Goal: Contribute content: Contribute content

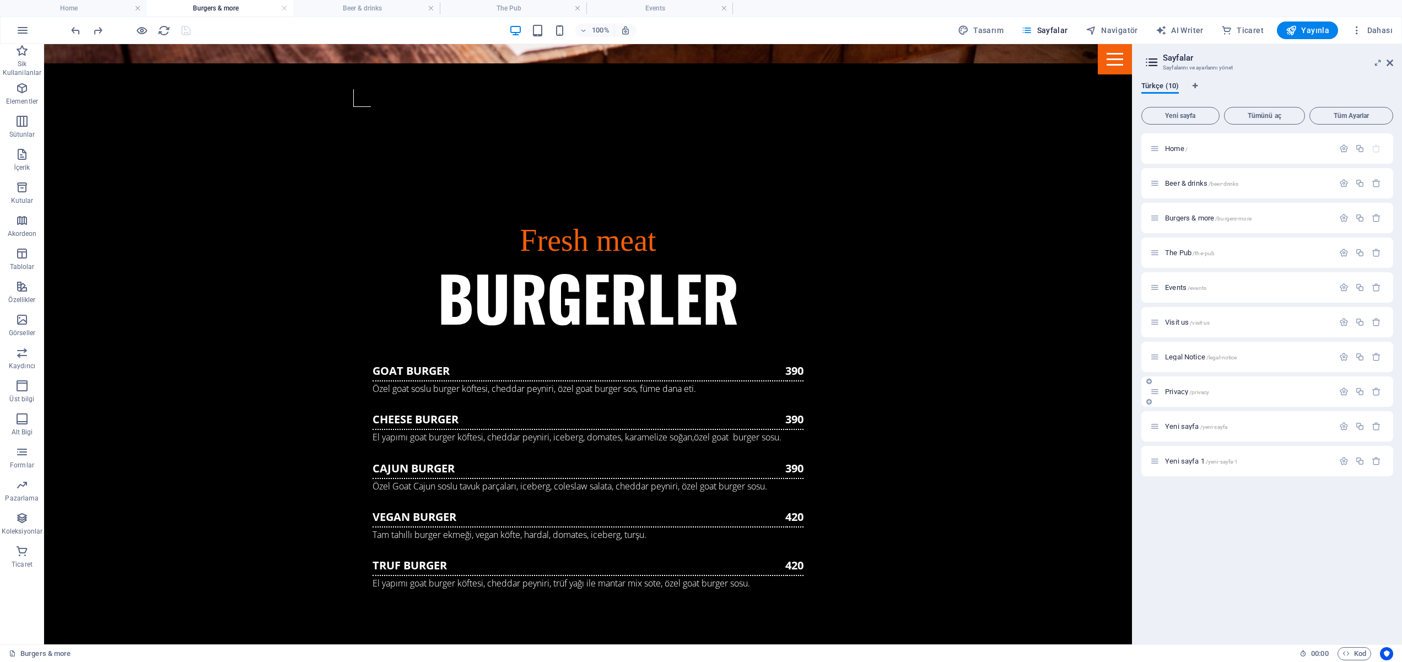
scroll to position [1187, 0]
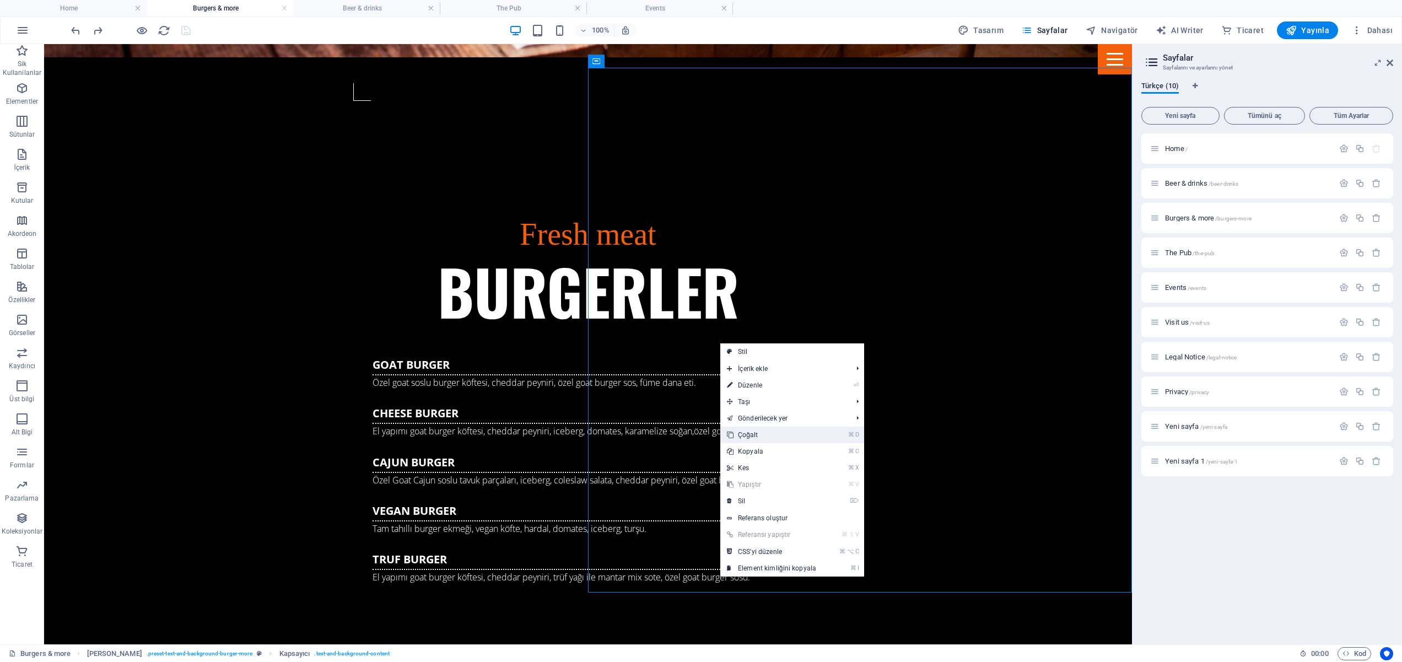
click at [815, 436] on link "⌘ D Çoğalt" at bounding box center [772, 435] width 103 height 17
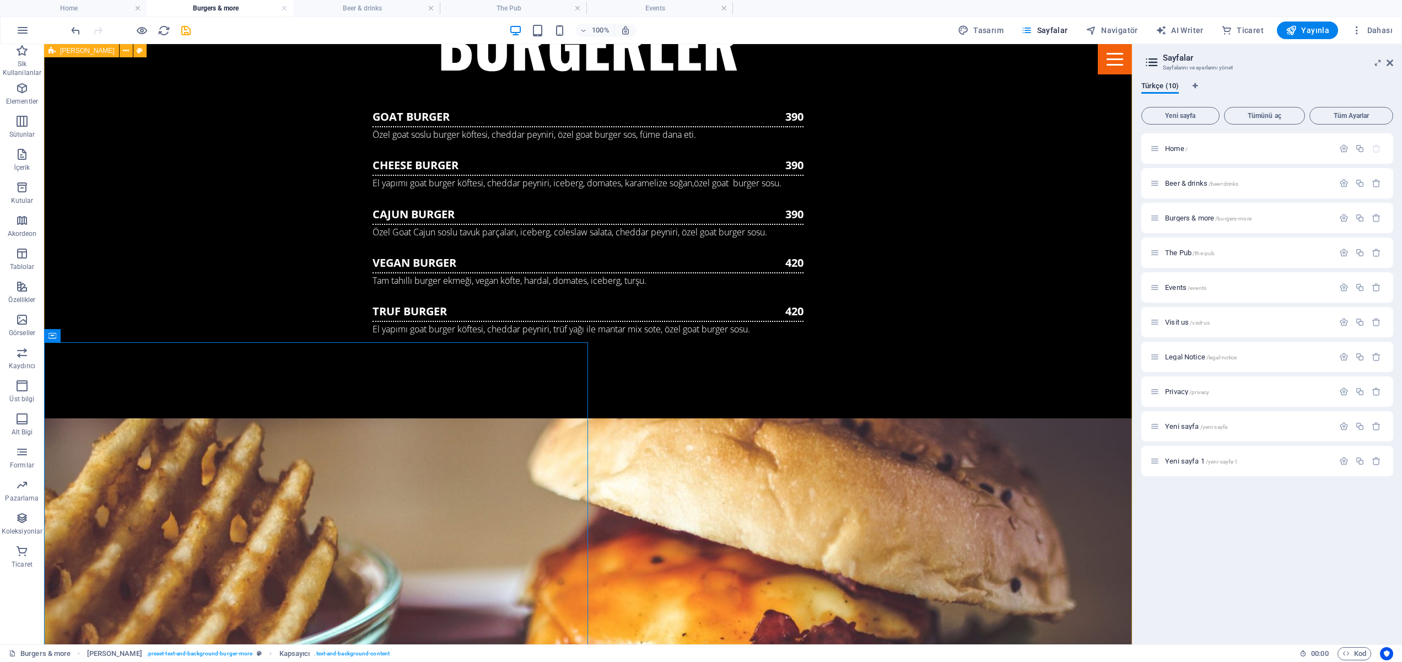
scroll to position [1438, 0]
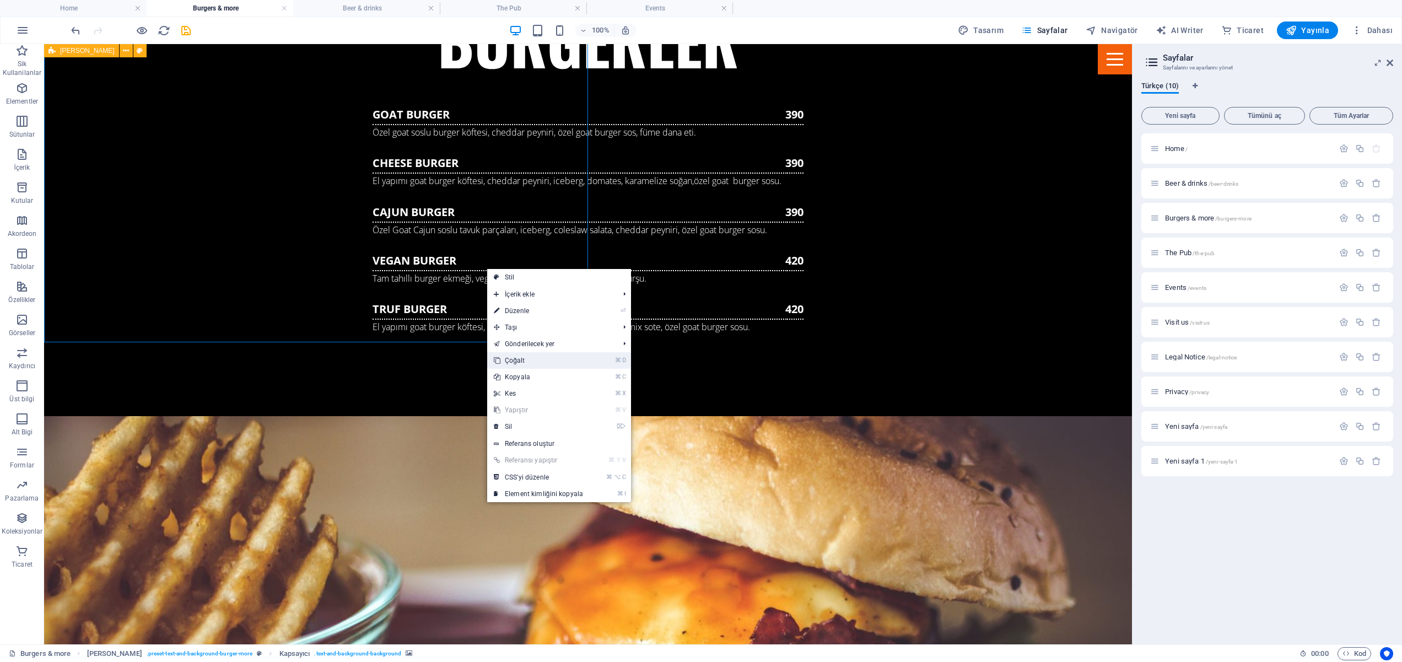
click at [517, 363] on link "⌘ D Çoğalt" at bounding box center [538, 360] width 103 height 17
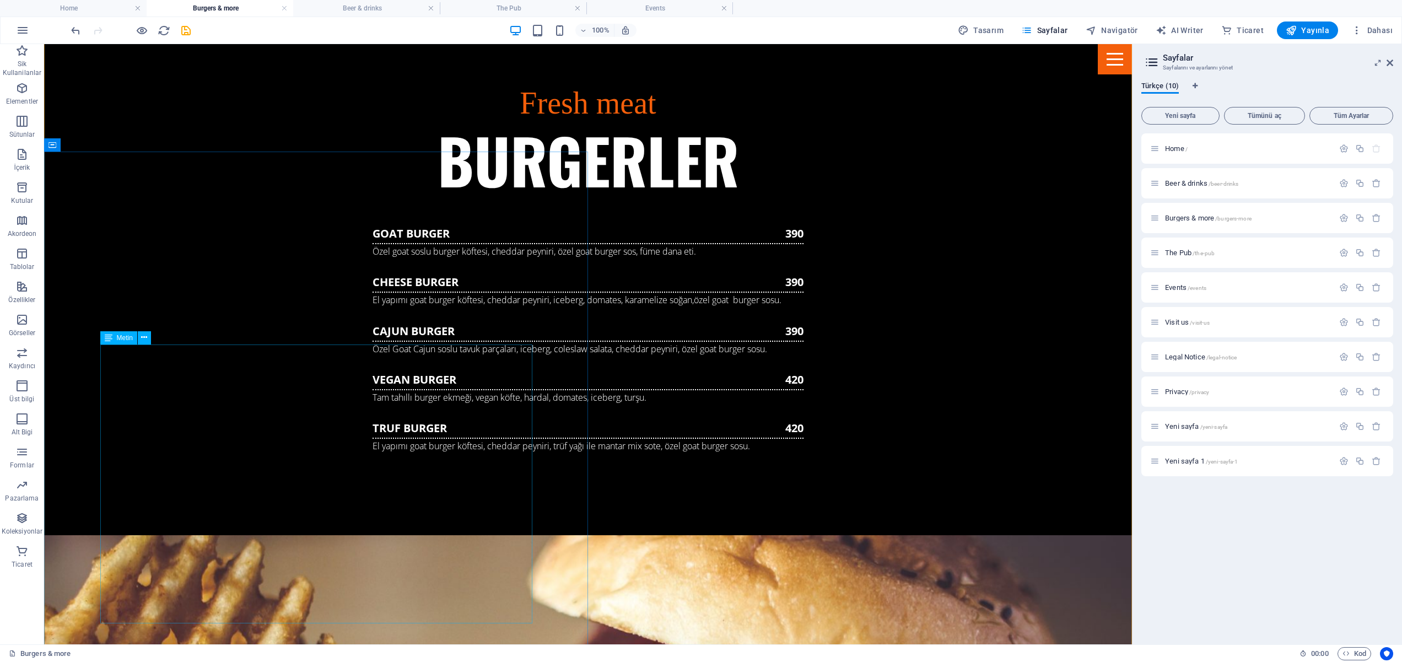
scroll to position [1353, 0]
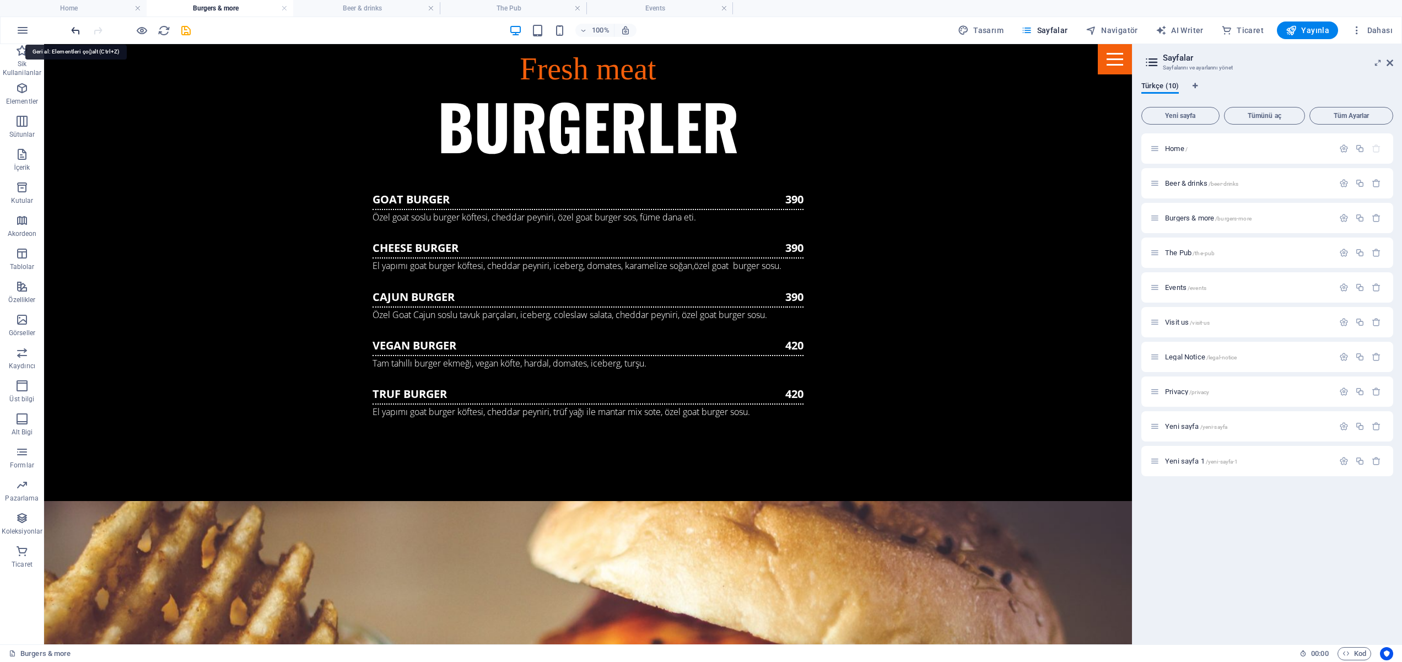
drag, startPoint x: 76, startPoint y: 29, endPoint x: 55, endPoint y: 63, distance: 40.4
click at [76, 29] on icon "undo" at bounding box center [75, 30] width 13 height 13
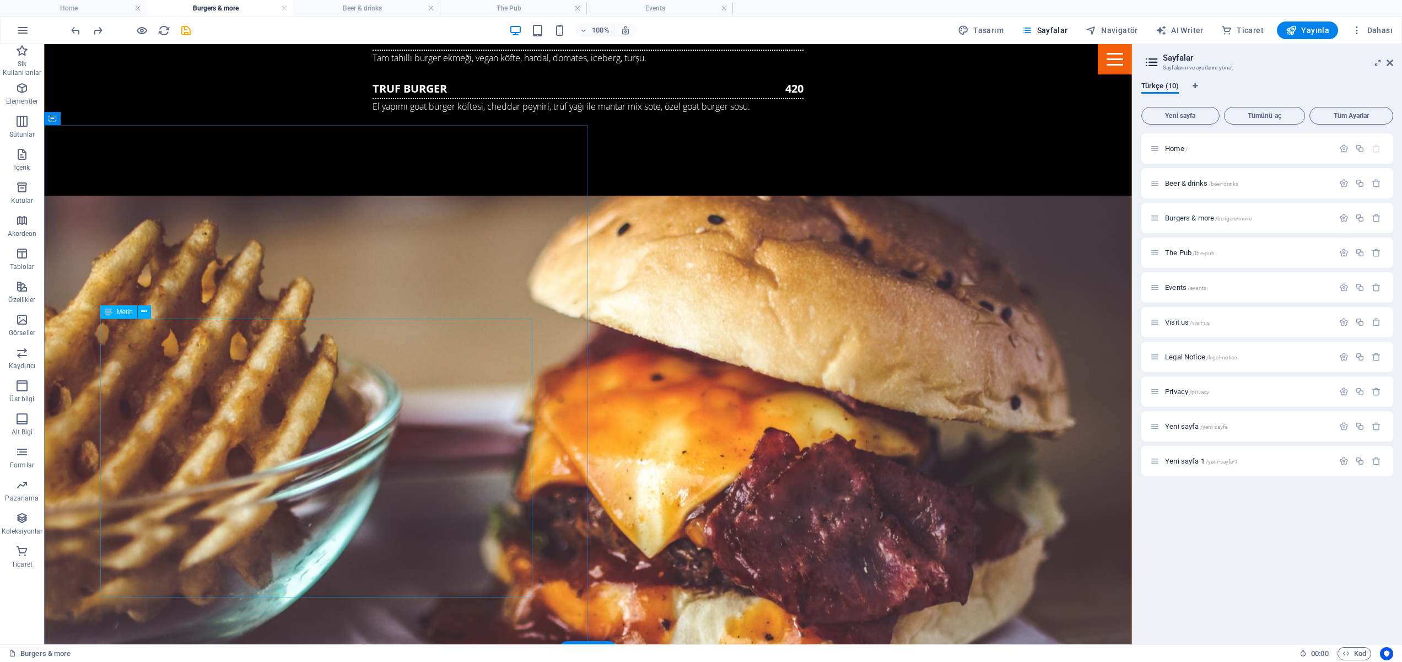
scroll to position [1666, 0]
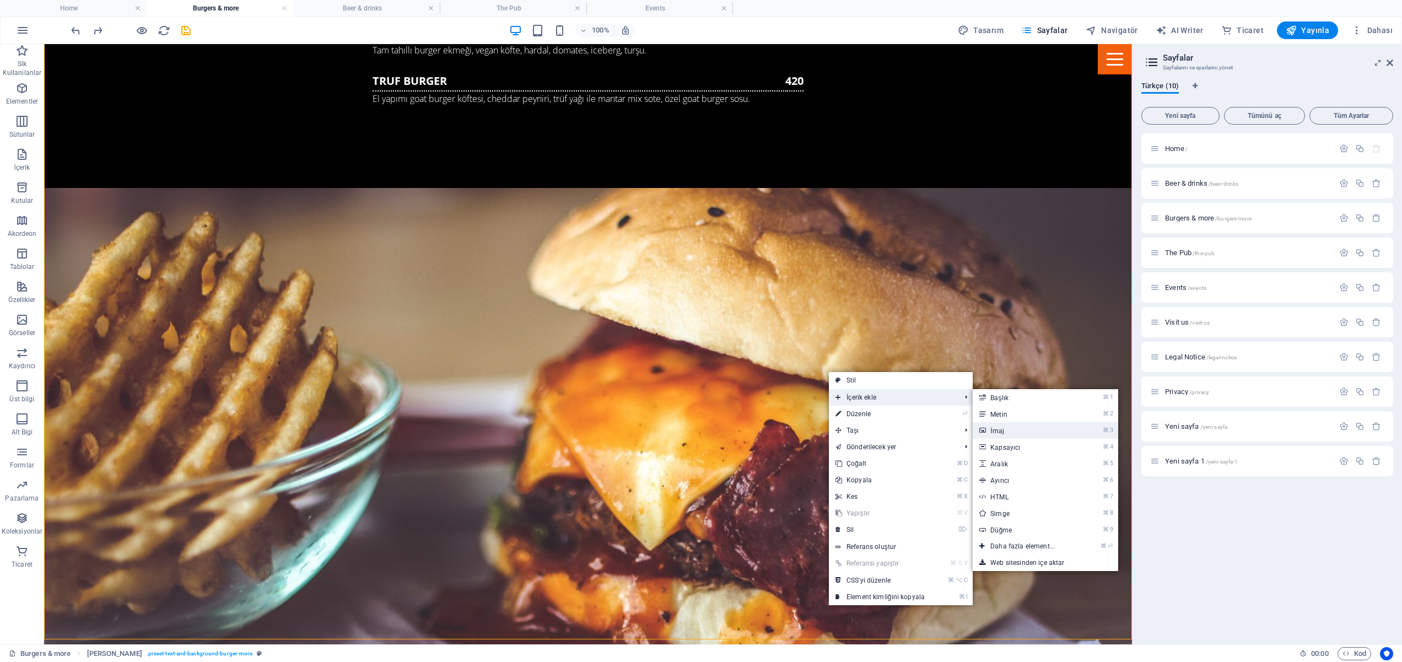
click at [1005, 432] on link "⌘ 3 [DEMOGRAPHIC_DATA]" at bounding box center [1025, 430] width 104 height 17
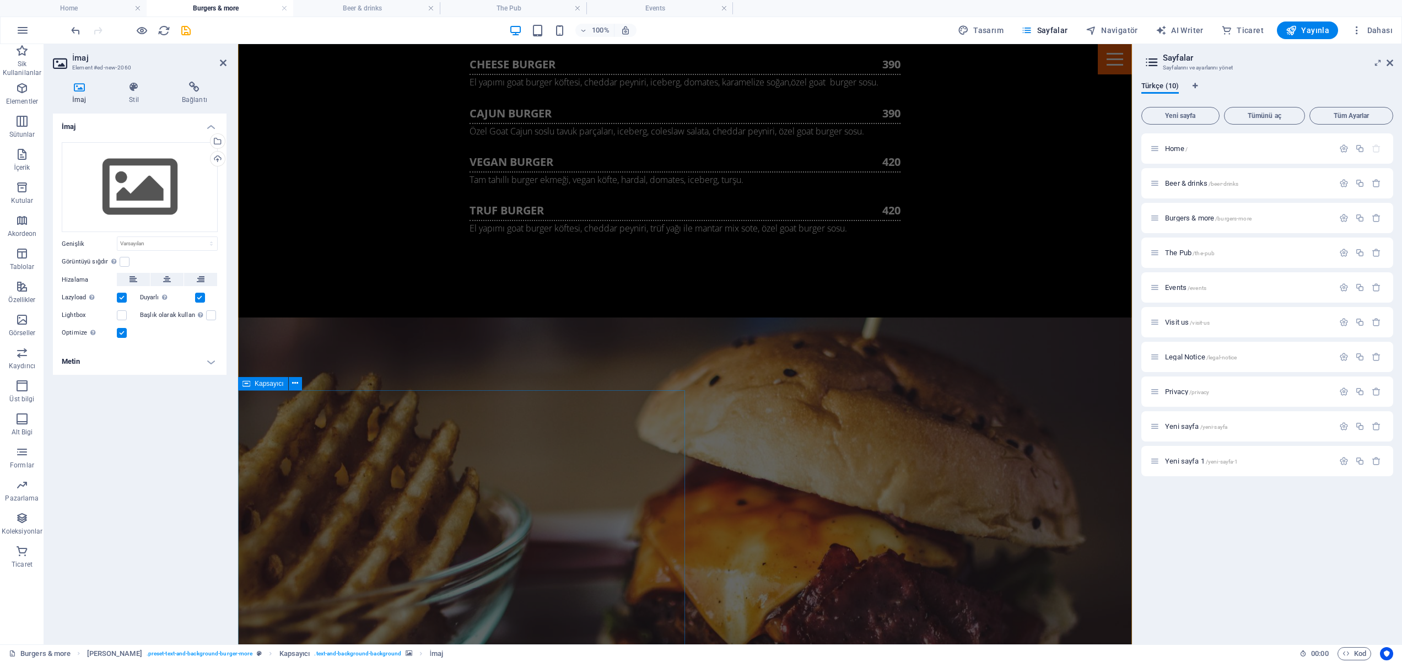
scroll to position [1758, 0]
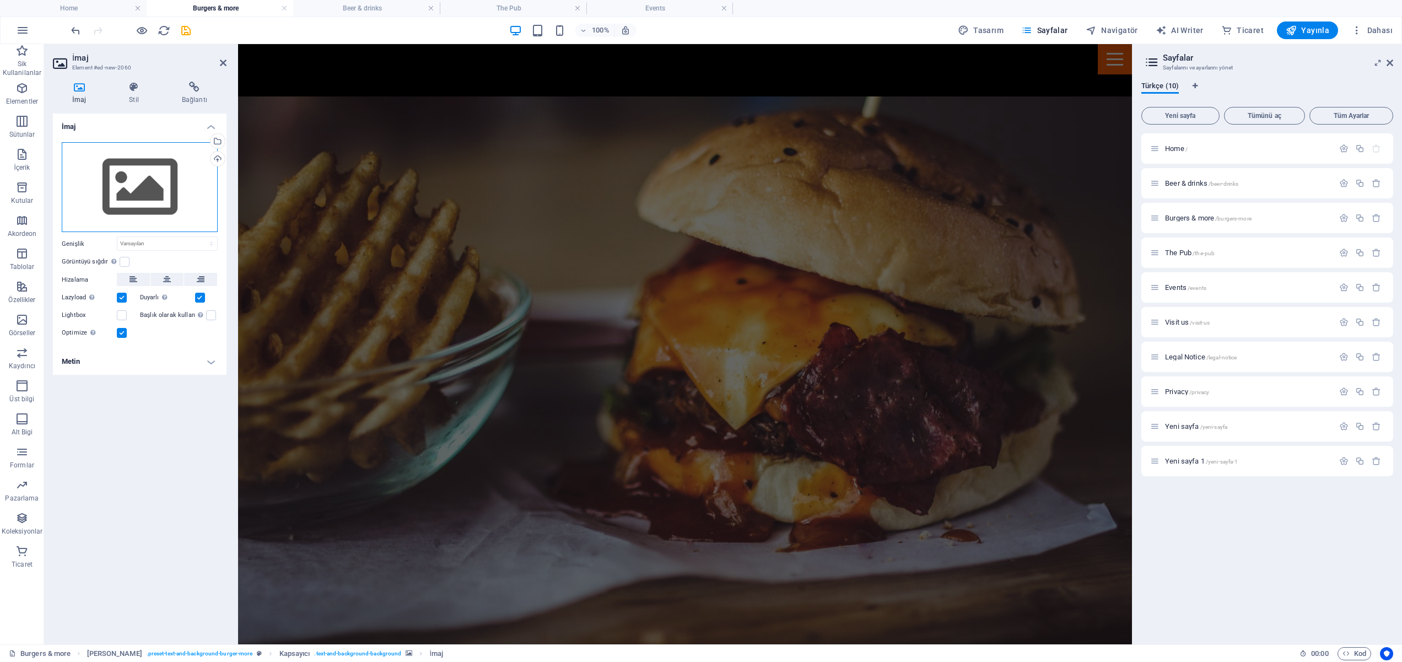
click at [132, 189] on div "Dosyaları buraya sürükleyin, dosyaları seçmek için tıklayın veya Dosyalardan ya…" at bounding box center [140, 187] width 156 height 90
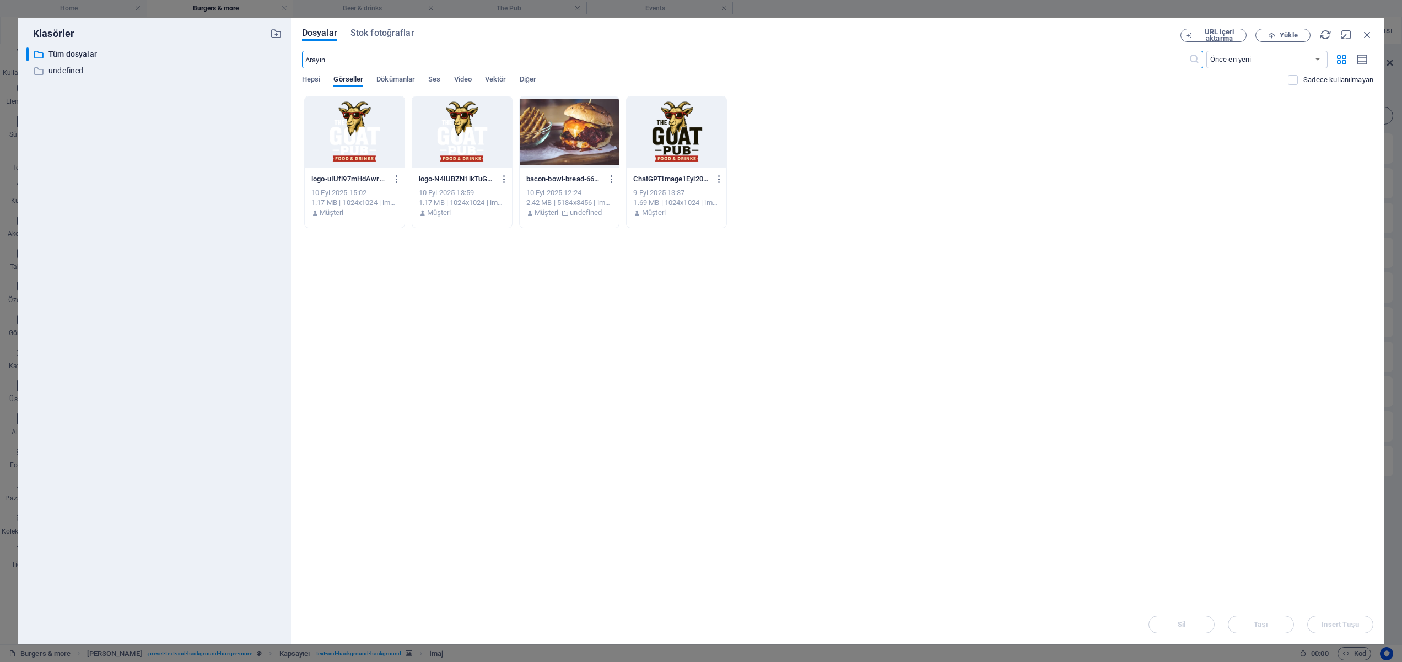
click at [562, 140] on div at bounding box center [570, 132] width 100 height 72
drag, startPoint x: 1337, startPoint y: 622, endPoint x: 1177, endPoint y: 602, distance: 161.6
click at [1337, 622] on span "Insert Tuşu" at bounding box center [1340, 624] width 37 height 7
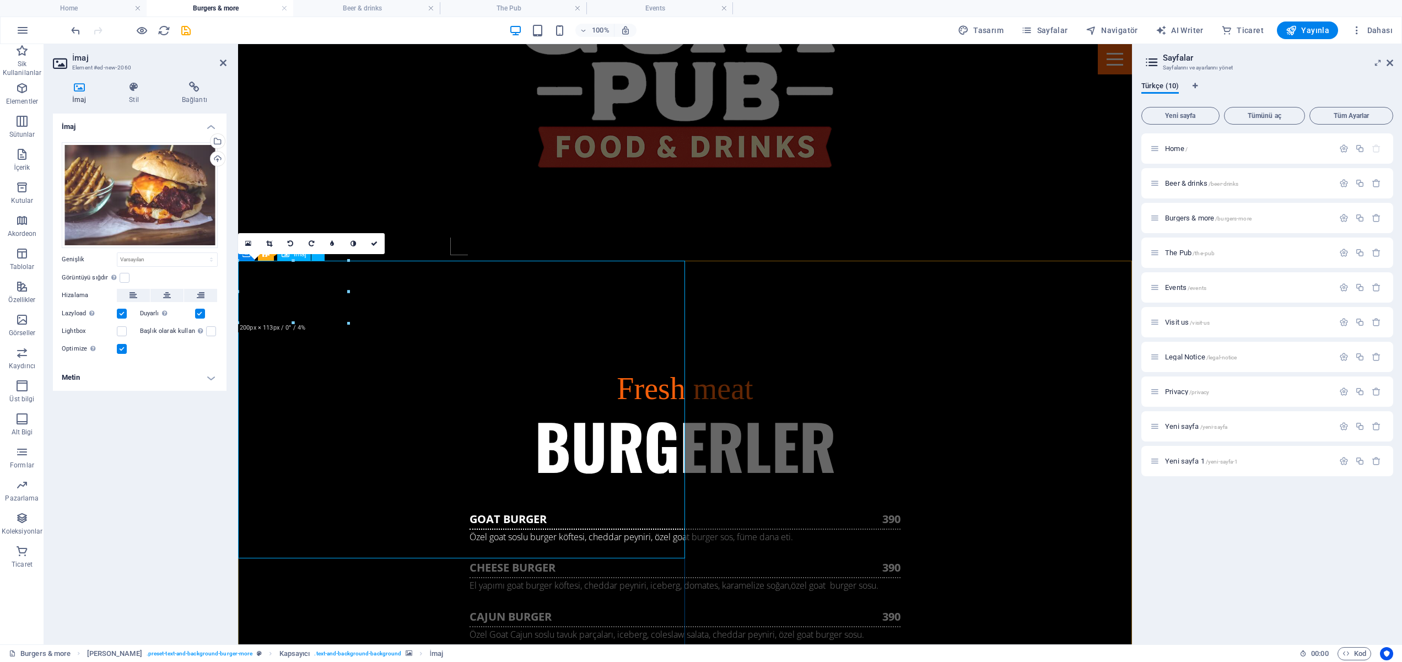
scroll to position [1042, 0]
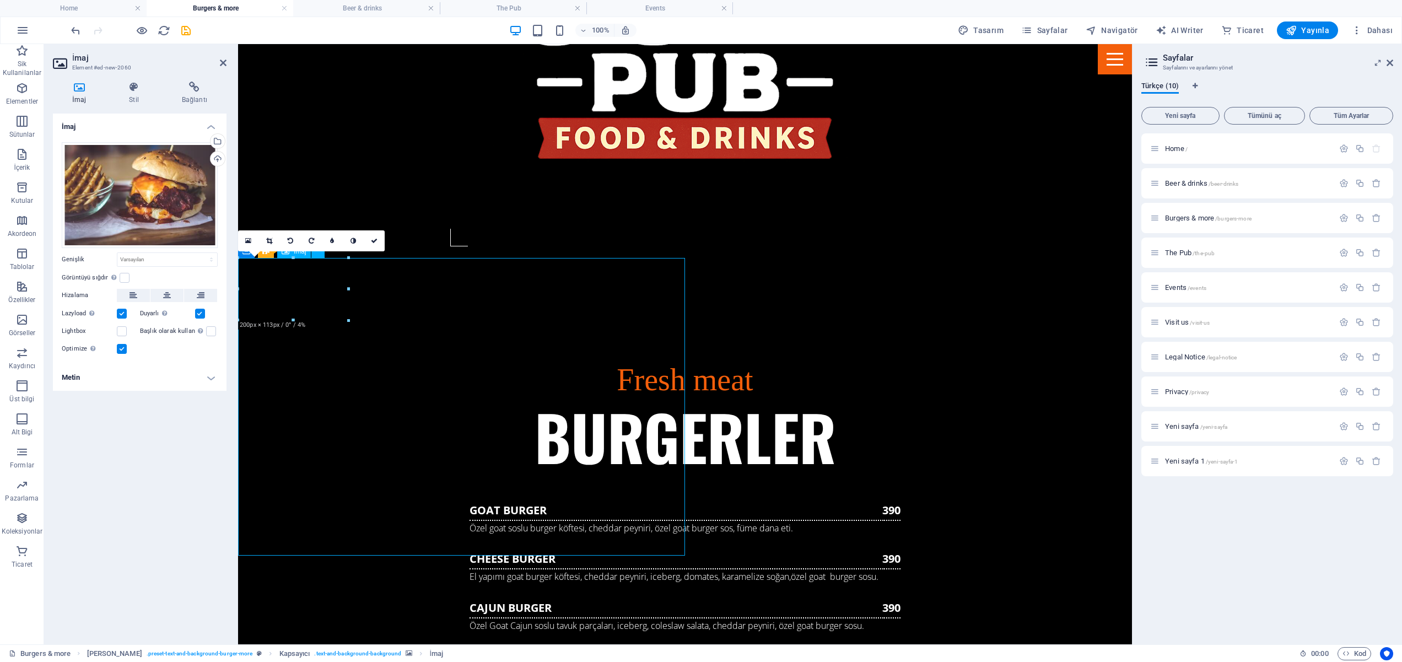
drag, startPoint x: 313, startPoint y: 334, endPoint x: 580, endPoint y: 464, distance: 297.3
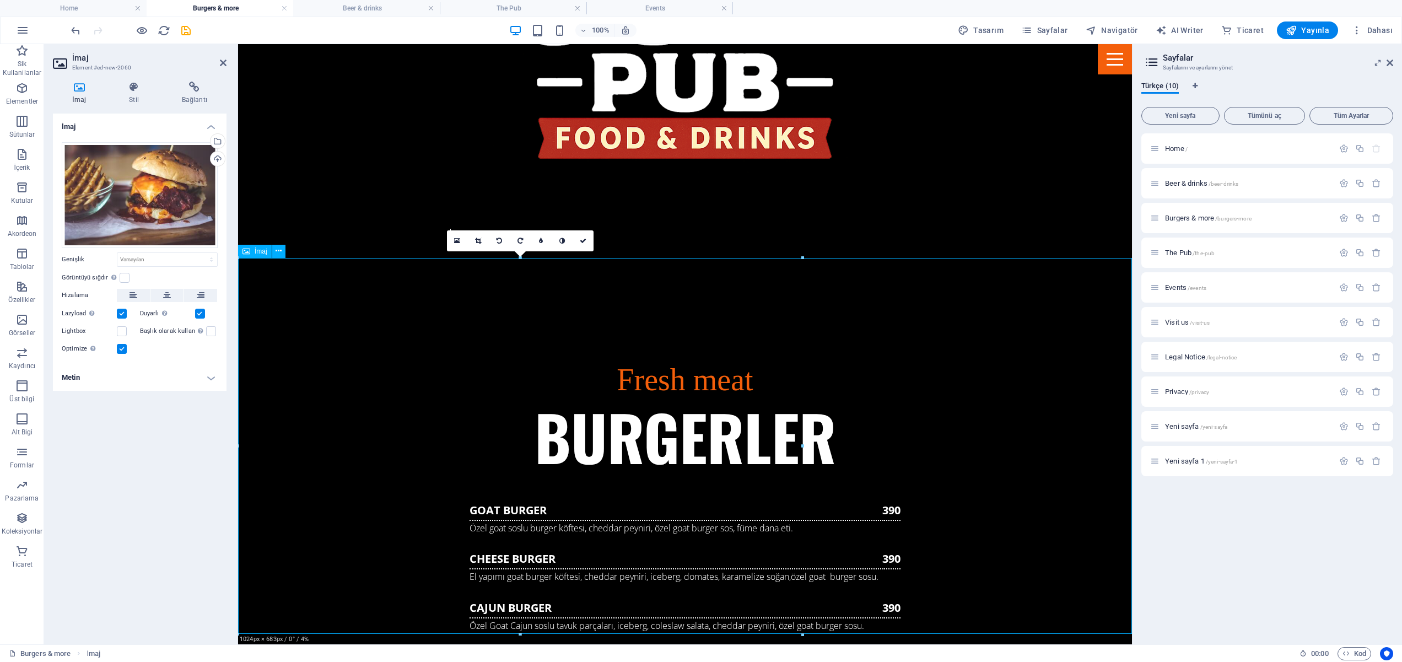
drag, startPoint x: 590, startPoint y: 472, endPoint x: 873, endPoint y: 483, distance: 283.6
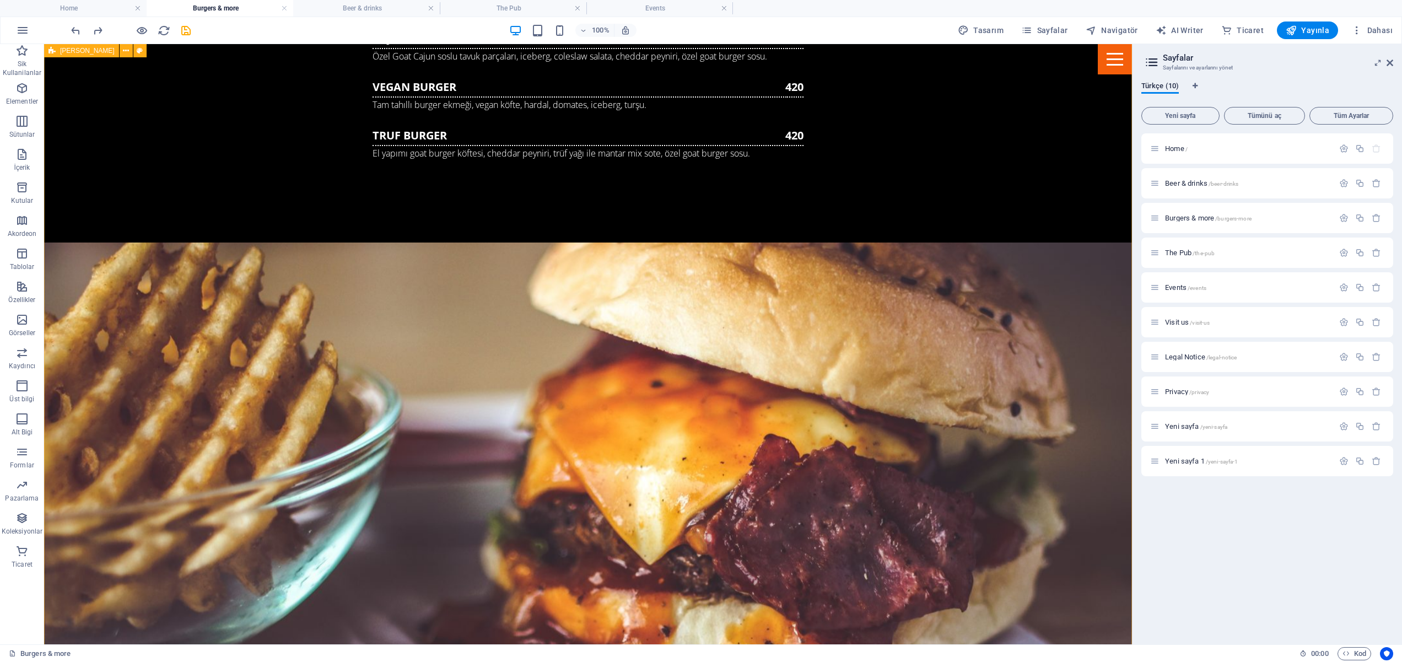
scroll to position [1624, 0]
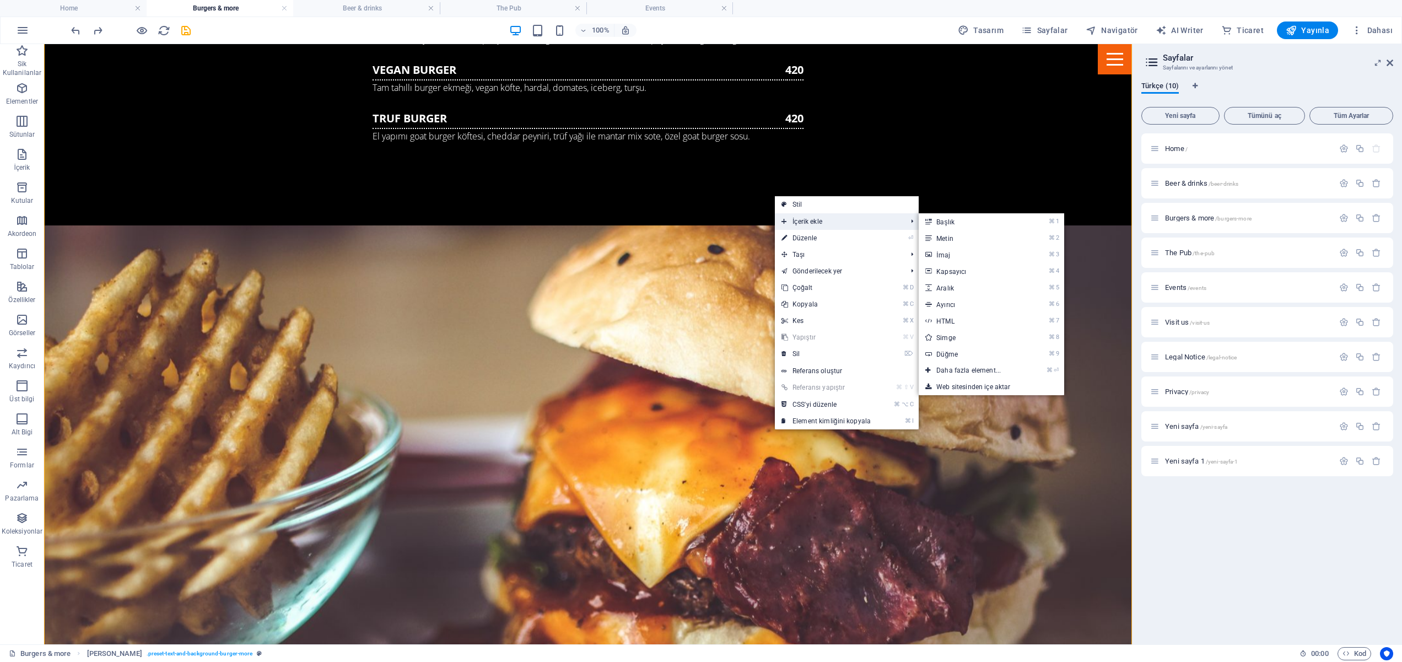
click at [811, 222] on span "İçerik ekle" at bounding box center [838, 221] width 127 height 17
click at [970, 256] on link "⌘ 3 [DEMOGRAPHIC_DATA]" at bounding box center [971, 254] width 104 height 17
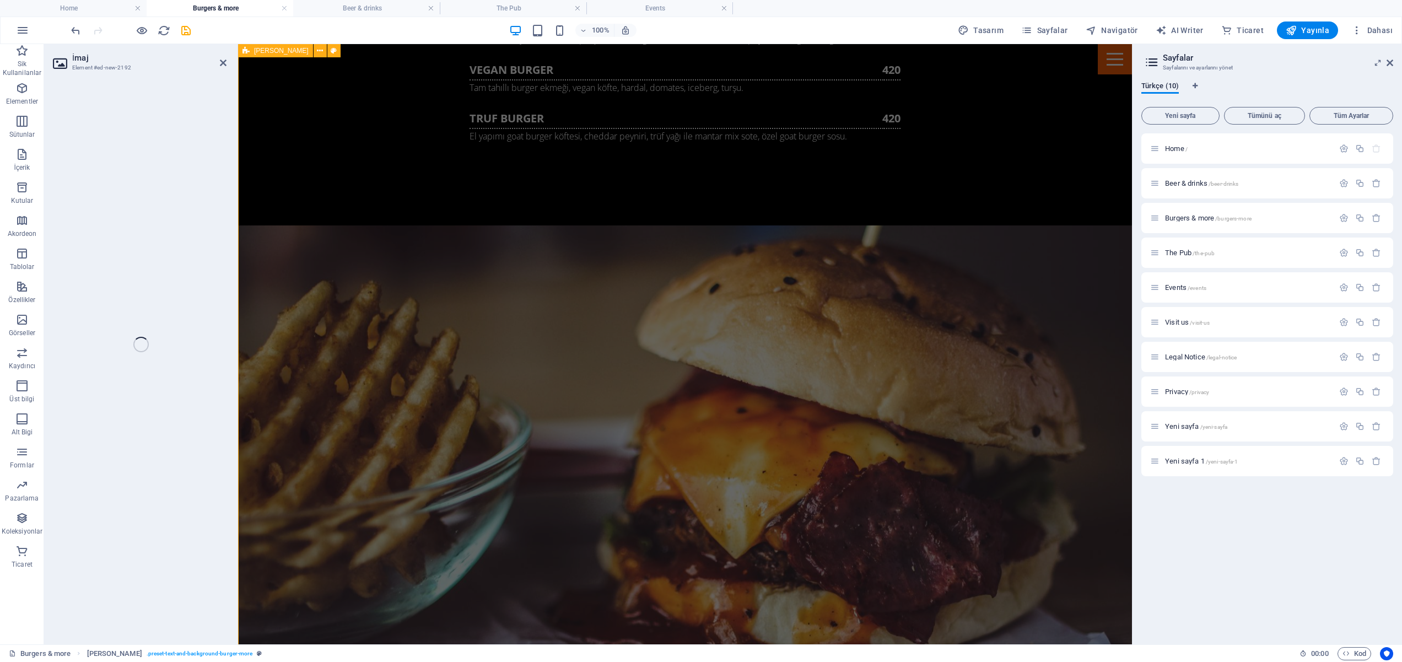
scroll to position [987, 0]
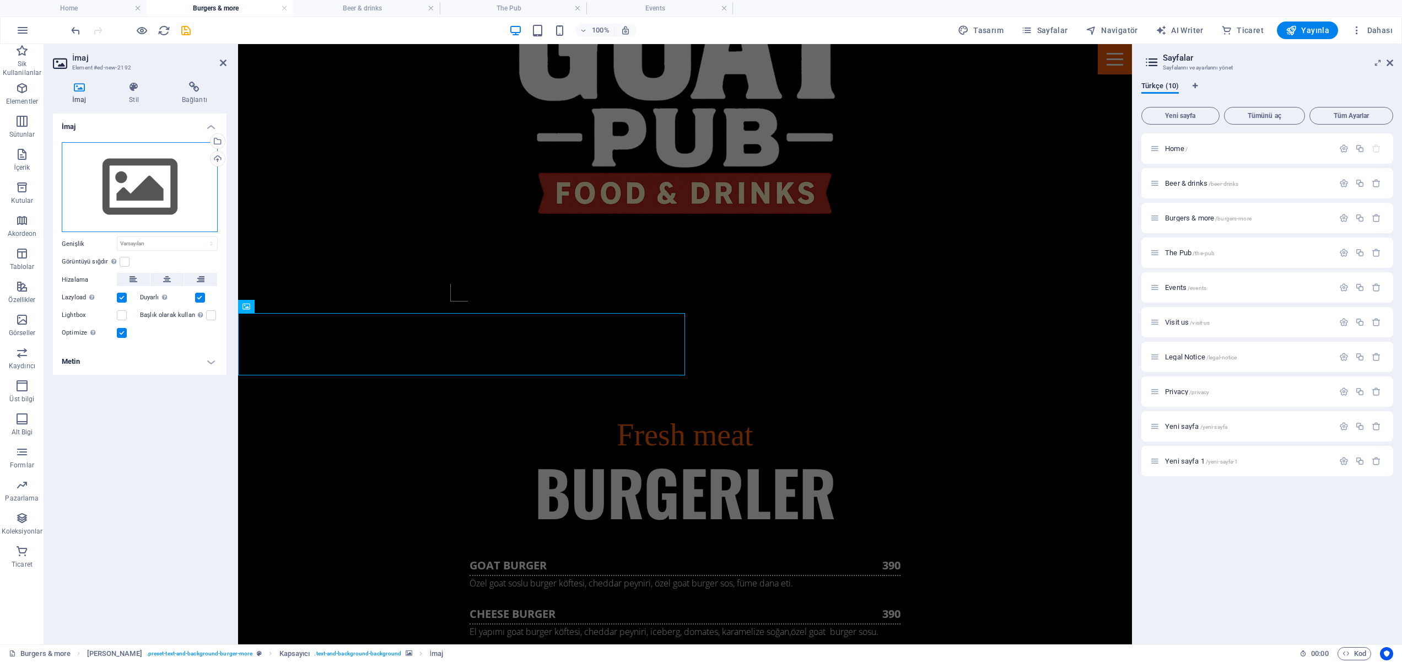
click at [133, 181] on div "Dosyaları buraya sürükleyin, dosyaları seçmek için tıklayın veya Dosyalardan ya…" at bounding box center [140, 187] width 156 height 90
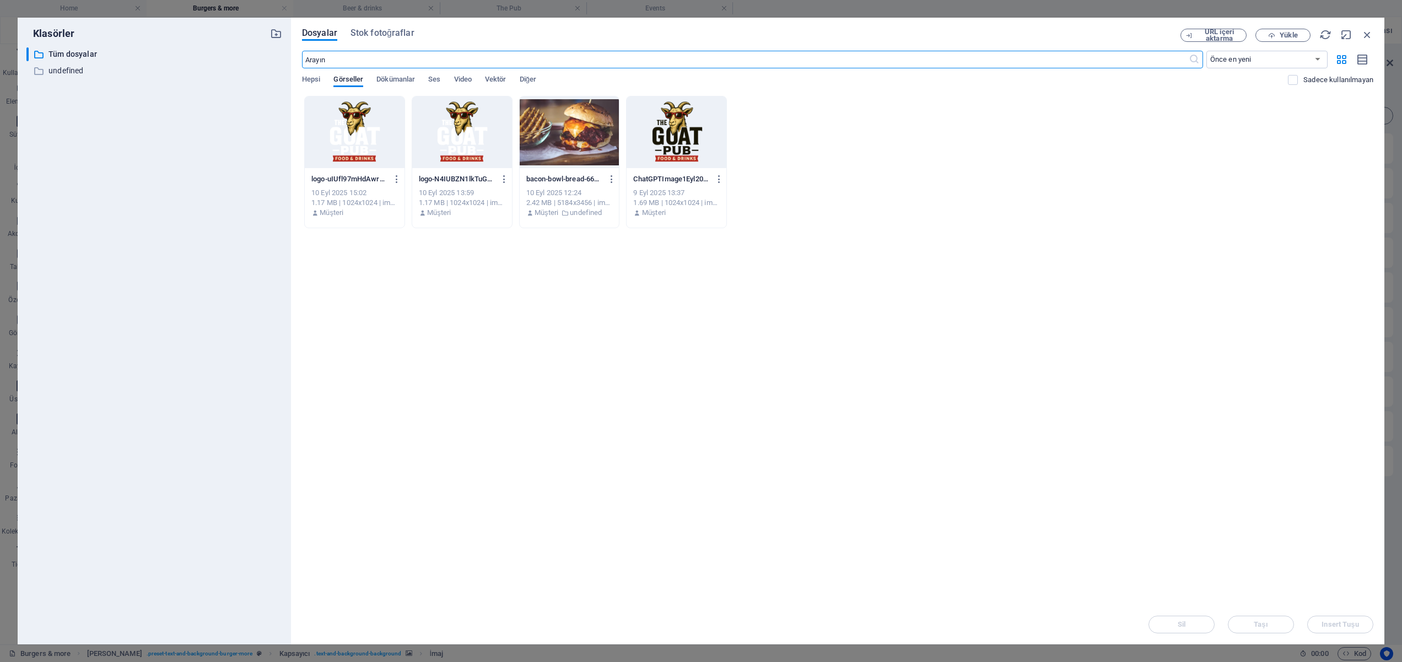
click at [696, 131] on div at bounding box center [677, 132] width 100 height 72
click at [1339, 630] on button "Insert Tuşu" at bounding box center [1341, 625] width 66 height 18
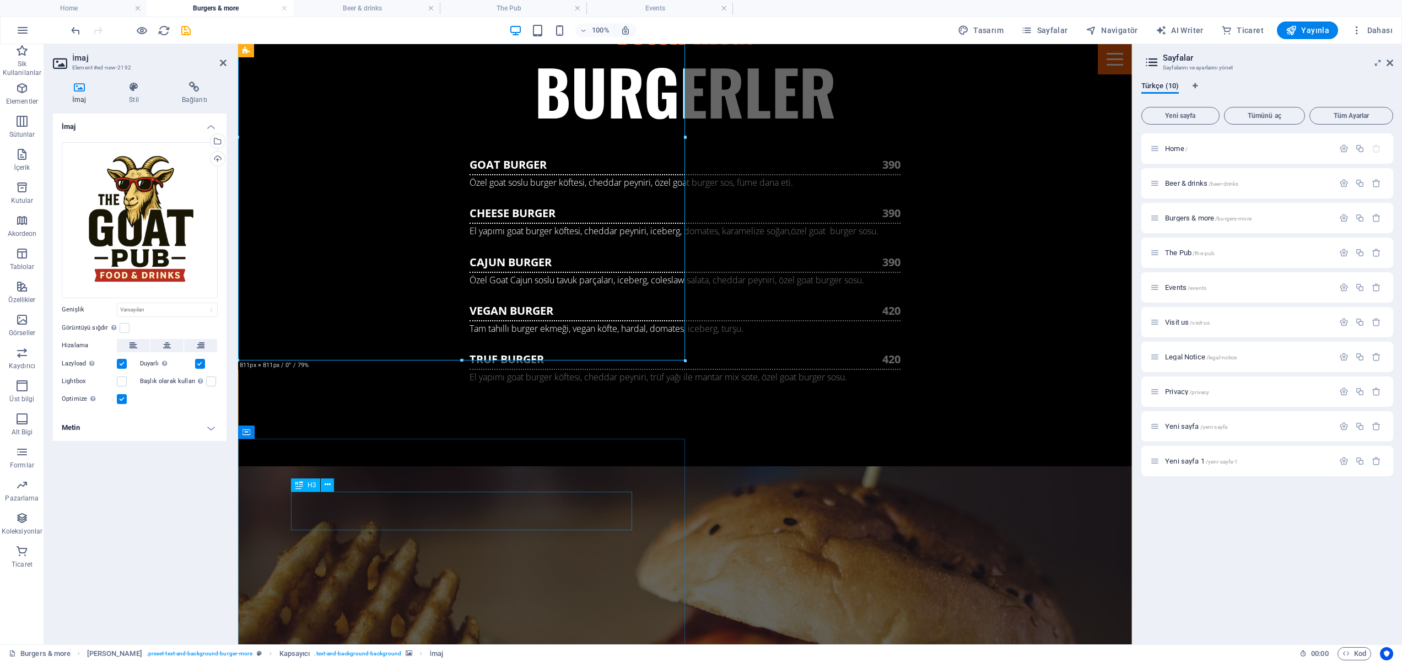
scroll to position [1386, 0]
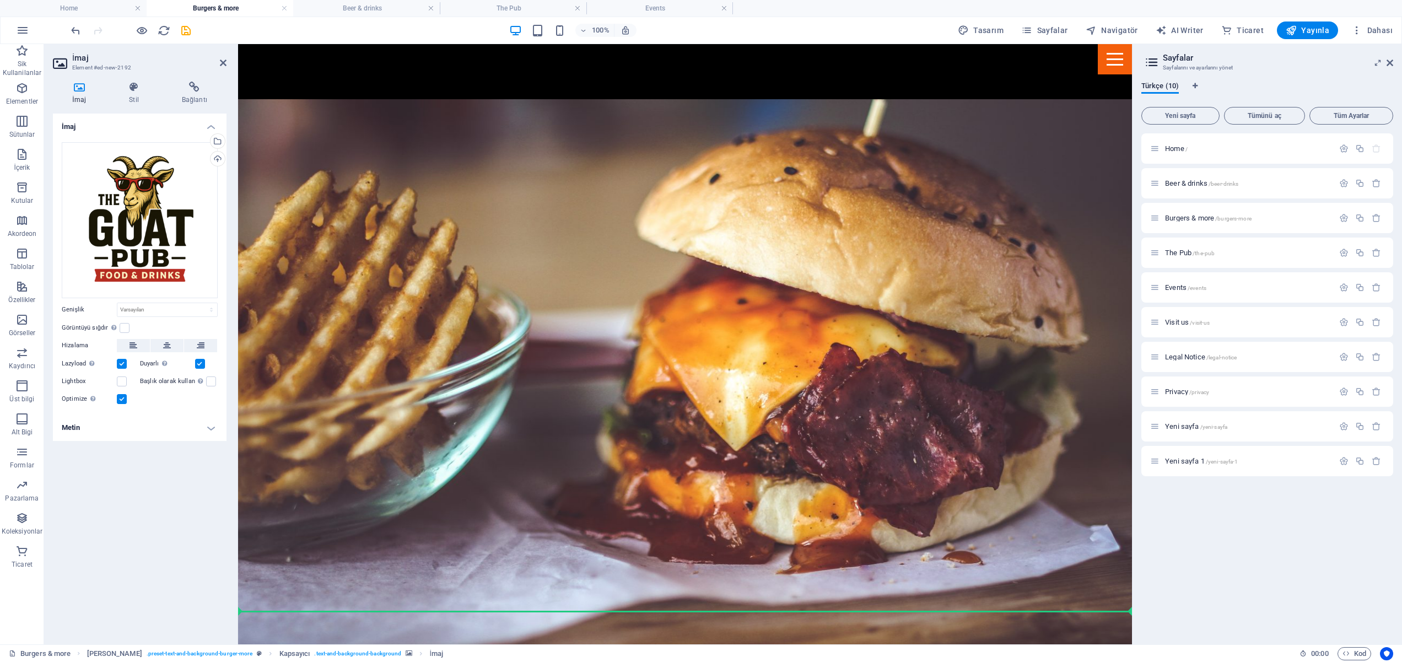
scroll to position [1758, 0]
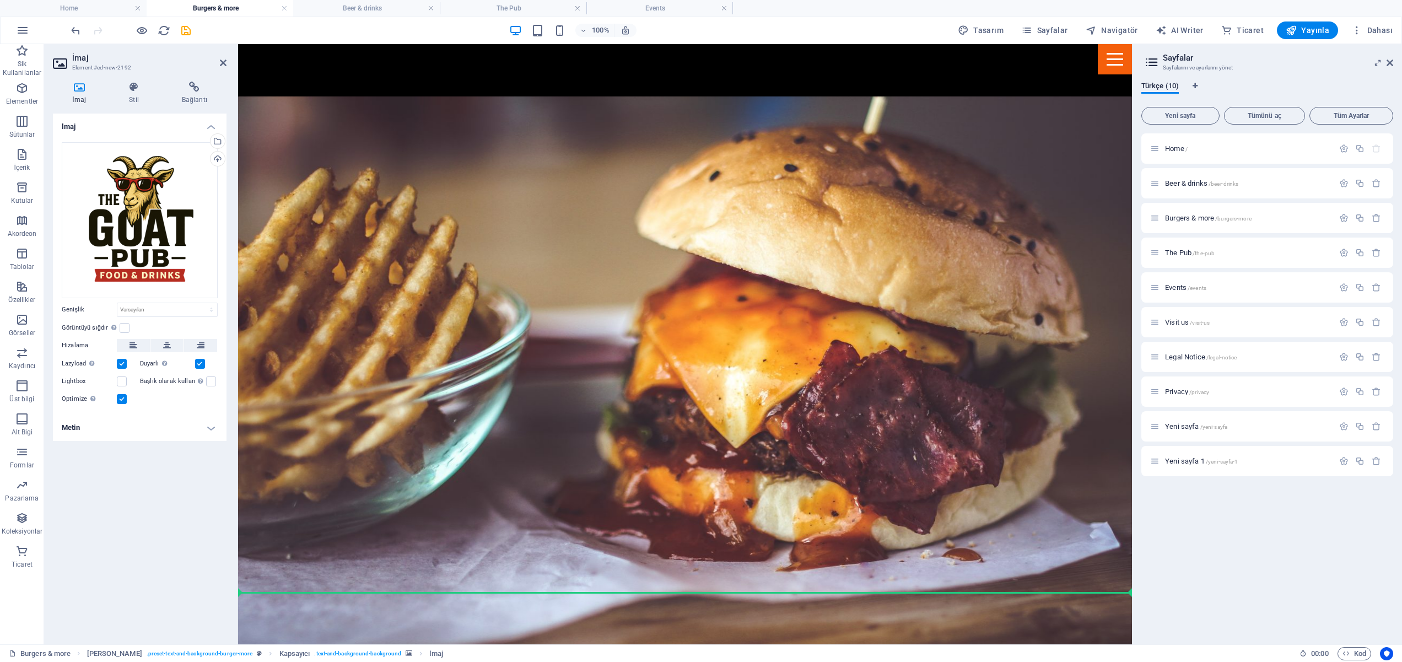
drag, startPoint x: 443, startPoint y: 293, endPoint x: 915, endPoint y: 272, distance: 472.4
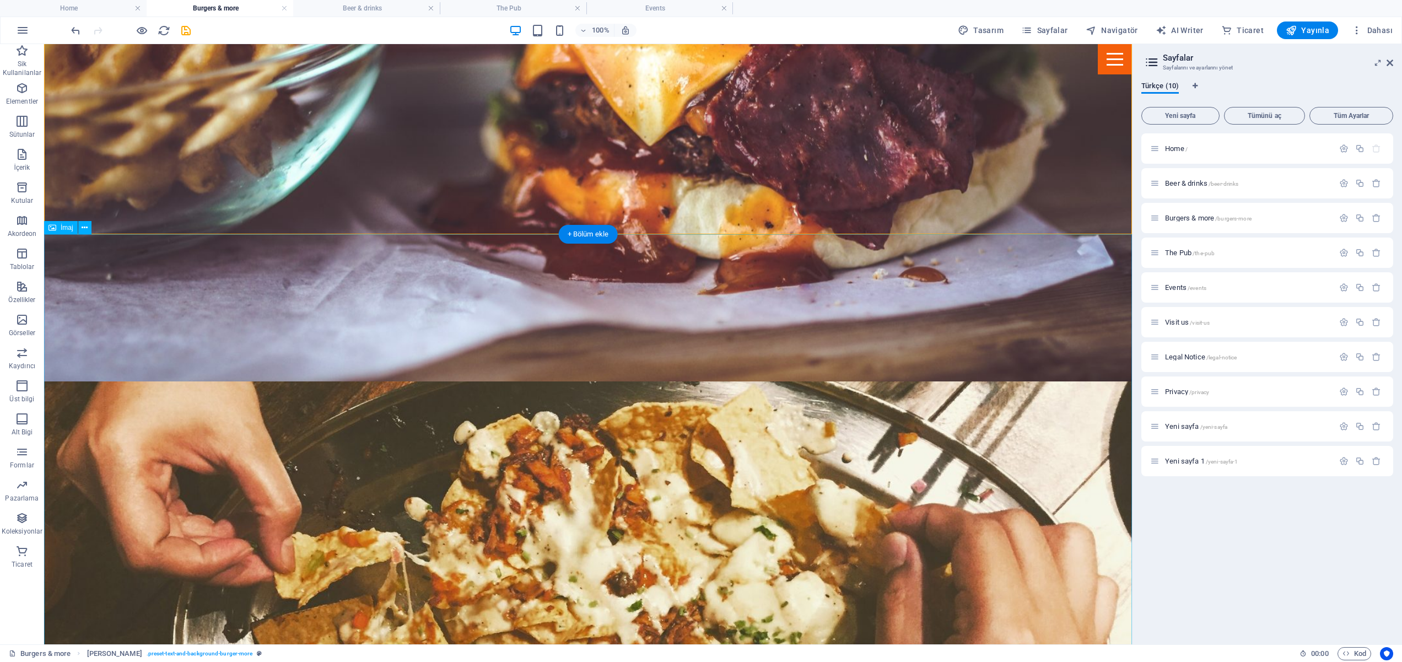
scroll to position [2071, 0]
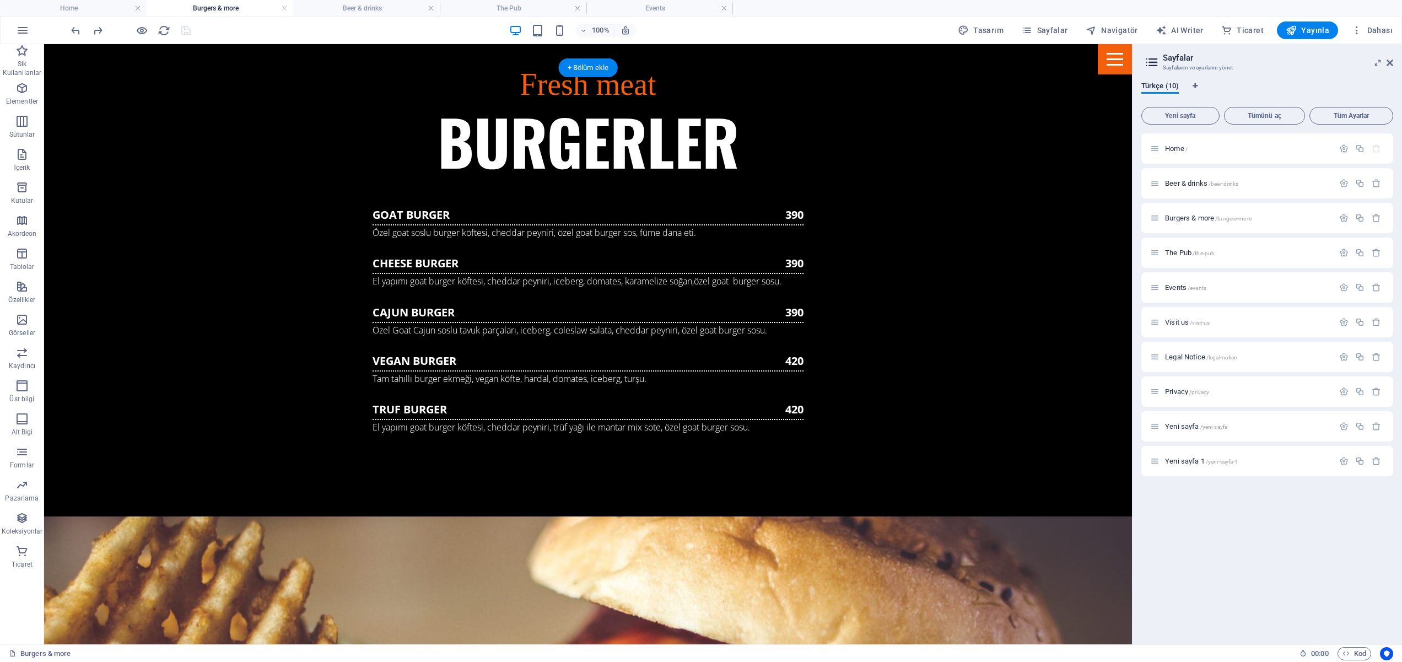
scroll to position [1187, 0]
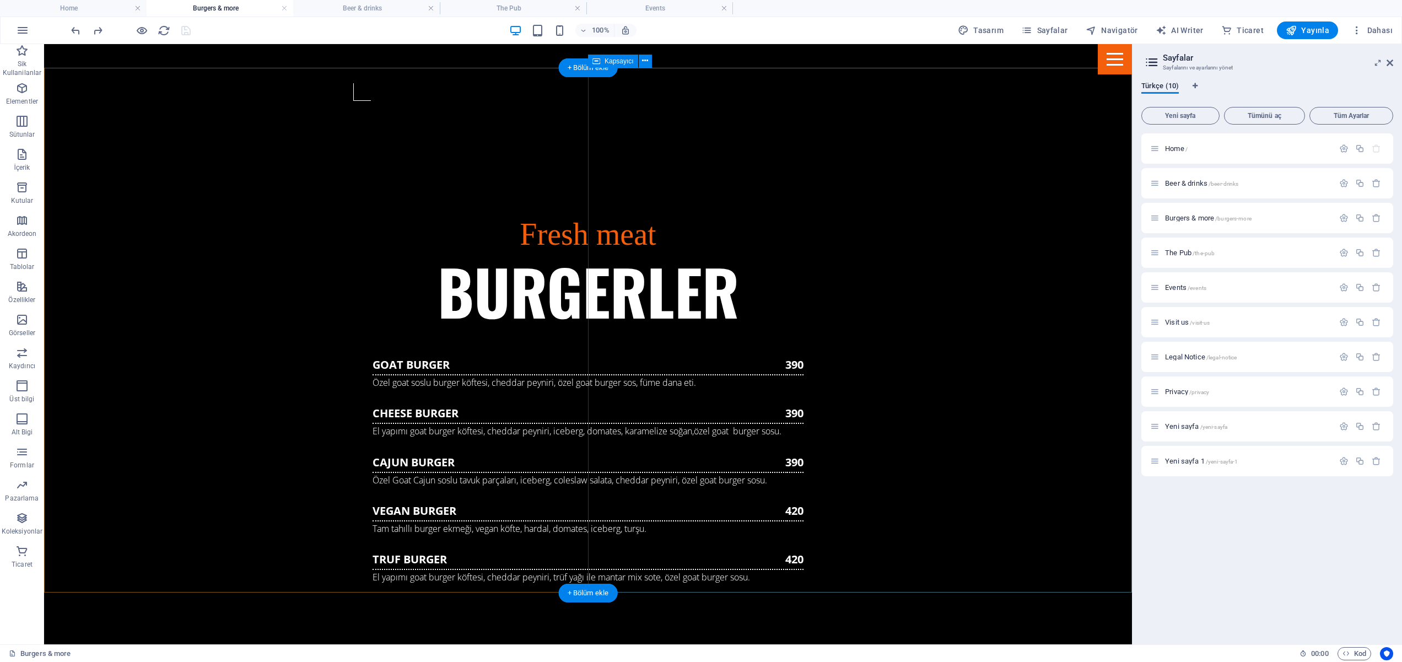
click at [588, 595] on div "+ Bölüm ekle" at bounding box center [588, 593] width 59 height 19
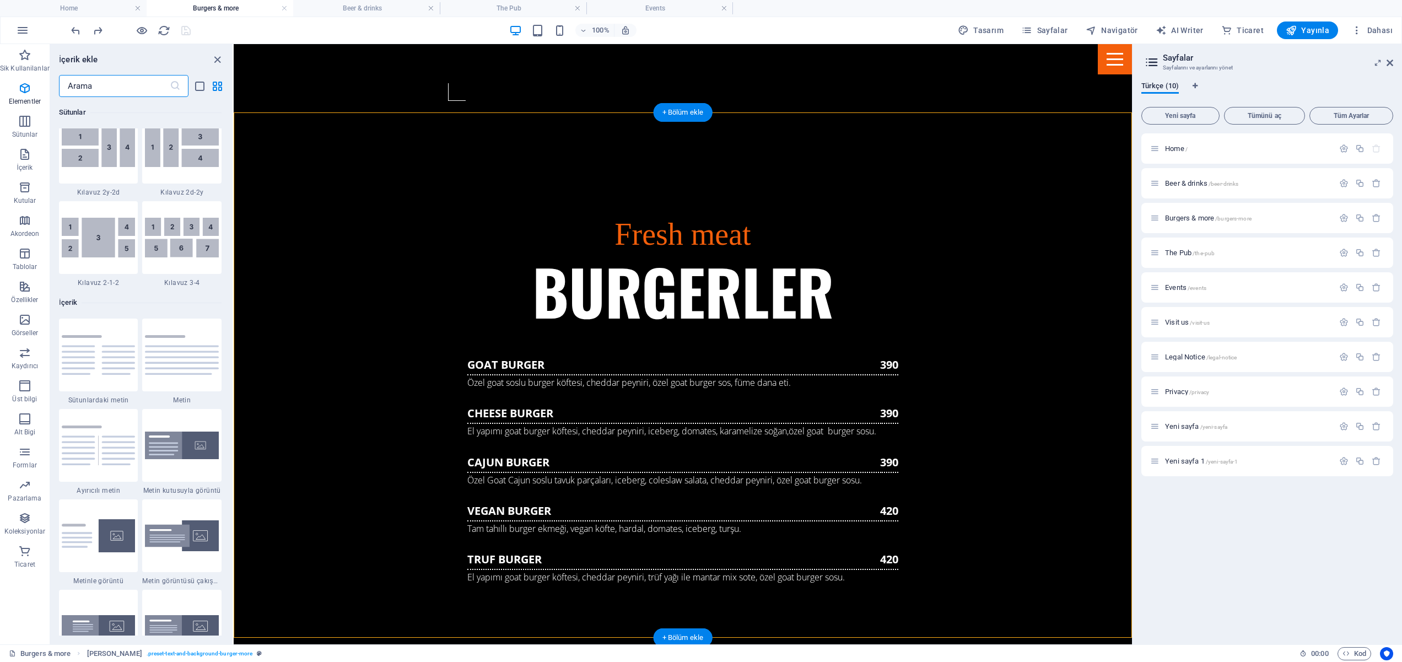
scroll to position [1929, 0]
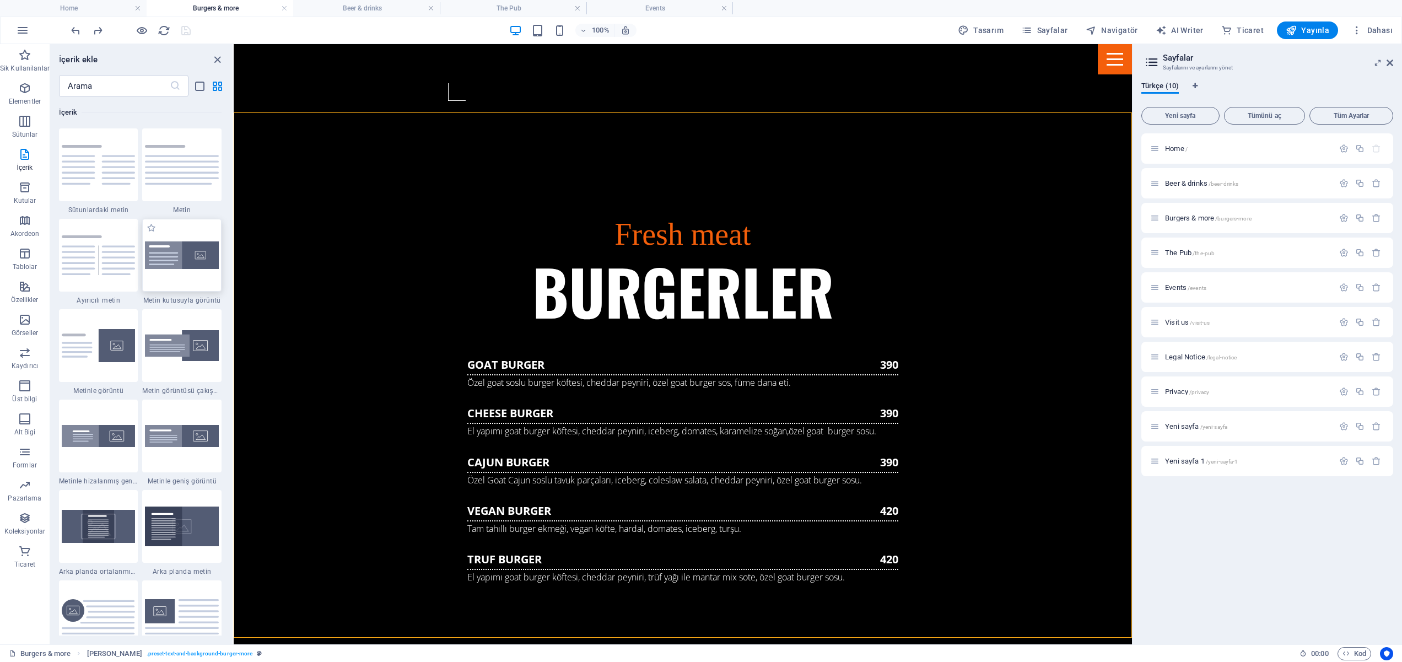
click at [206, 264] on img at bounding box center [182, 255] width 74 height 28
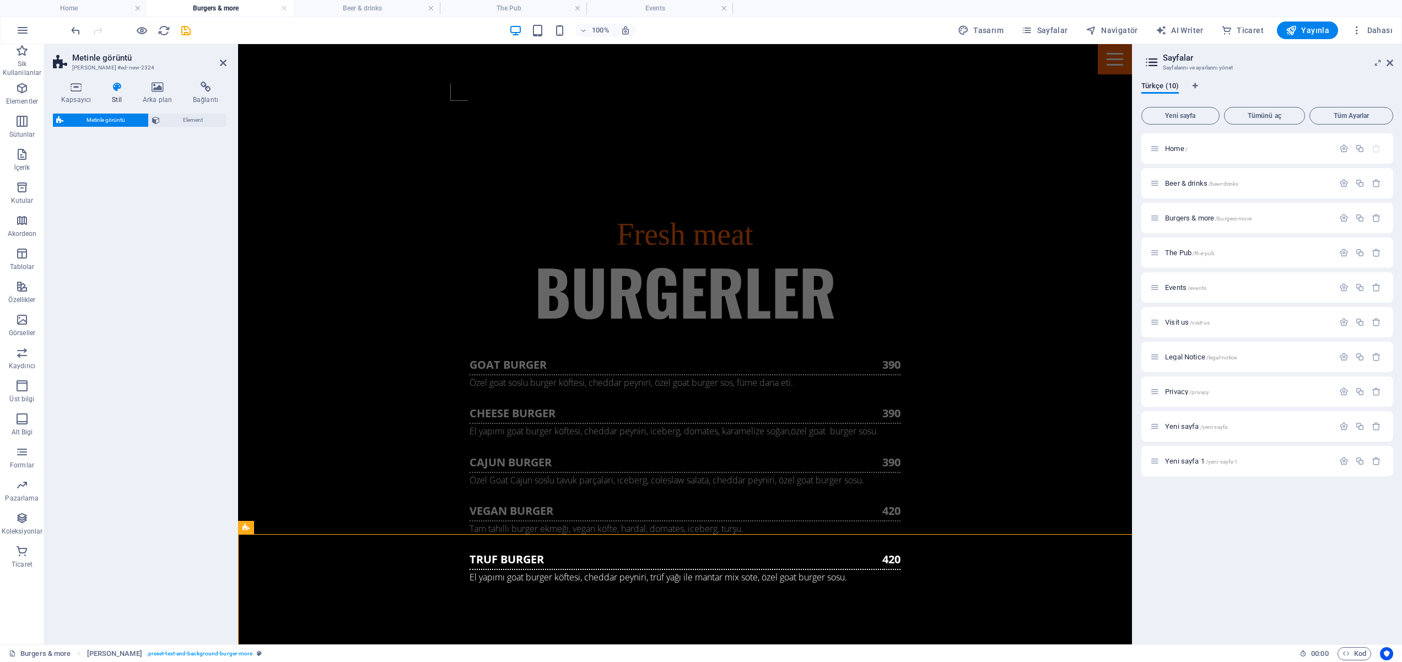
scroll to position [1595, 0]
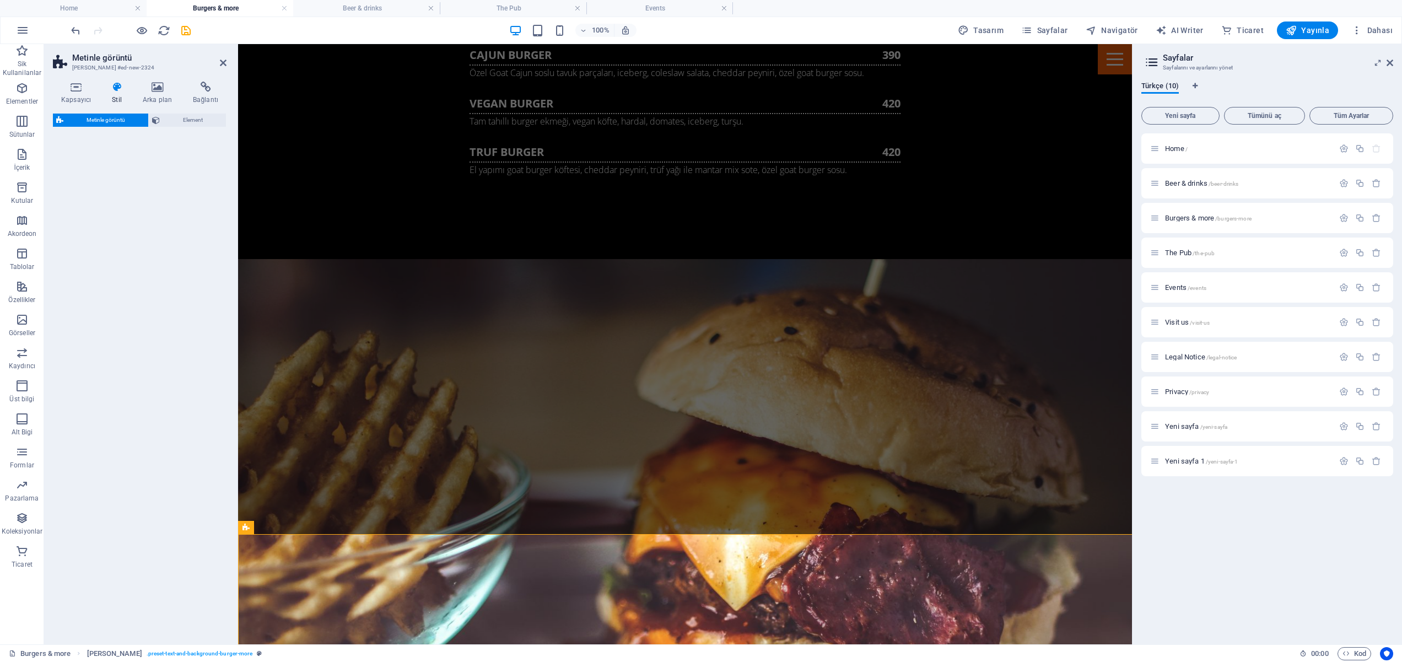
select select "rem"
select select "px"
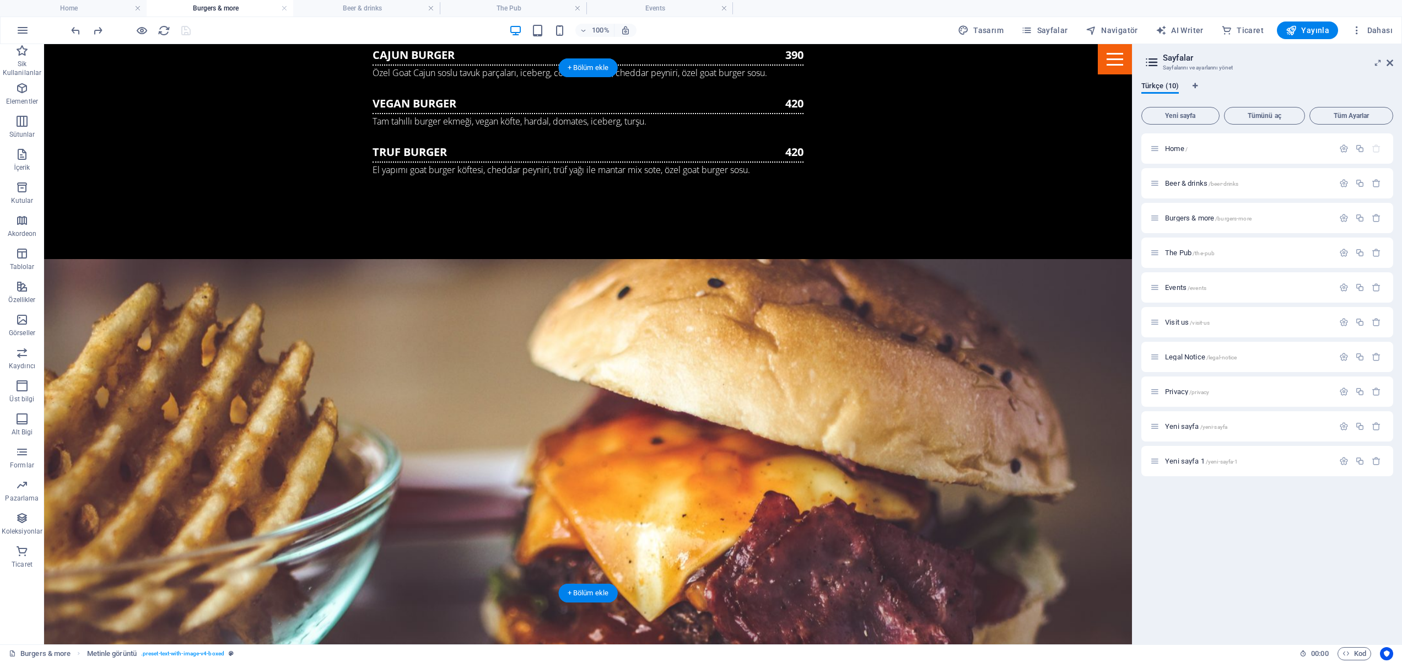
scroll to position [1187, 0]
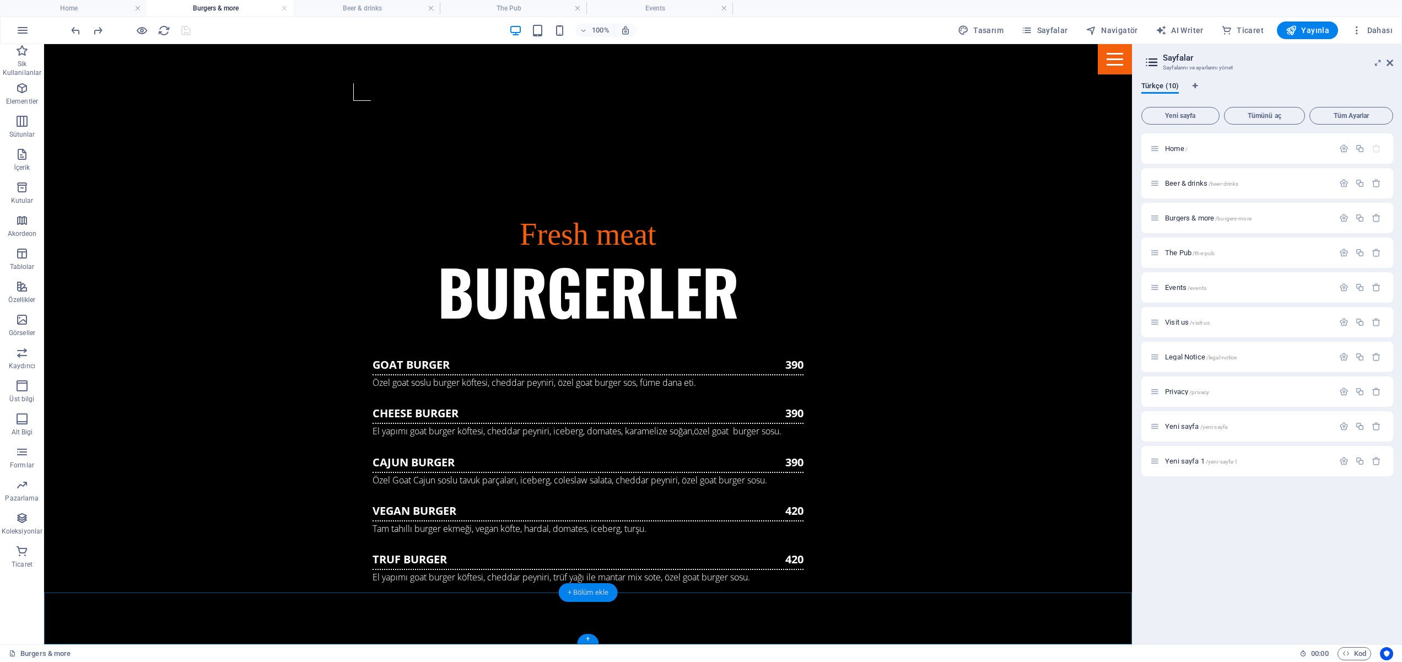
click at [589, 591] on div "+ Bölüm ekle" at bounding box center [588, 592] width 59 height 19
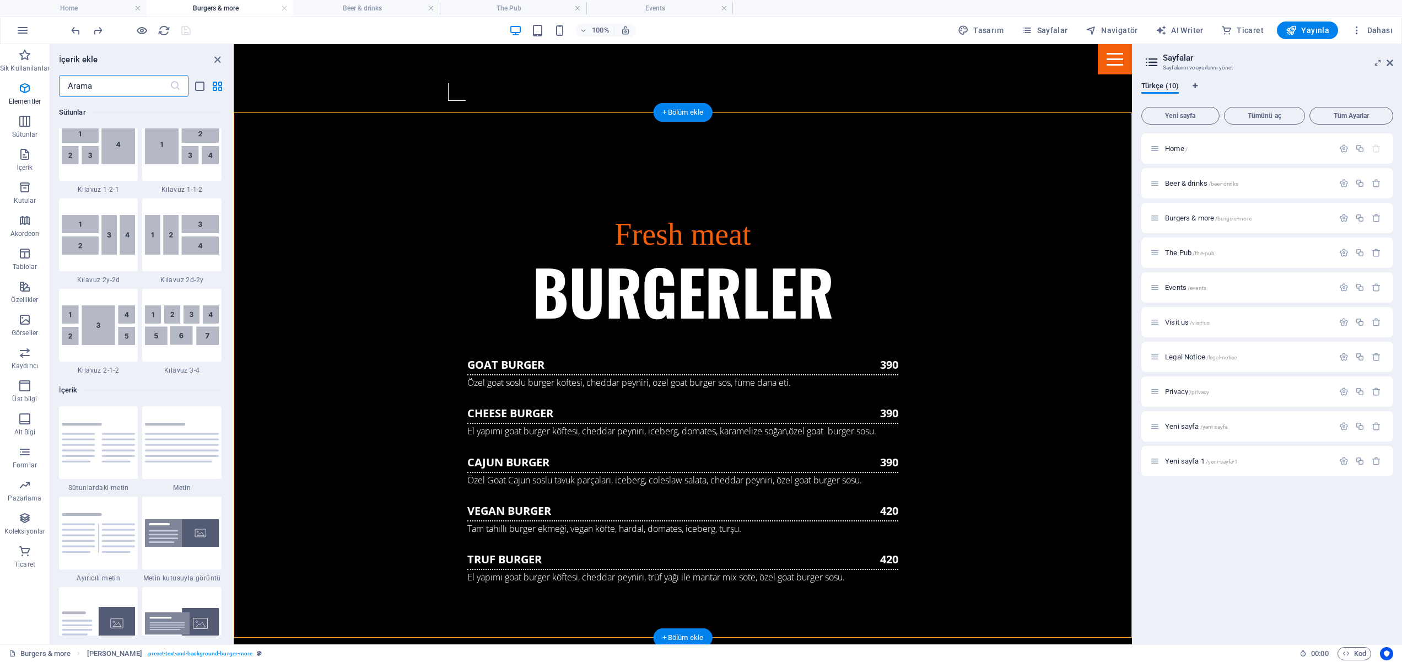
scroll to position [1929, 0]
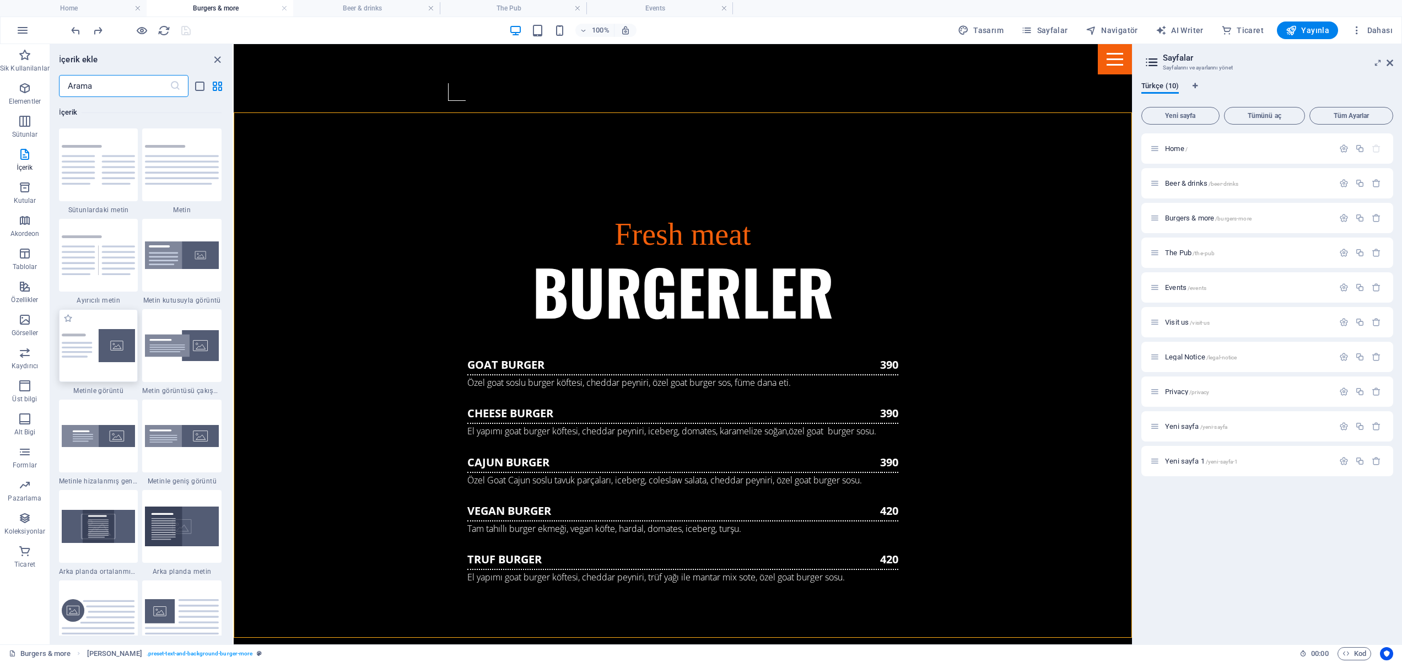
click at [94, 361] on img at bounding box center [99, 345] width 74 height 33
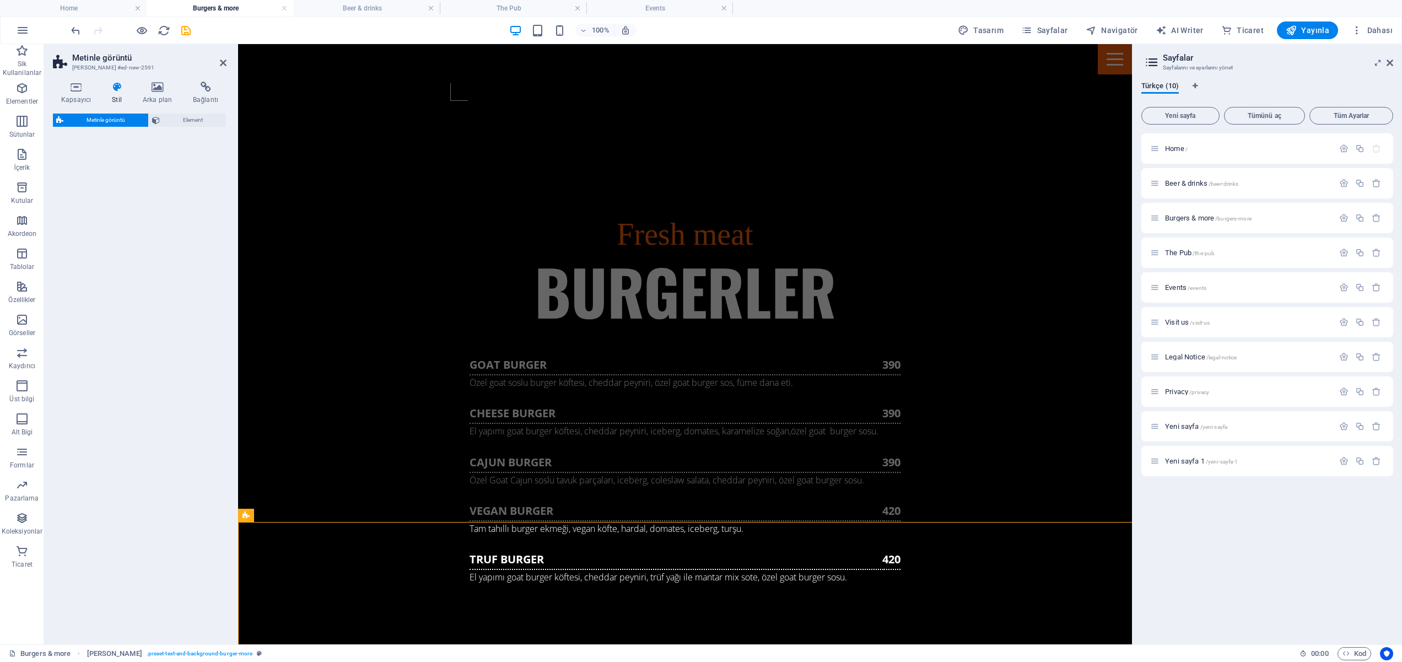
scroll to position [1551, 0]
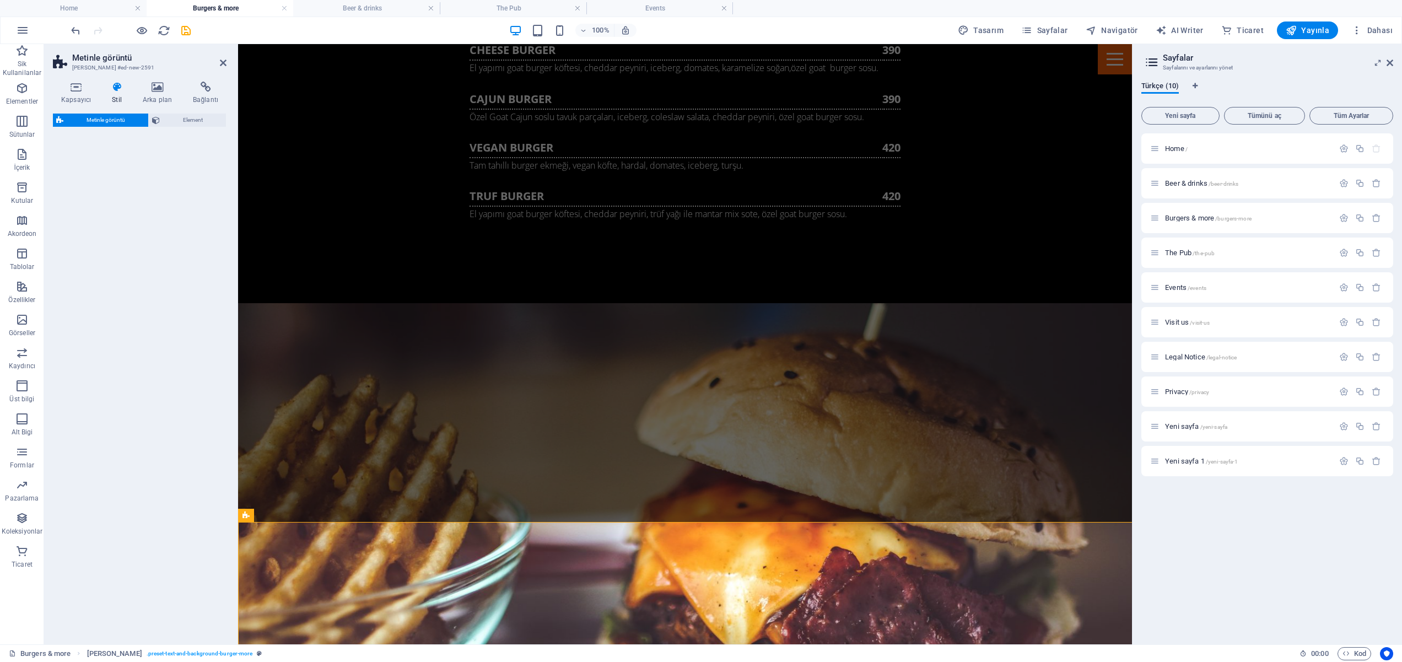
select select "rem"
select select "px"
select select "preset-text-with-image-v4-default"
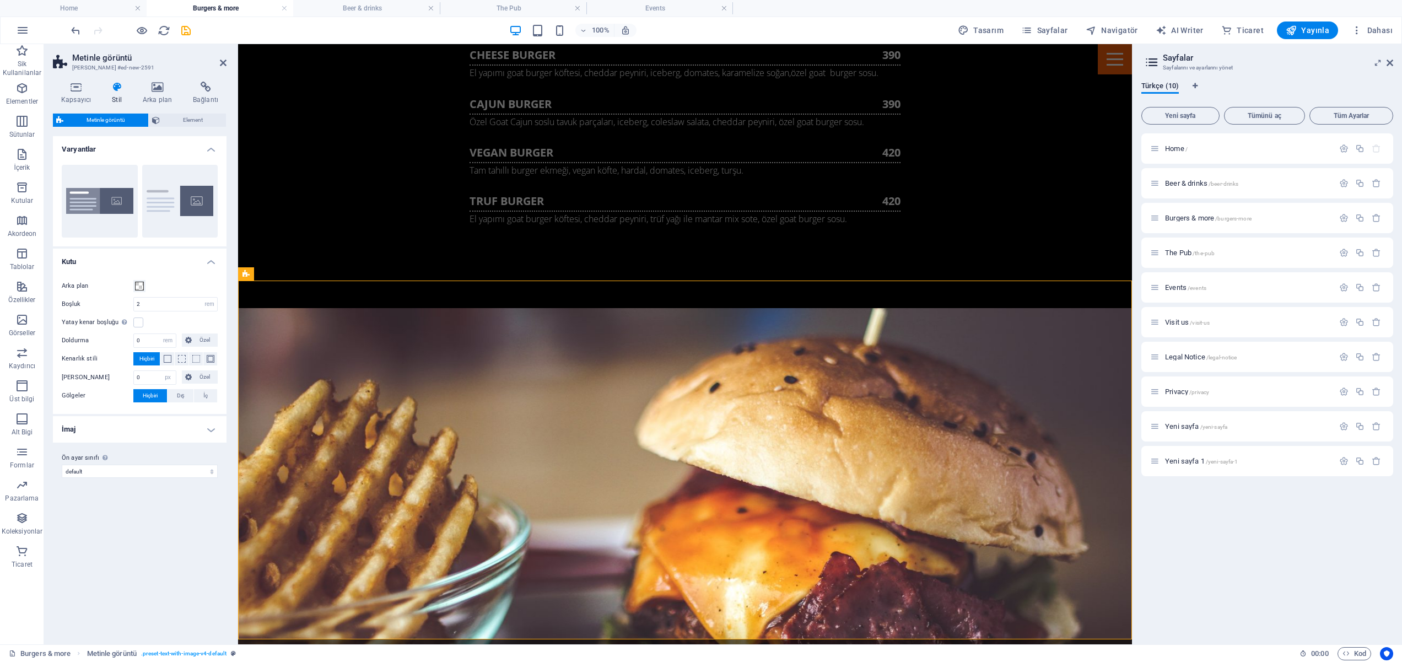
scroll to position [1559, 0]
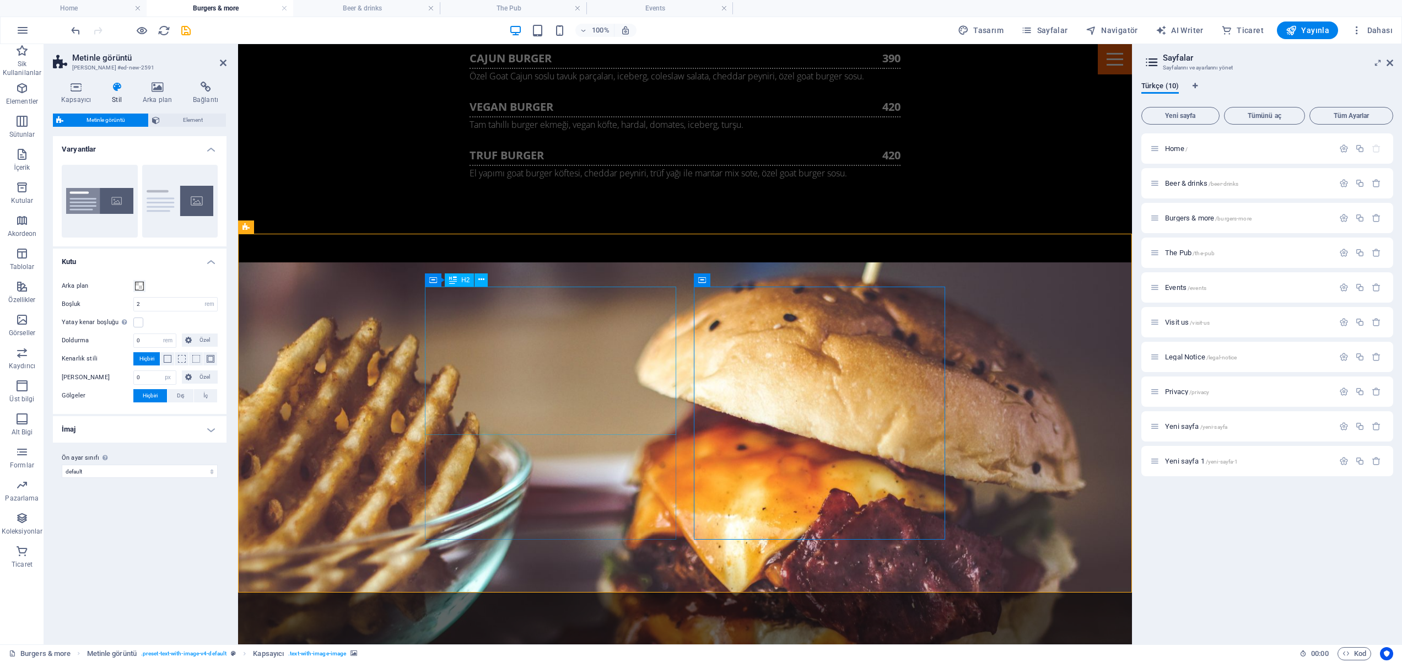
scroll to position [1590, 0]
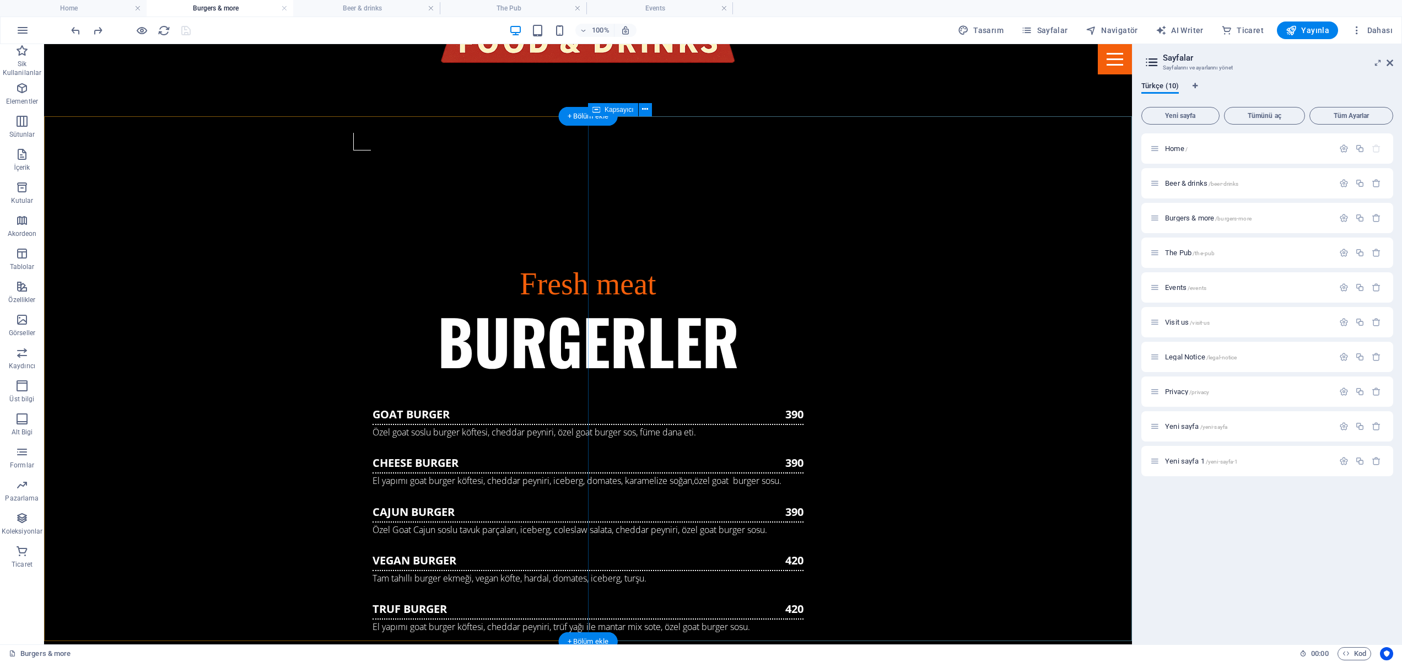
scroll to position [1187, 0]
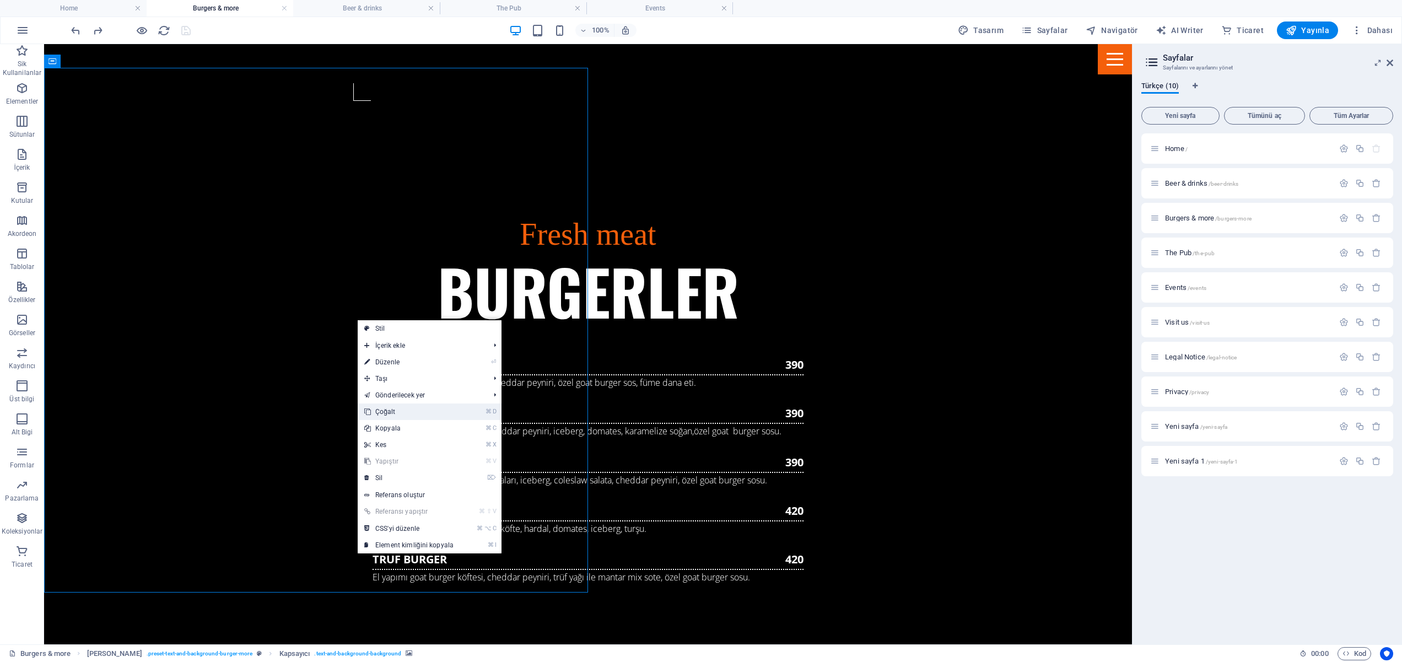
click at [422, 410] on link "⌘ D Çoğalt" at bounding box center [409, 412] width 103 height 17
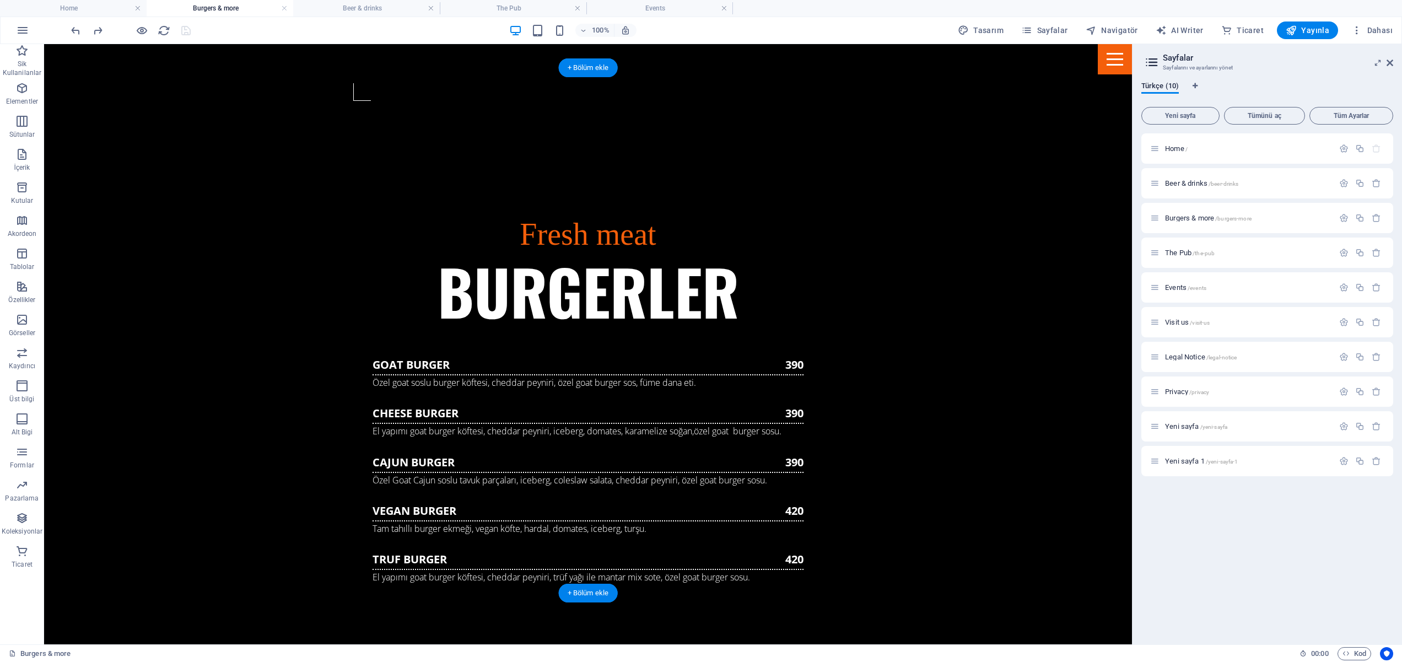
scroll to position [1187, 0]
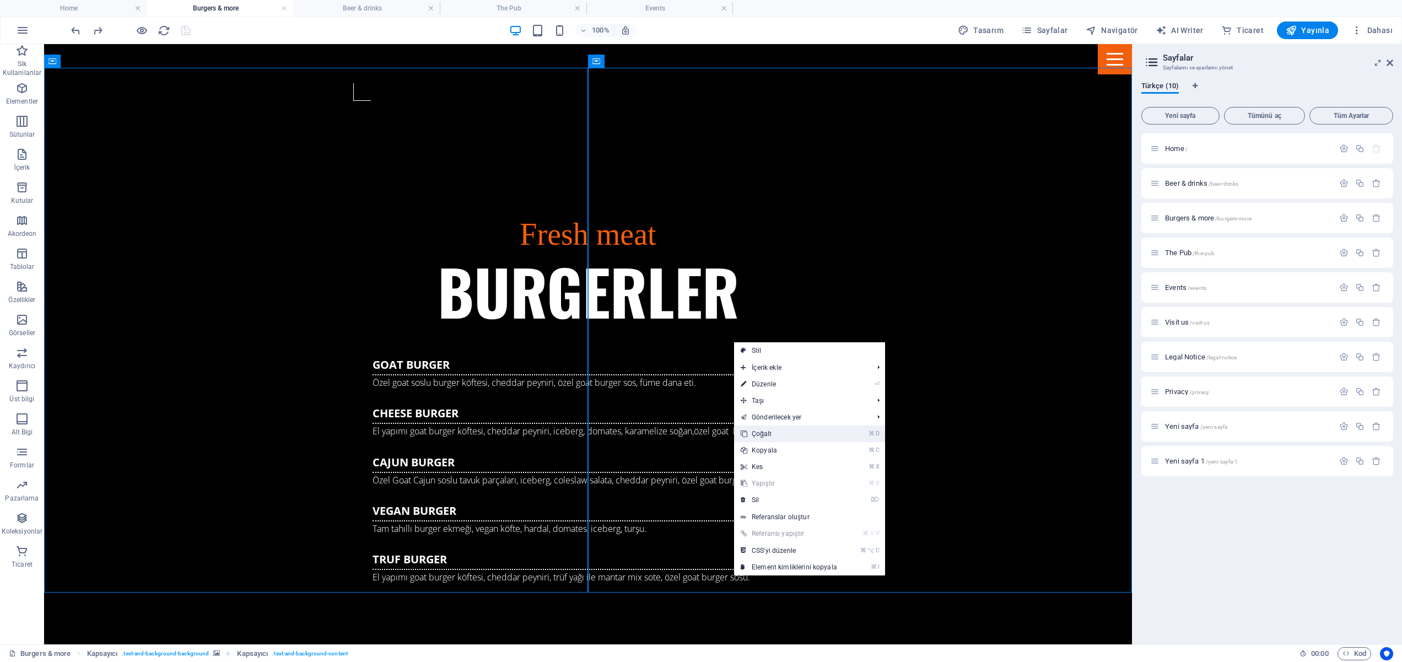
click at [781, 431] on link "⌘ D Çoğalt" at bounding box center [789, 434] width 110 height 17
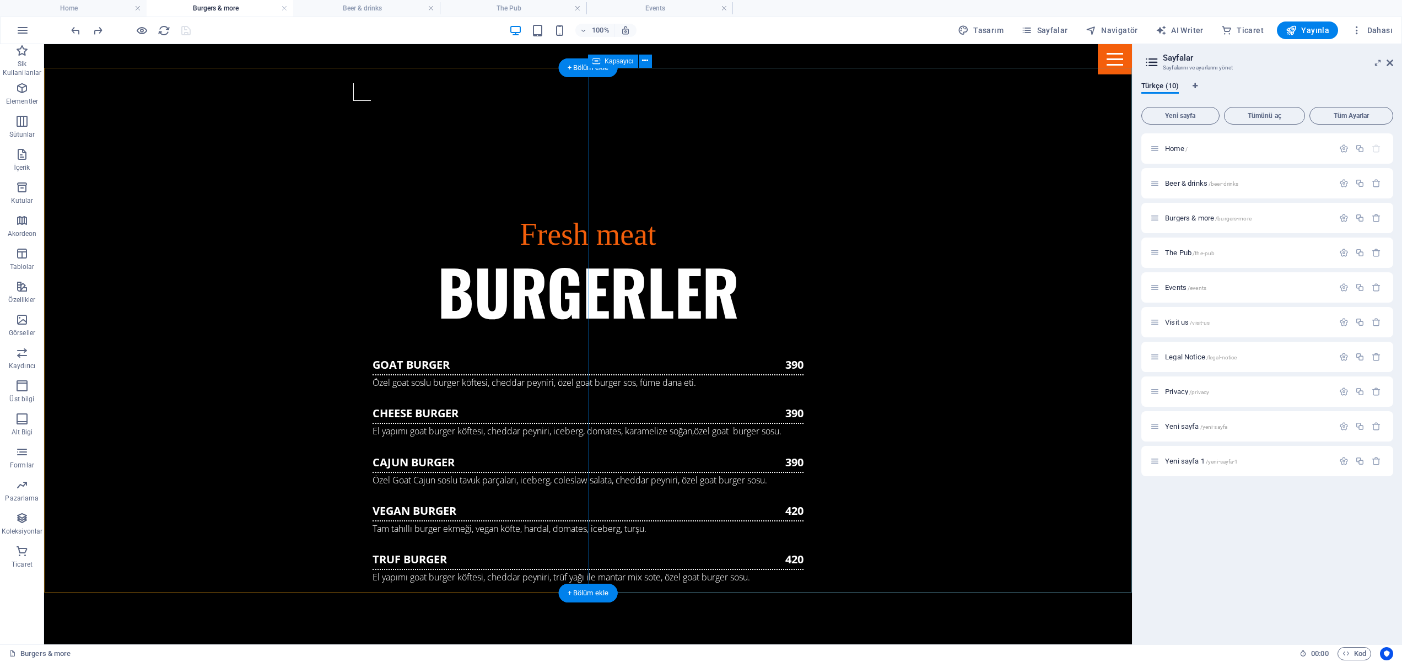
click at [589, 589] on div "+ Bölüm ekle" at bounding box center [588, 593] width 59 height 19
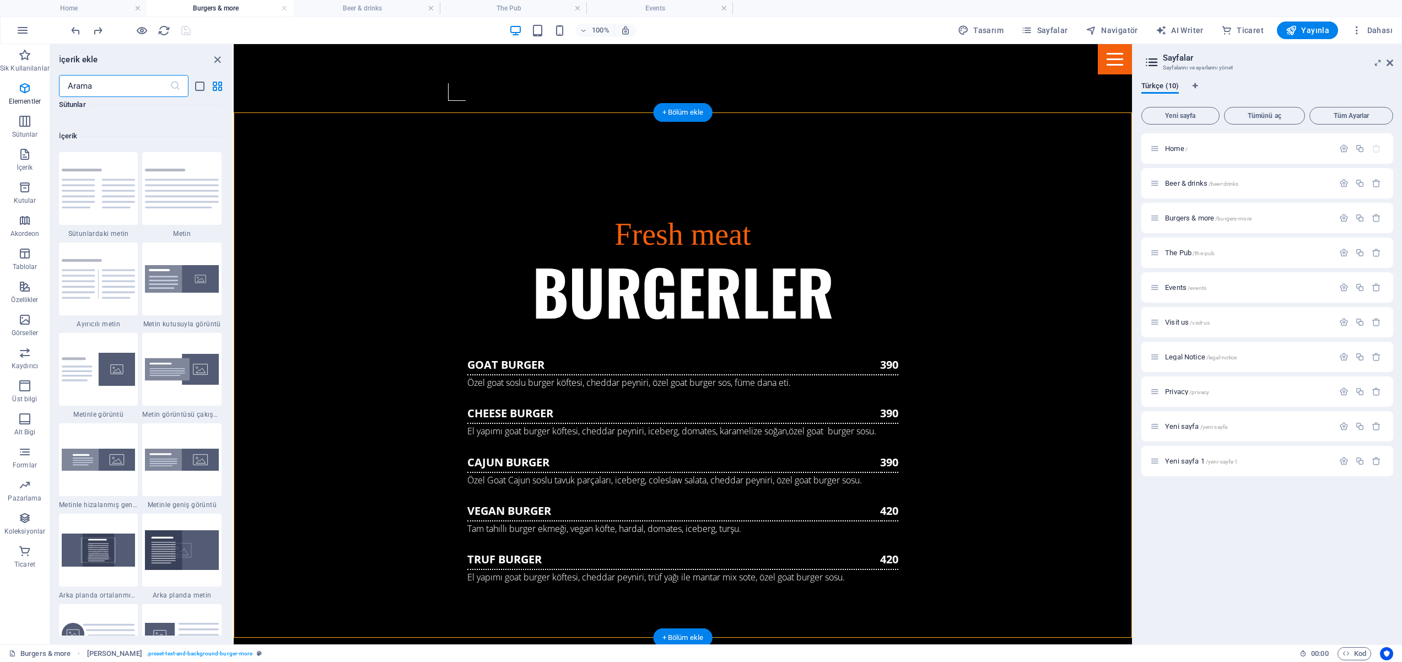
scroll to position [1929, 0]
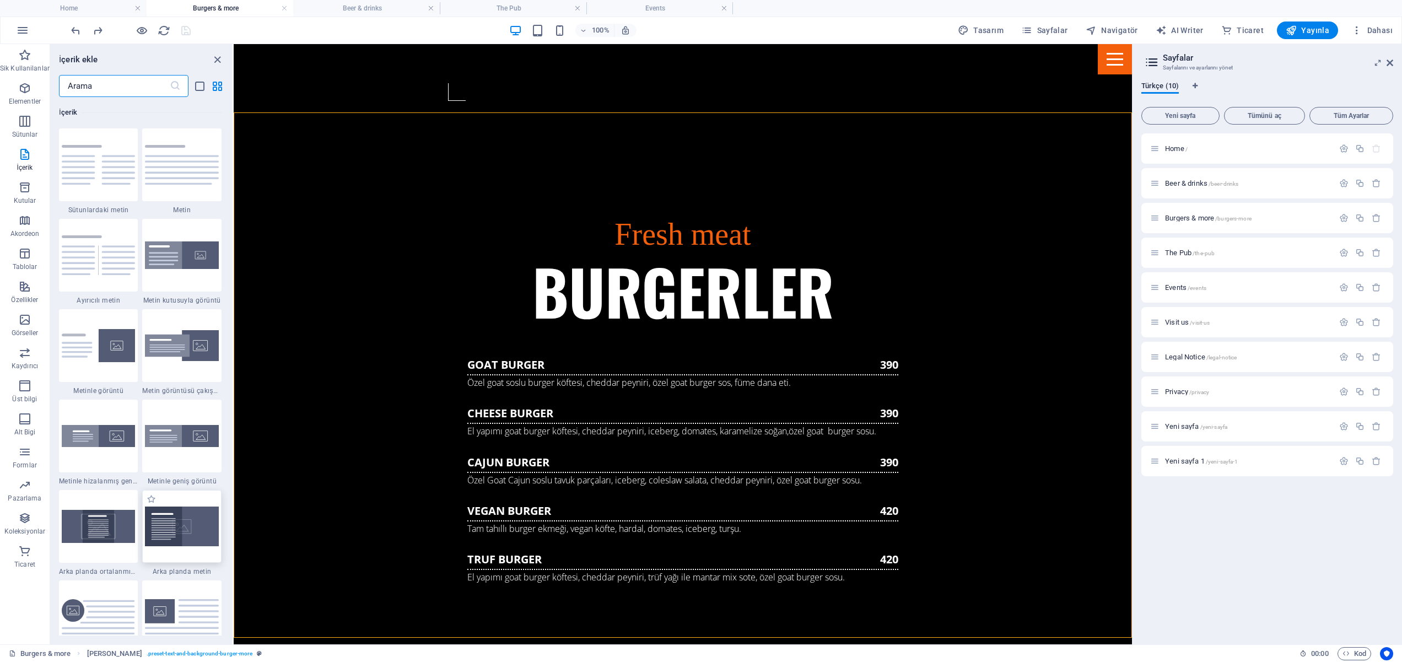
click at [163, 527] on img at bounding box center [182, 526] width 74 height 39
select select "%"
select select "rem"
select select "px"
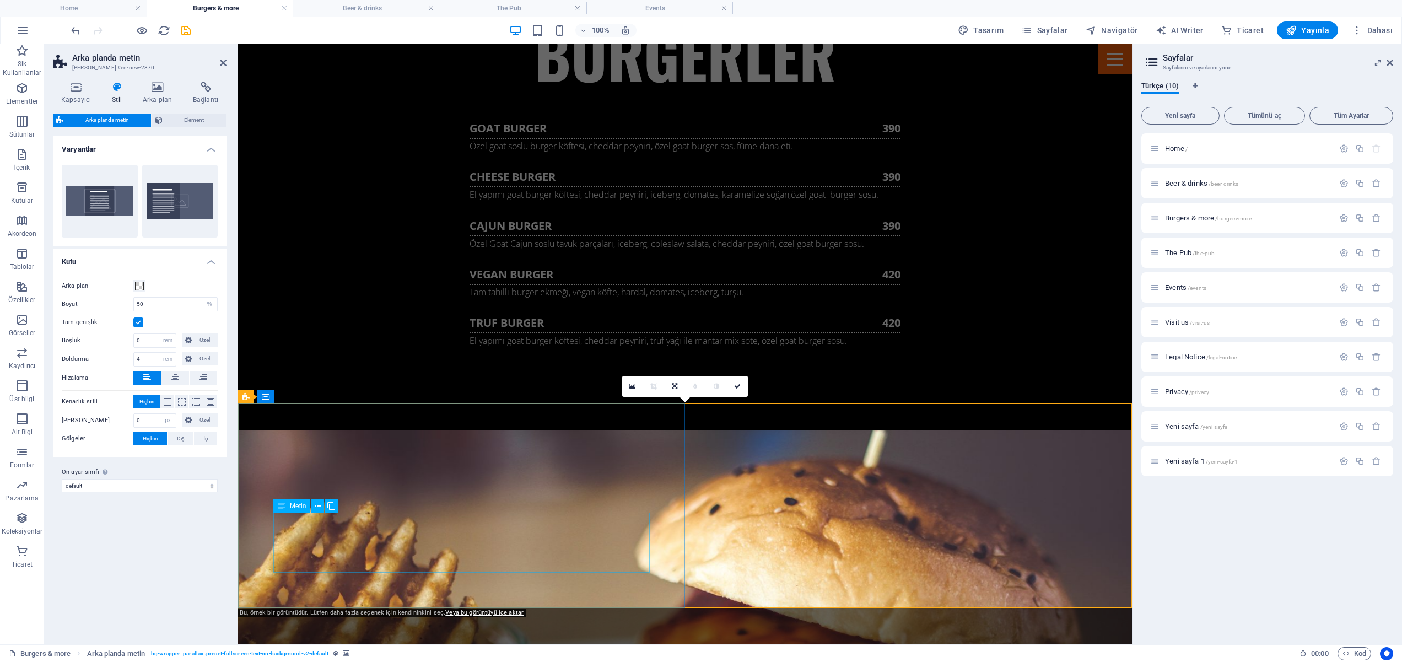
scroll to position [1422, 0]
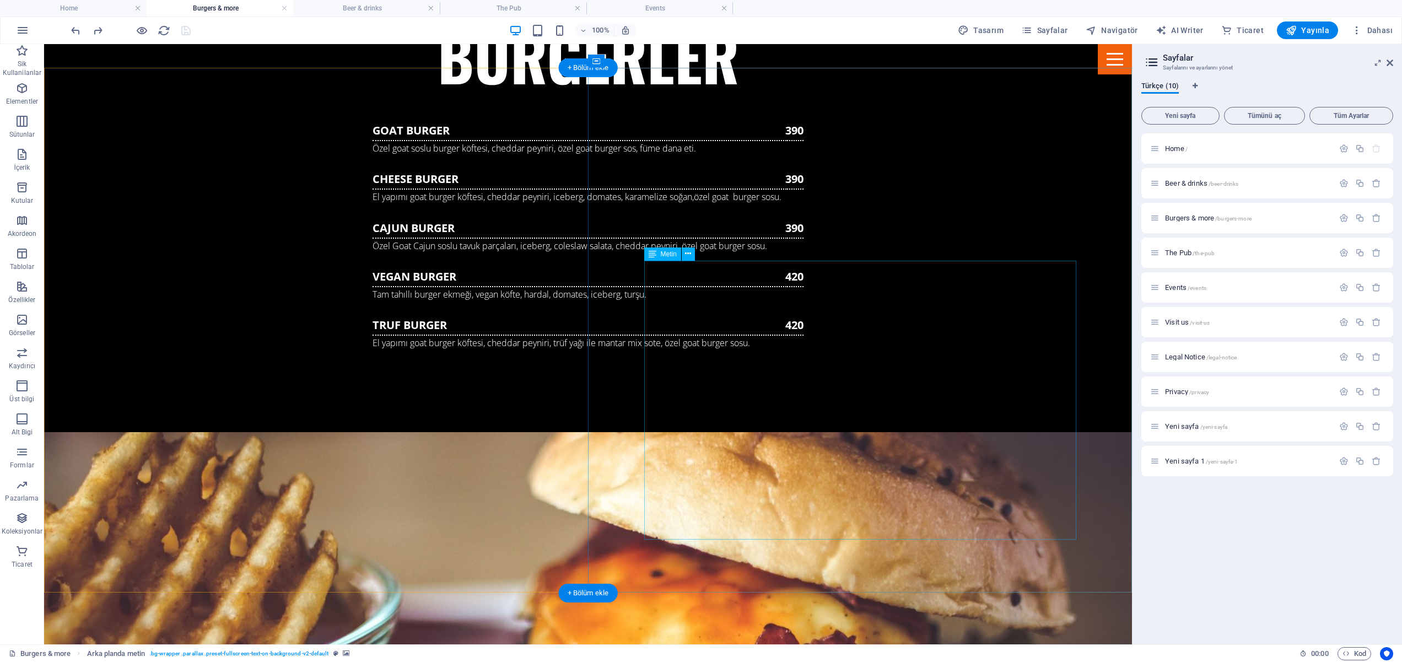
scroll to position [1187, 0]
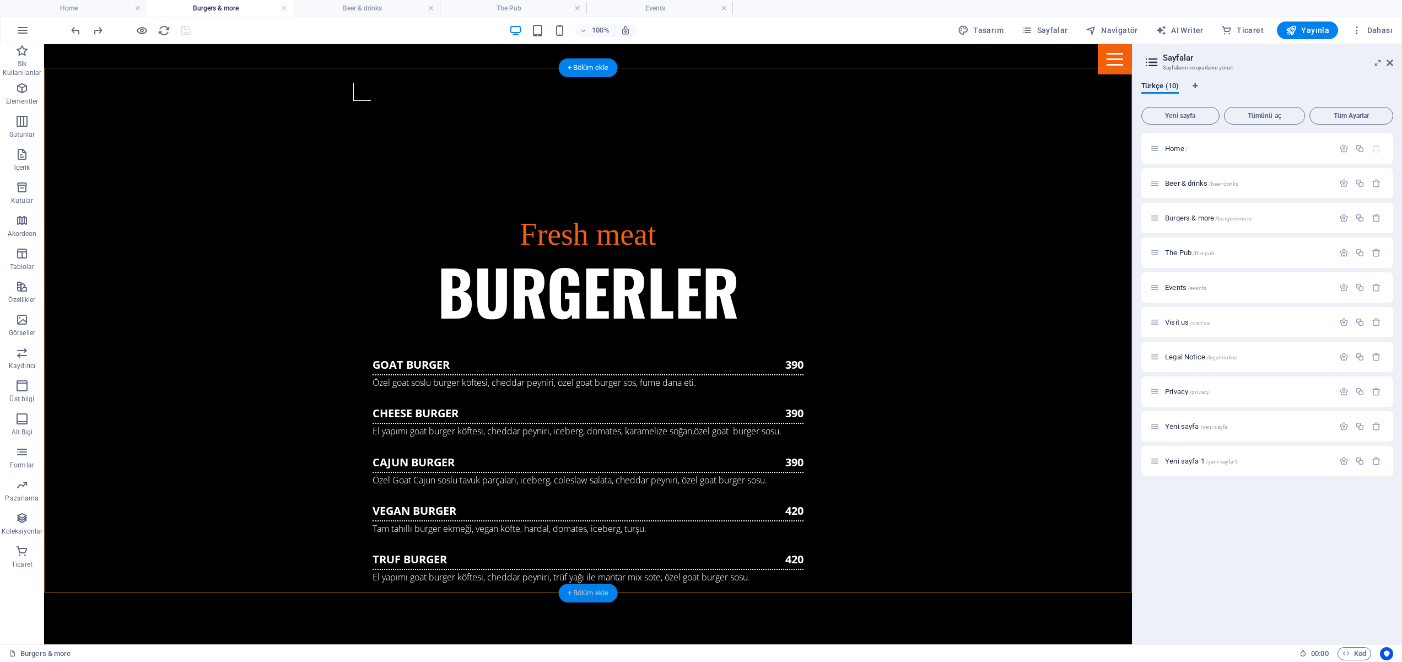
click at [568, 592] on div "+ Bölüm ekle" at bounding box center [588, 593] width 59 height 19
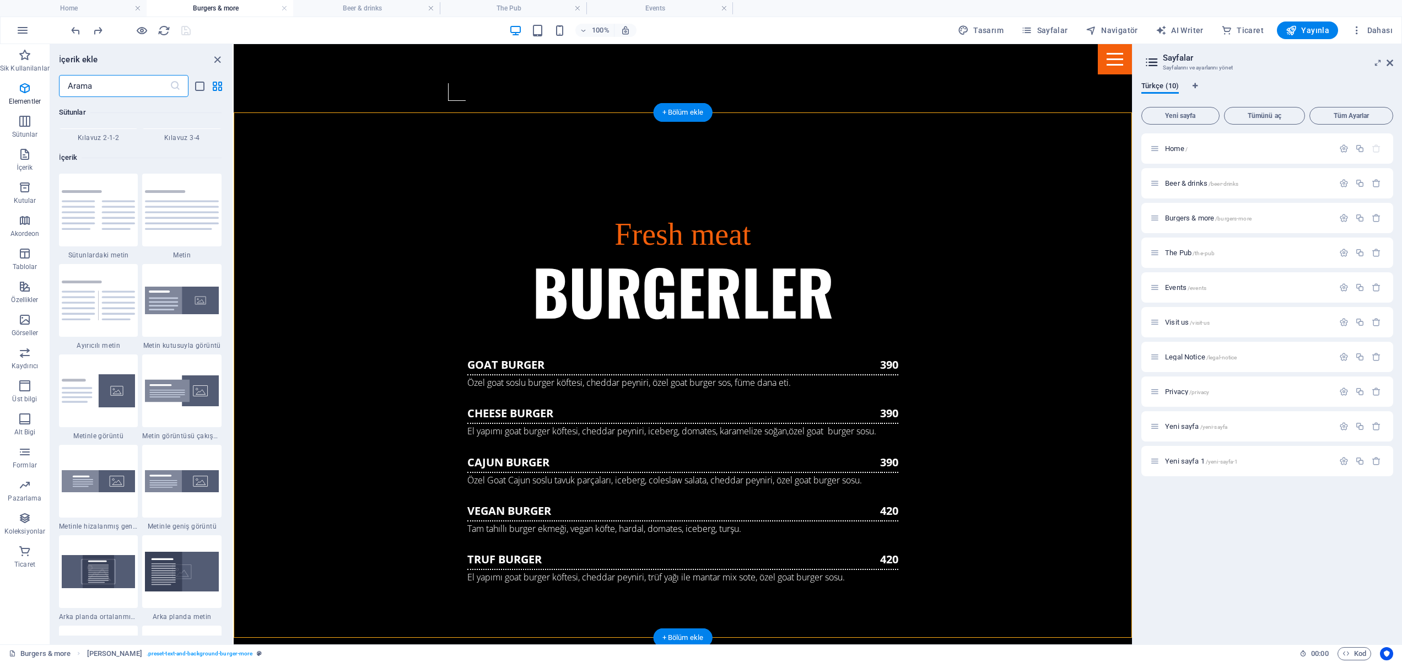
scroll to position [1929, 0]
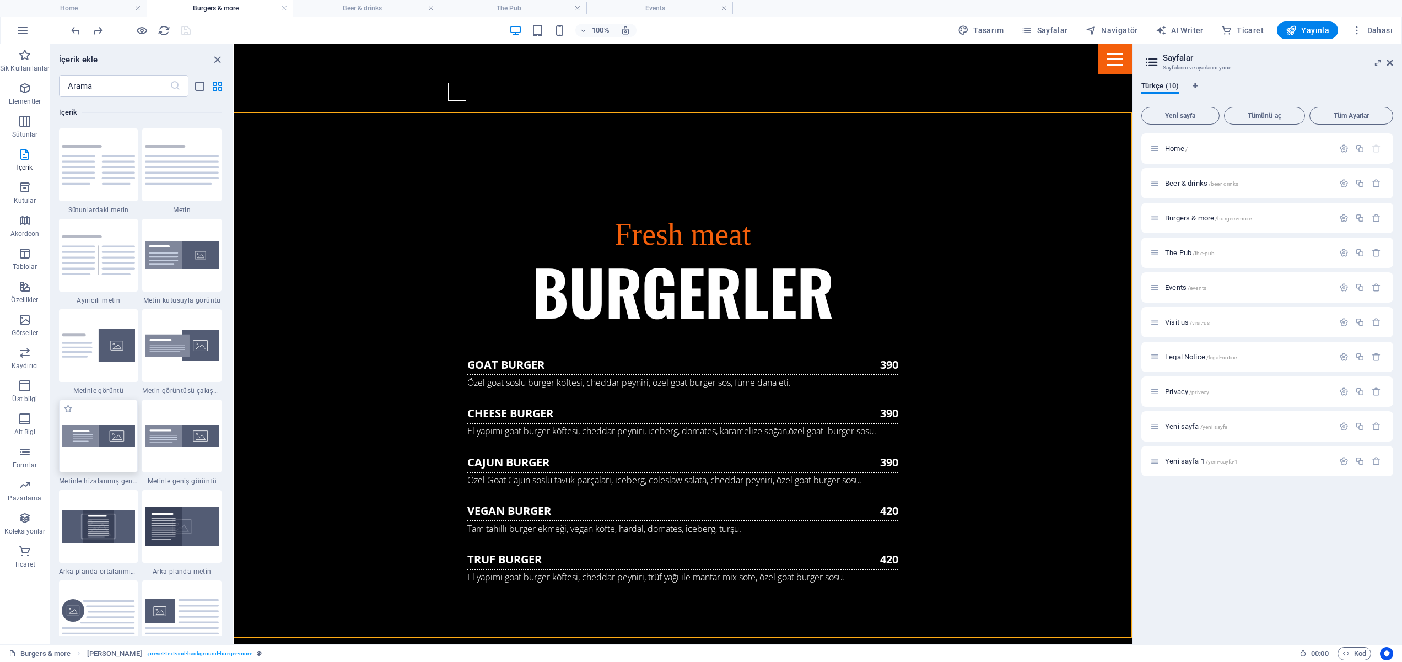
click at [87, 444] on img at bounding box center [99, 436] width 74 height 23
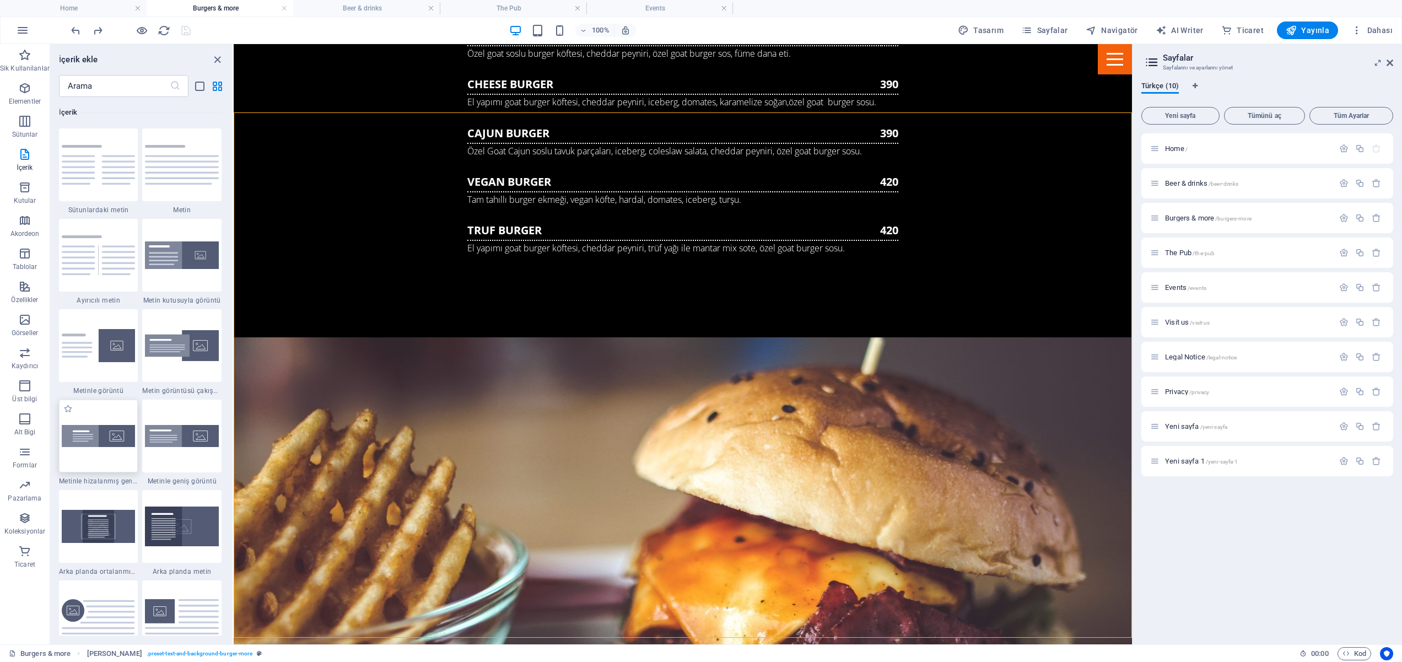
select select "%"
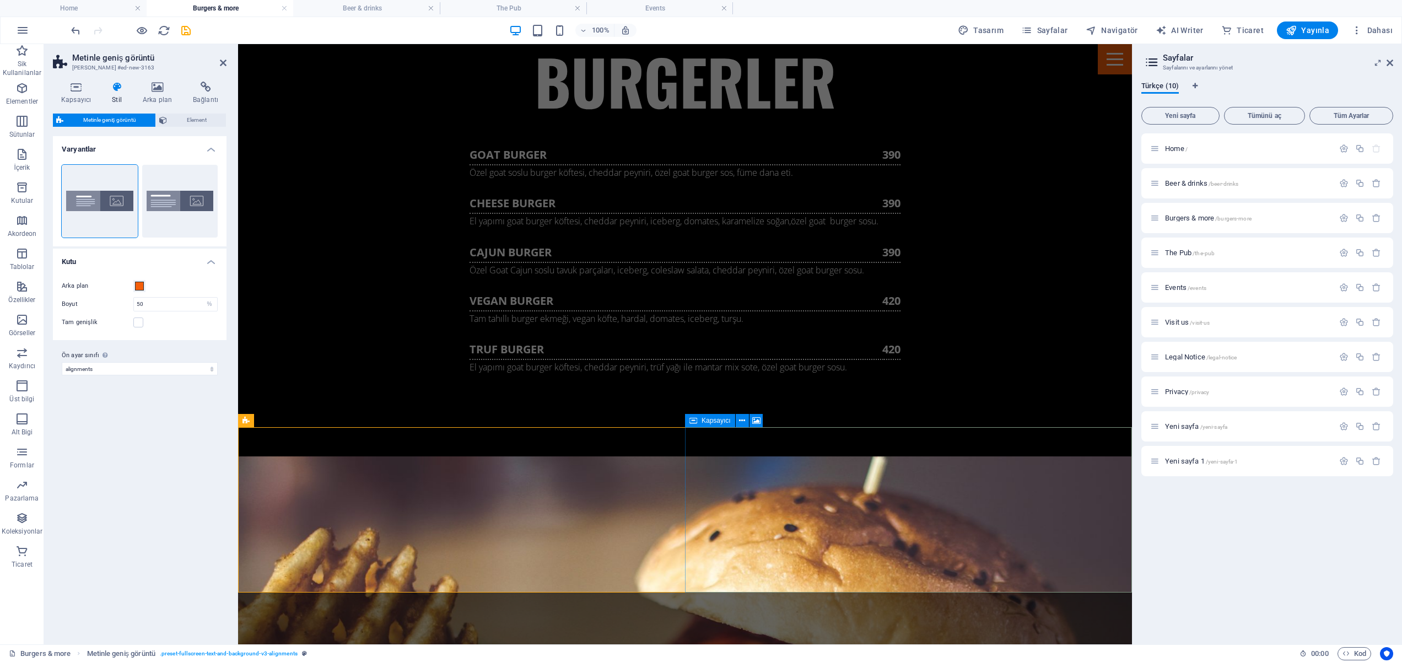
scroll to position [1392, 0]
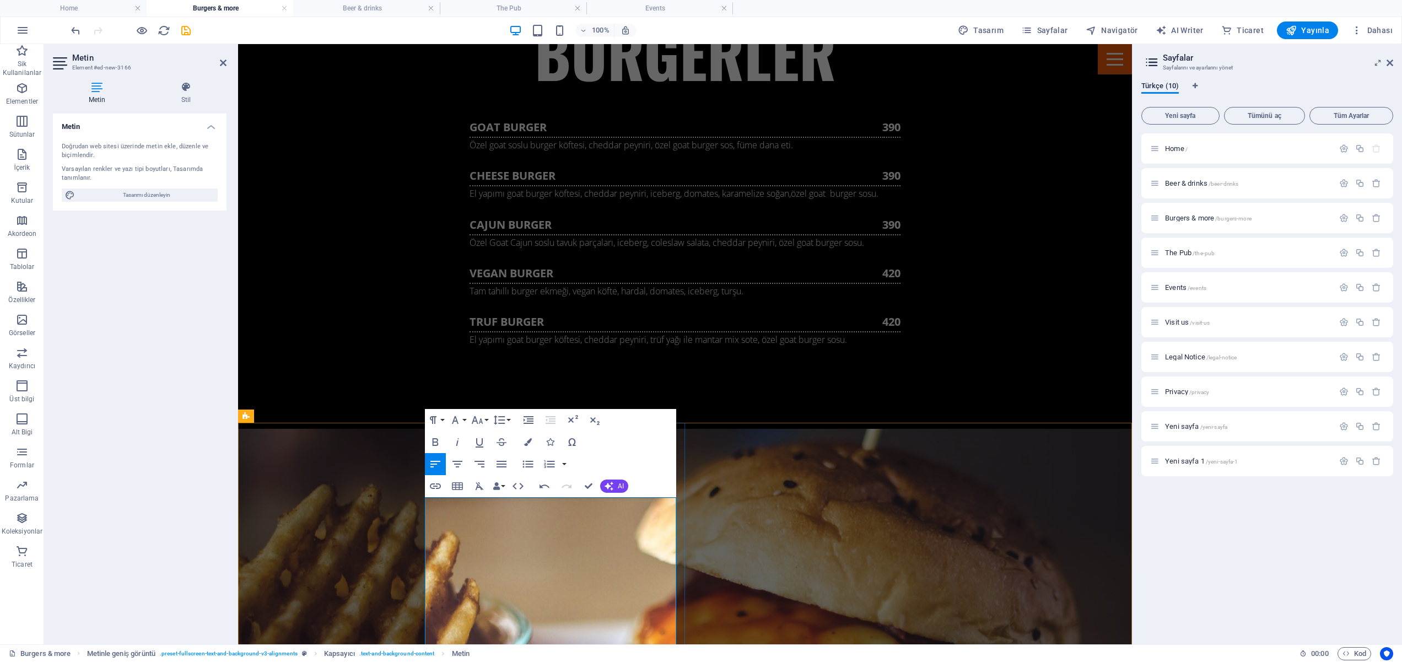
scroll to position [1434, 0]
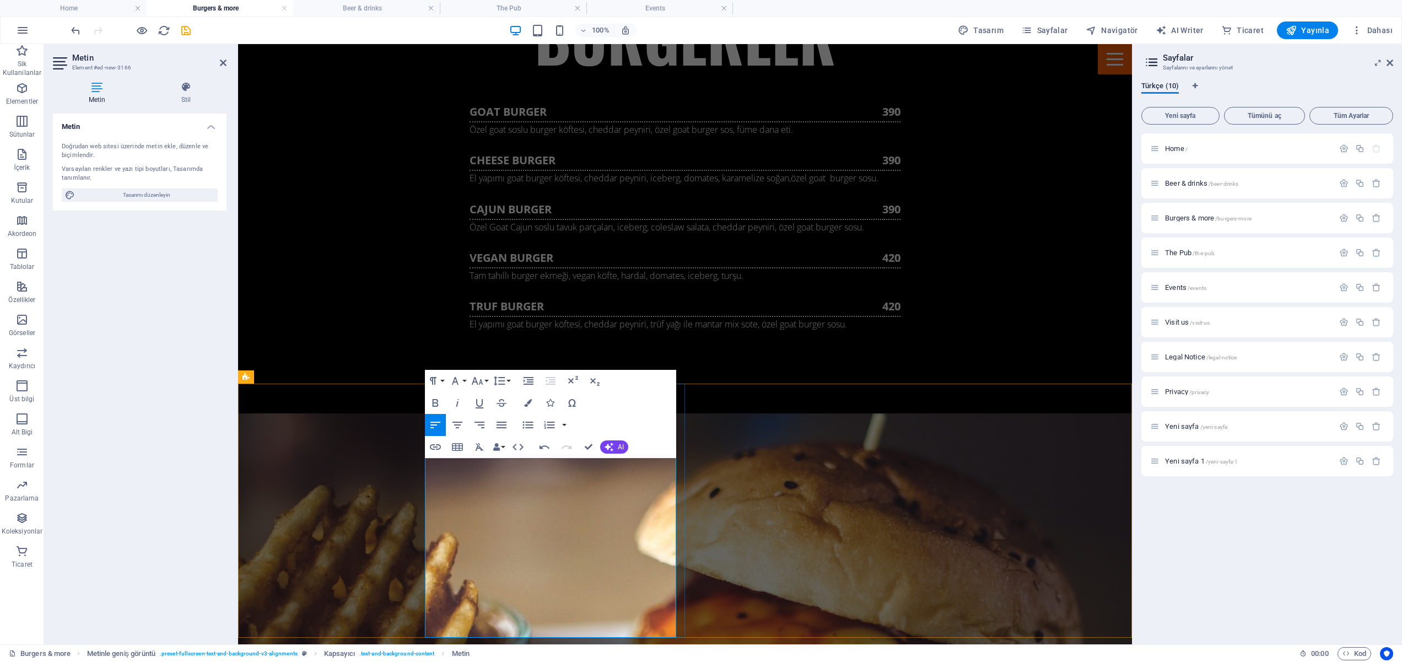
click at [193, 84] on icon at bounding box center [186, 87] width 81 height 11
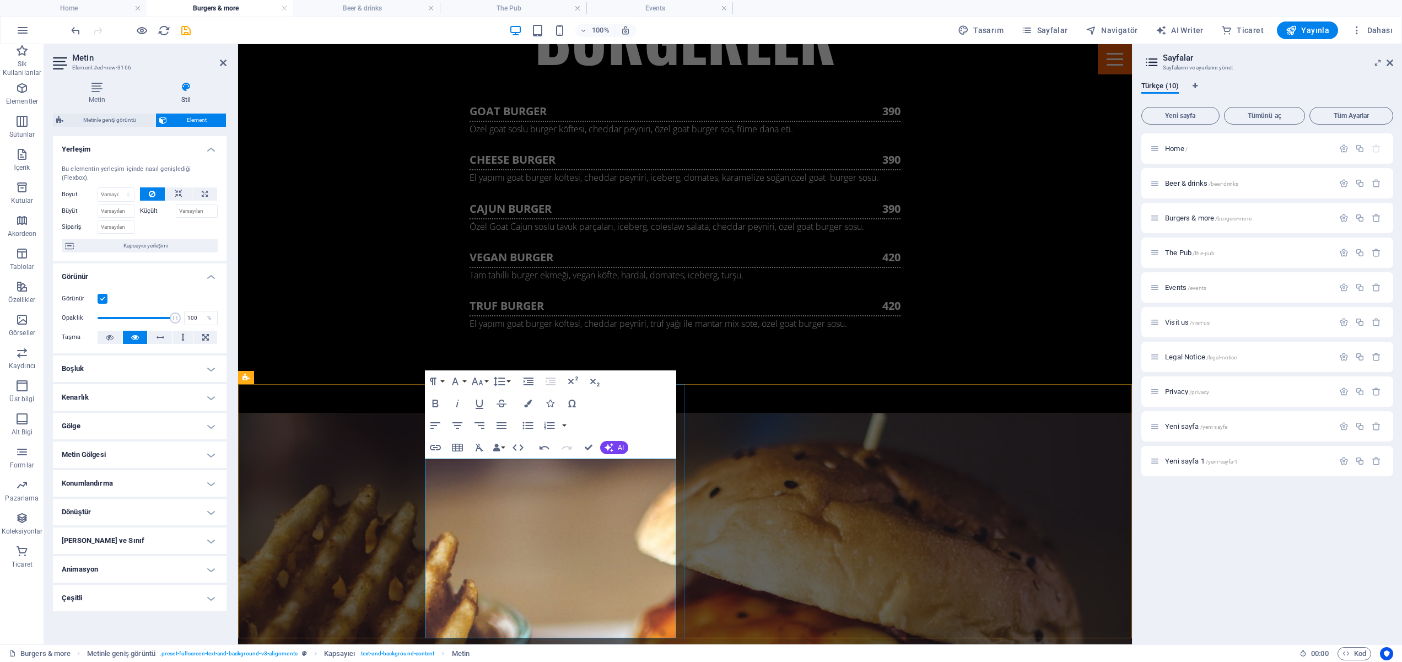
scroll to position [1441, 0]
click at [113, 205] on input "Büyüt" at bounding box center [116, 211] width 37 height 13
click at [212, 187] on button at bounding box center [204, 193] width 25 height 13
type input "100"
select select "%"
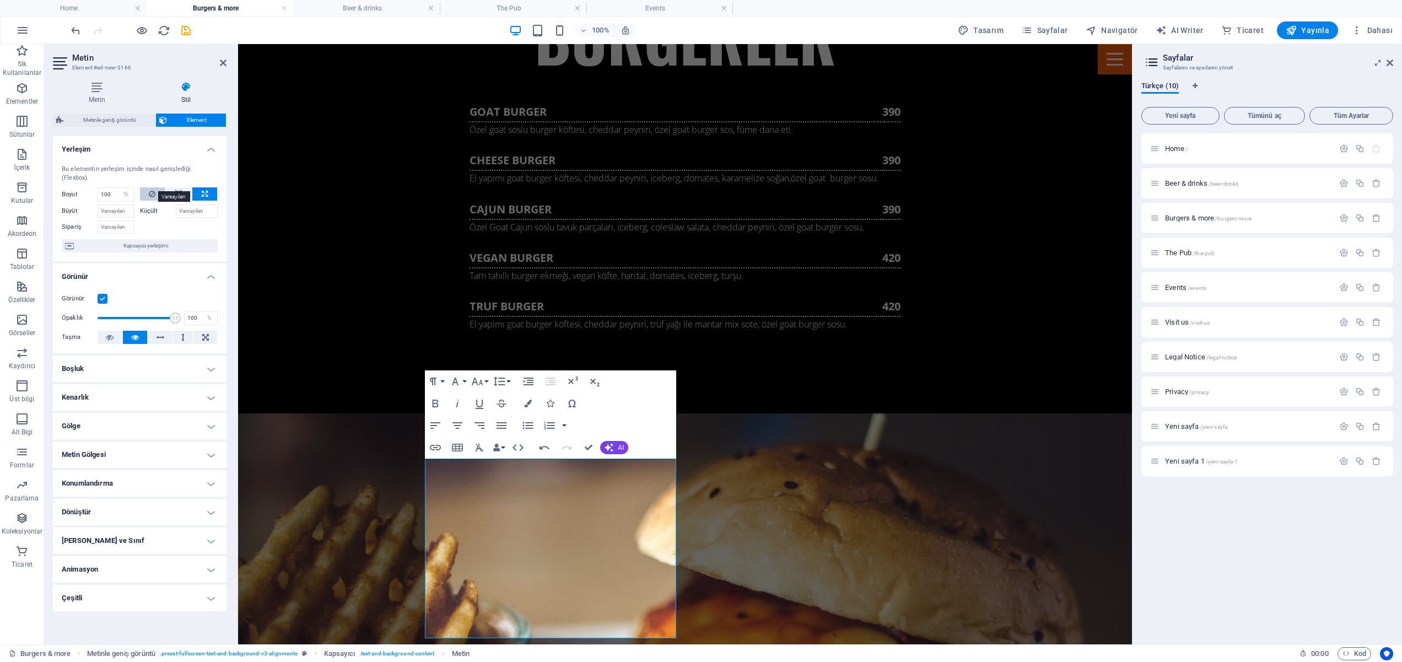
click at [157, 187] on button at bounding box center [152, 193] width 25 height 13
select select "DISABLED_OPTION_VALUE"
click at [200, 187] on button at bounding box center [204, 193] width 25 height 13
type input "100"
select select "%"
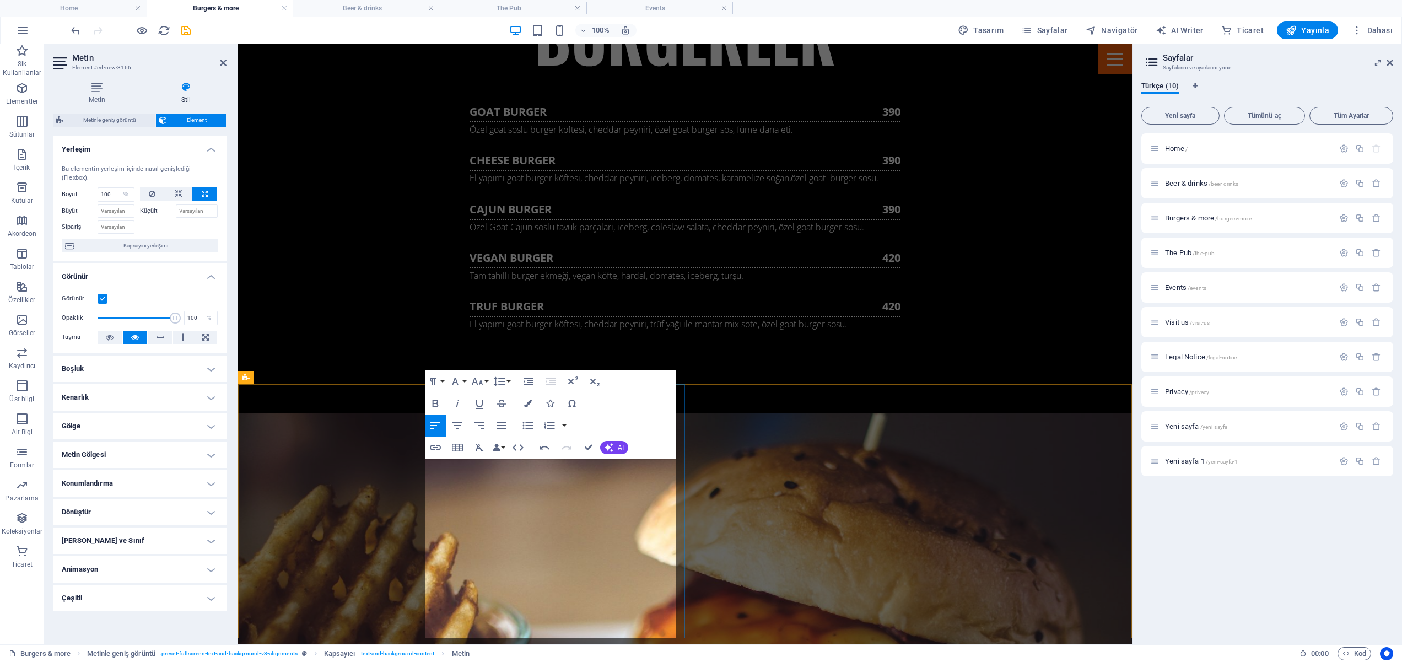
scroll to position [1442, 0]
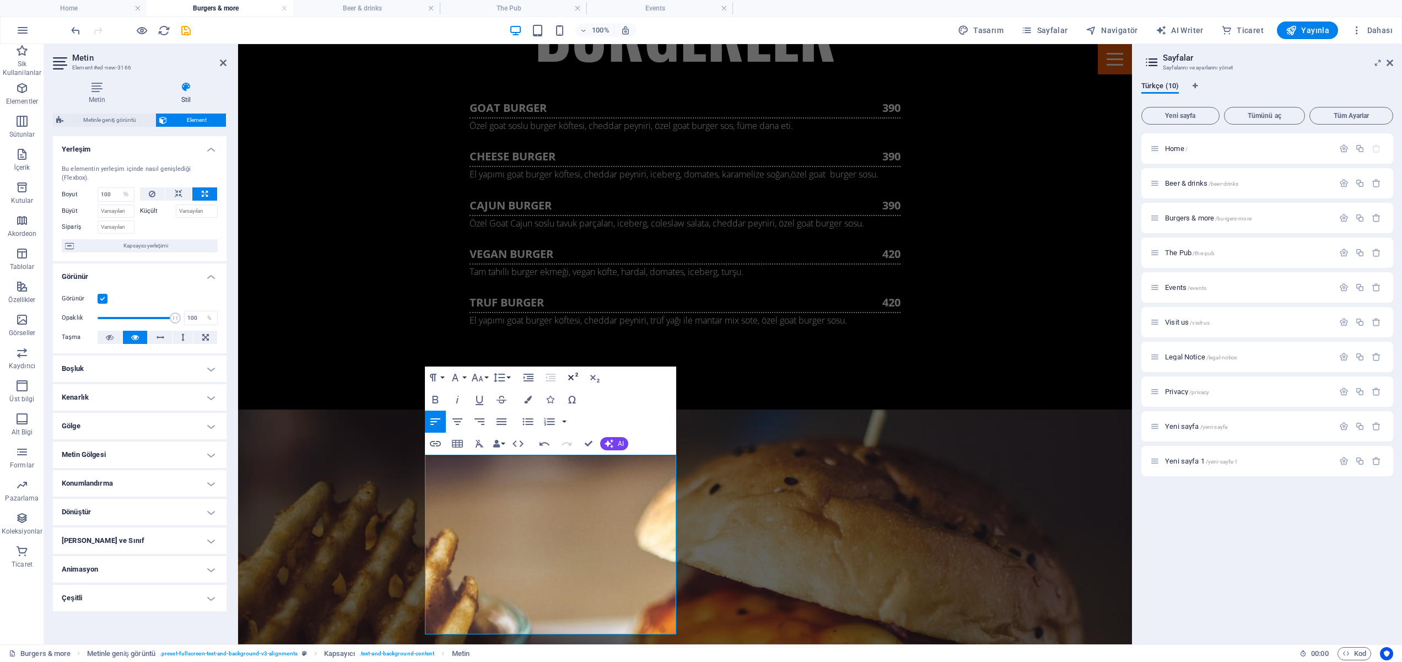
click at [571, 377] on icon "button" at bounding box center [573, 377] width 10 height 8
click at [583, 377] on div "Increase Indent Decrease Indent Superscript Subscript" at bounding box center [561, 378] width 87 height 22
click at [593, 378] on icon "button" at bounding box center [594, 379] width 9 height 8
click at [524, 379] on icon "button" at bounding box center [528, 377] width 13 height 13
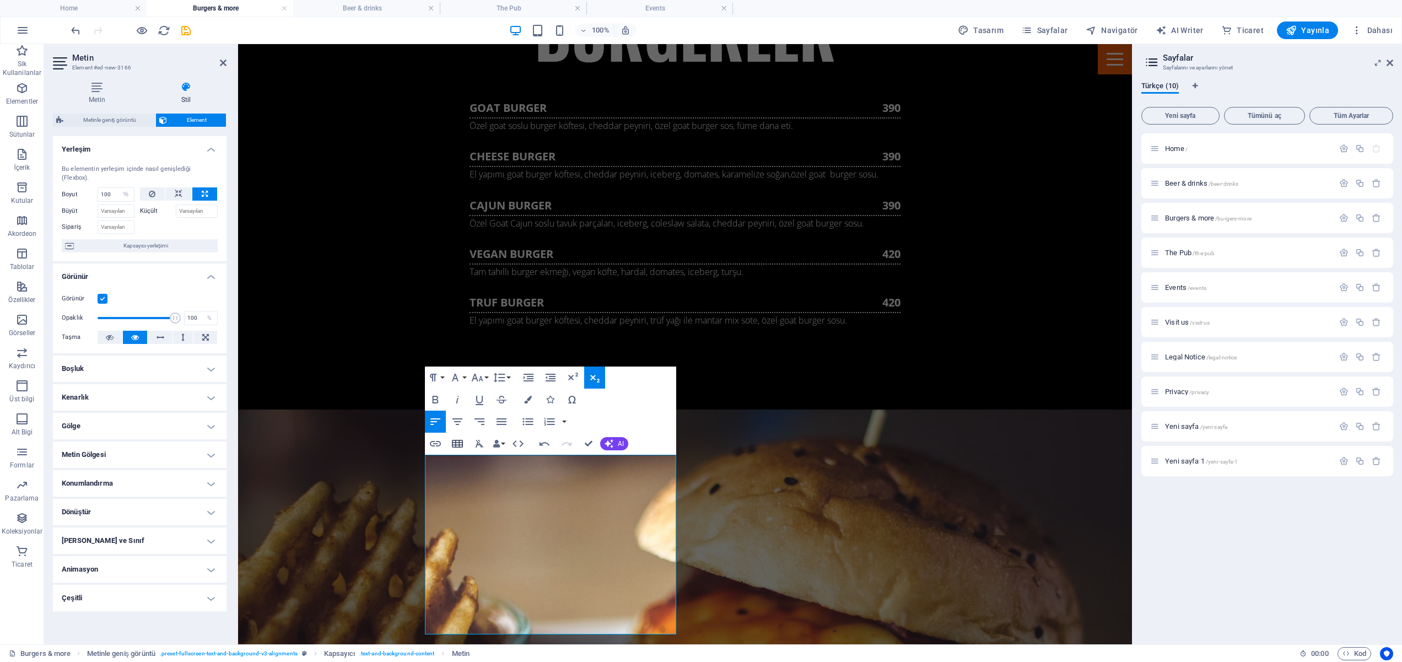
click at [456, 445] on icon "button" at bounding box center [457, 443] width 13 height 13
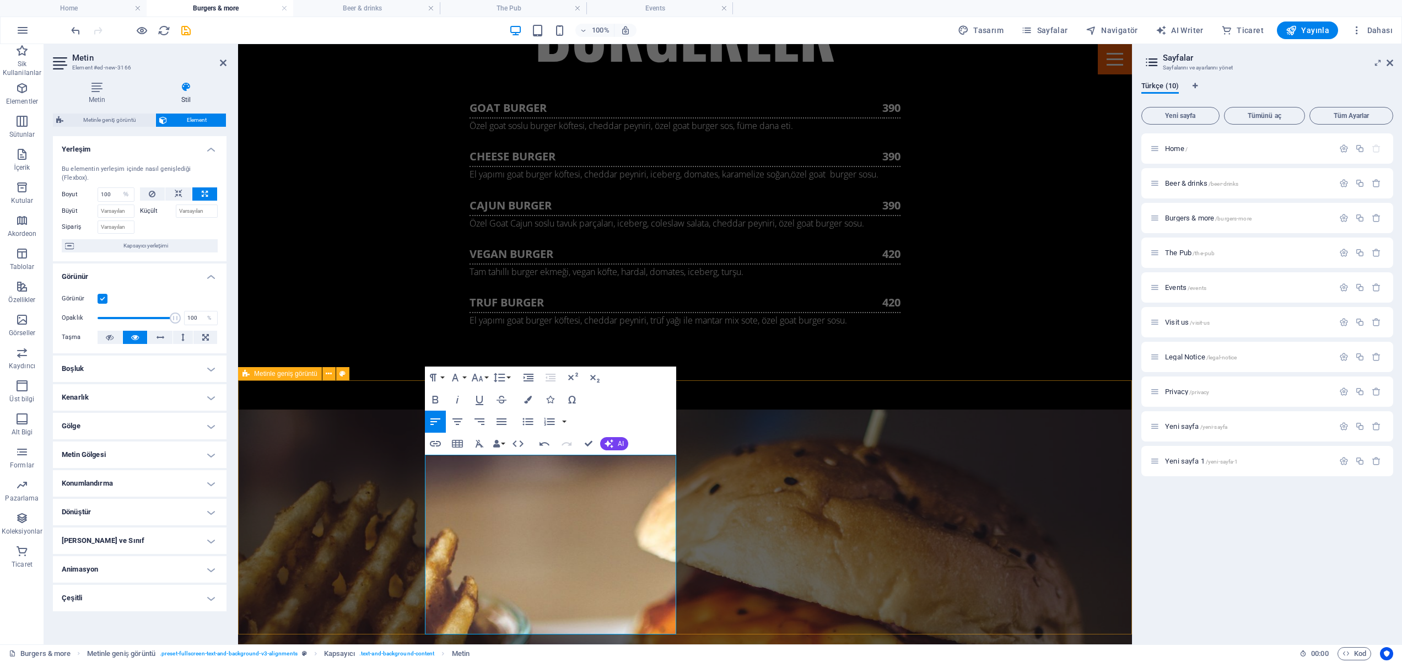
click at [302, 375] on span "Metinle geniş görüntü" at bounding box center [285, 373] width 63 height 7
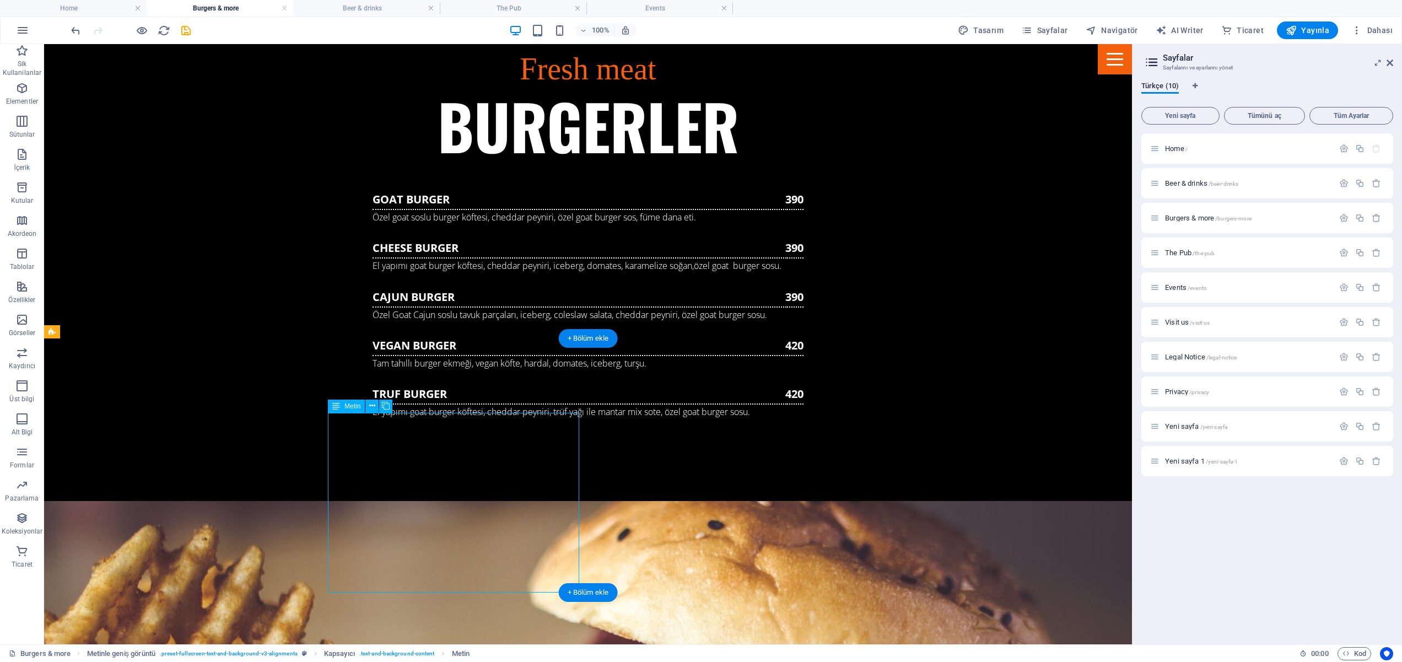
select select "%"
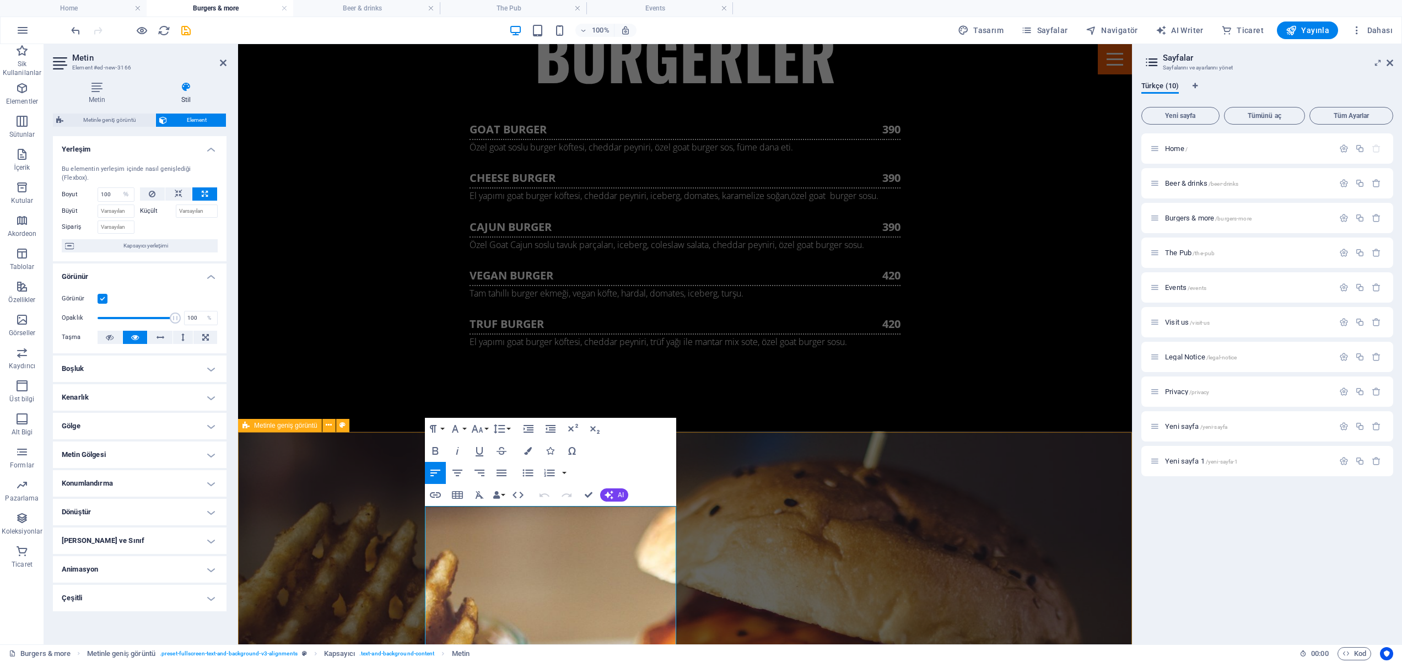
scroll to position [1486, 0]
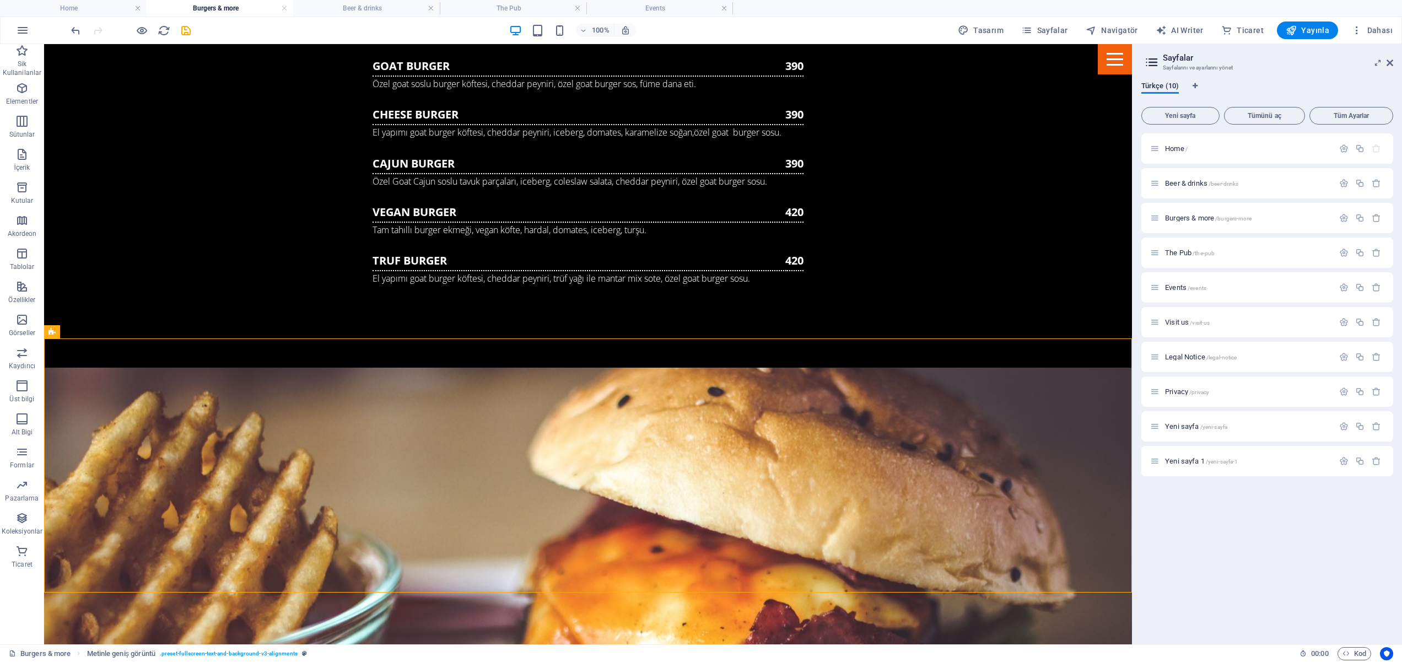
scroll to position [1442, 0]
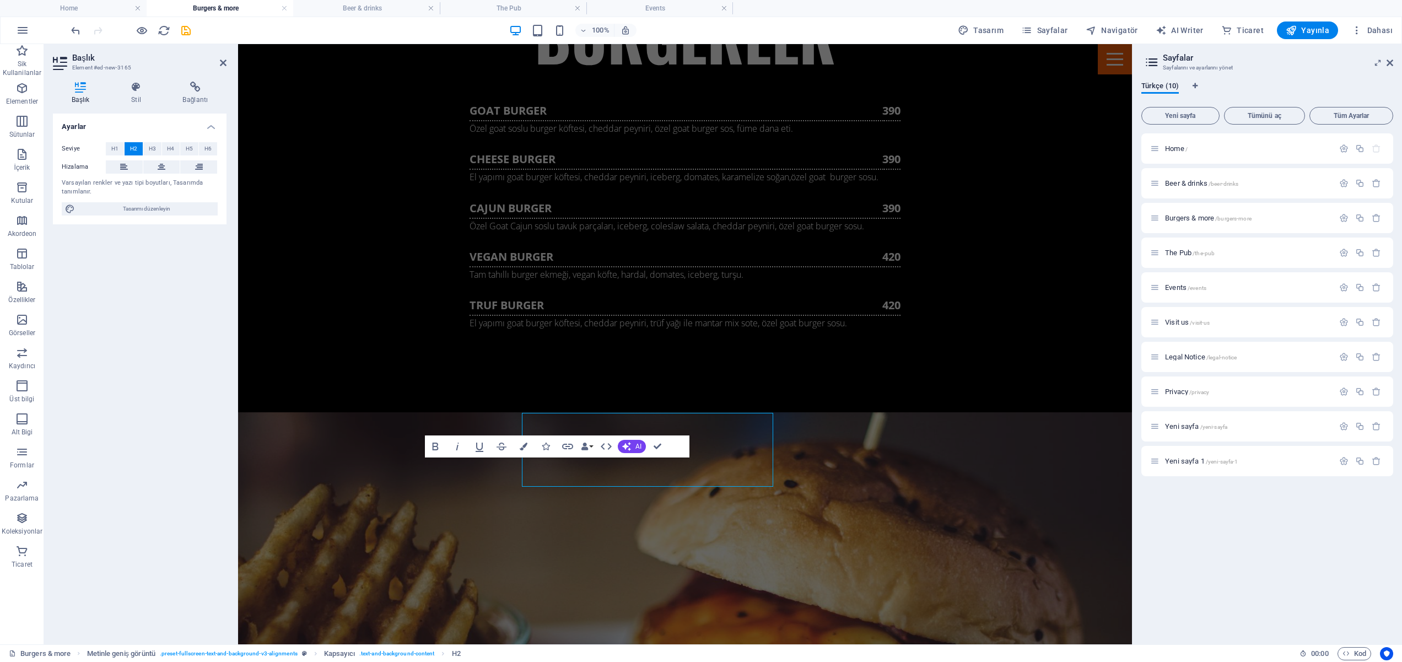
scroll to position [1367, 0]
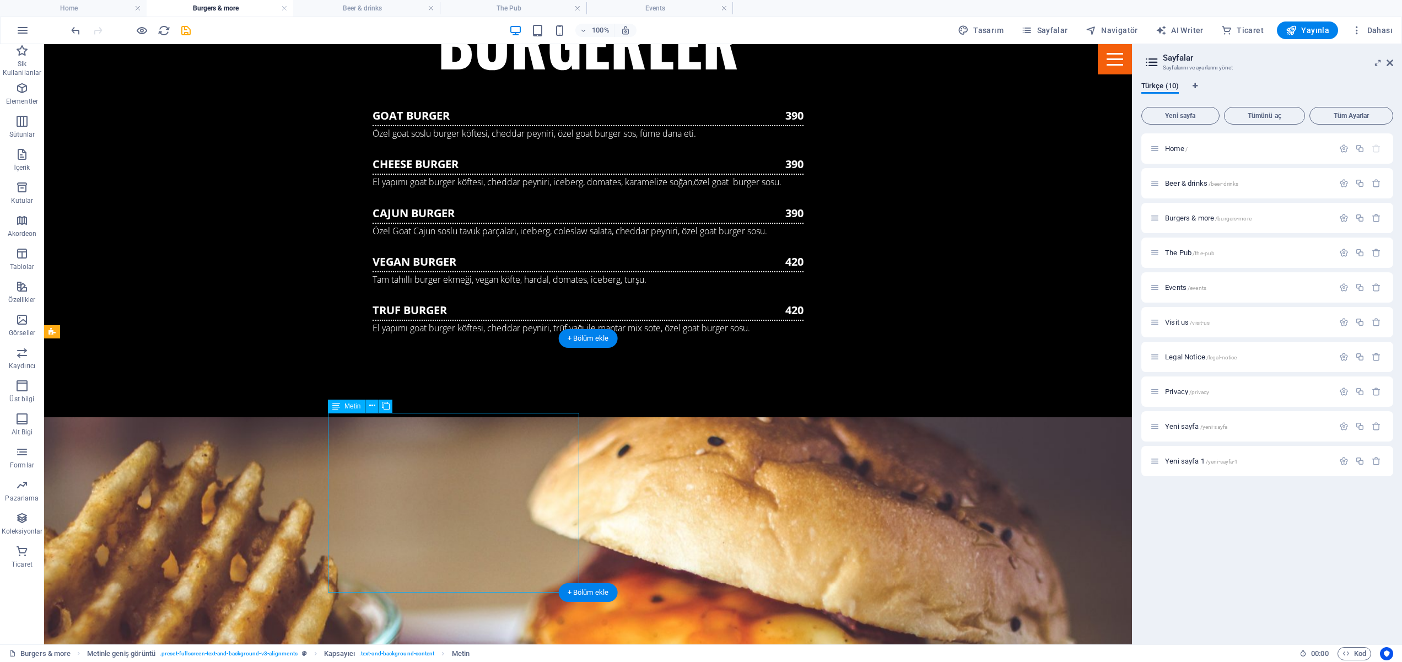
scroll to position [1442, 0]
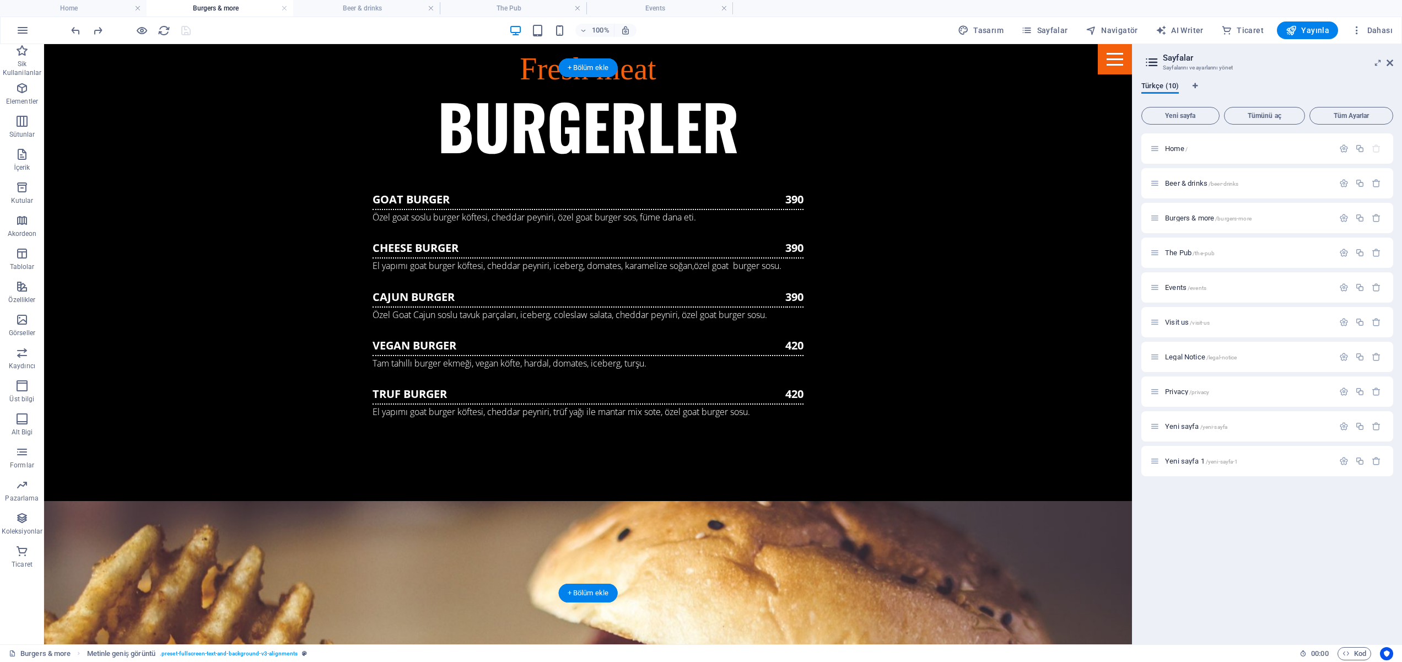
scroll to position [1187, 0]
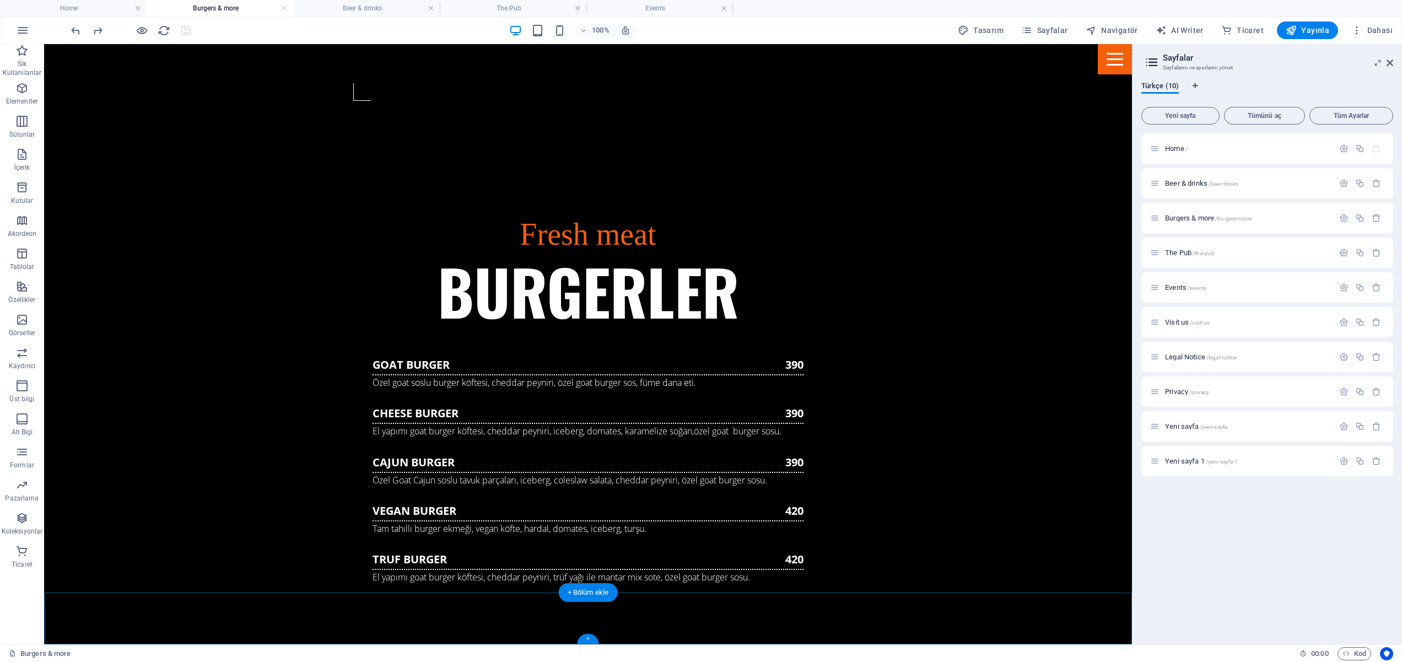
click at [589, 641] on div "+" at bounding box center [588, 639] width 22 height 10
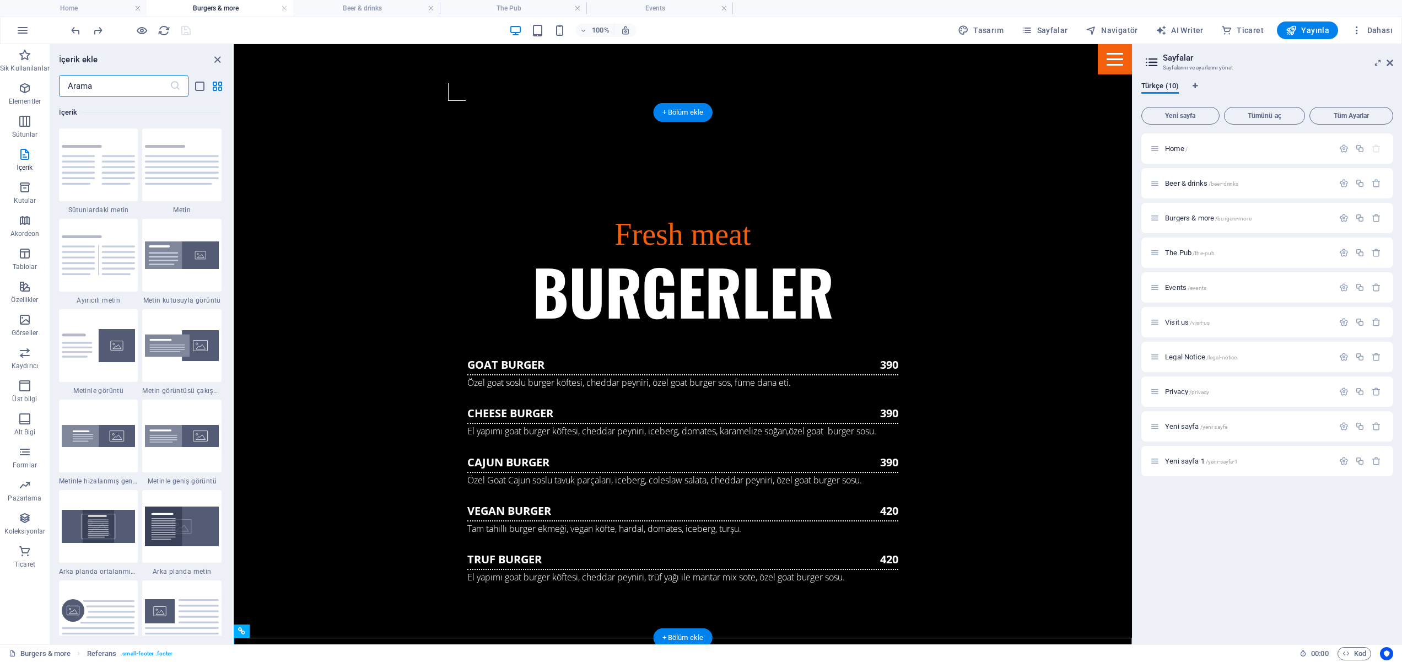
scroll to position [1232, 0]
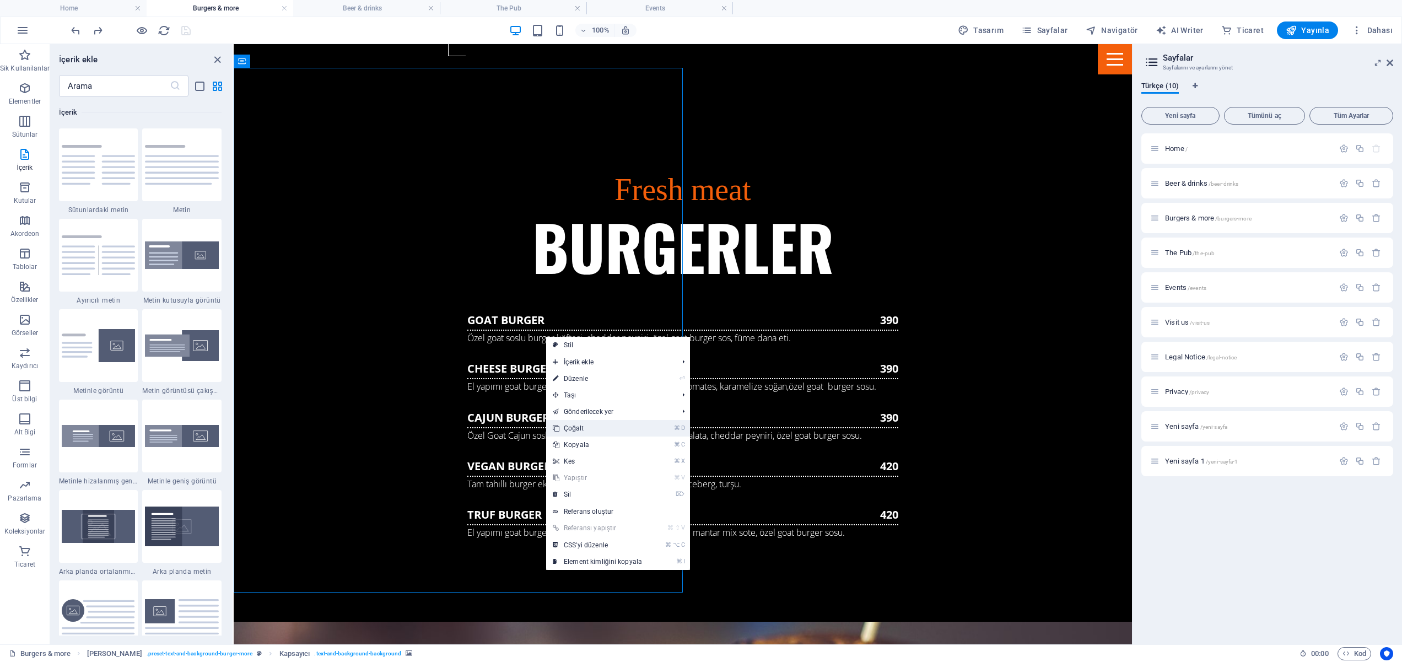
drag, startPoint x: 605, startPoint y: 431, endPoint x: 376, endPoint y: 487, distance: 236.3
click at [605, 431] on link "⌘ D Çoğalt" at bounding box center [597, 428] width 103 height 17
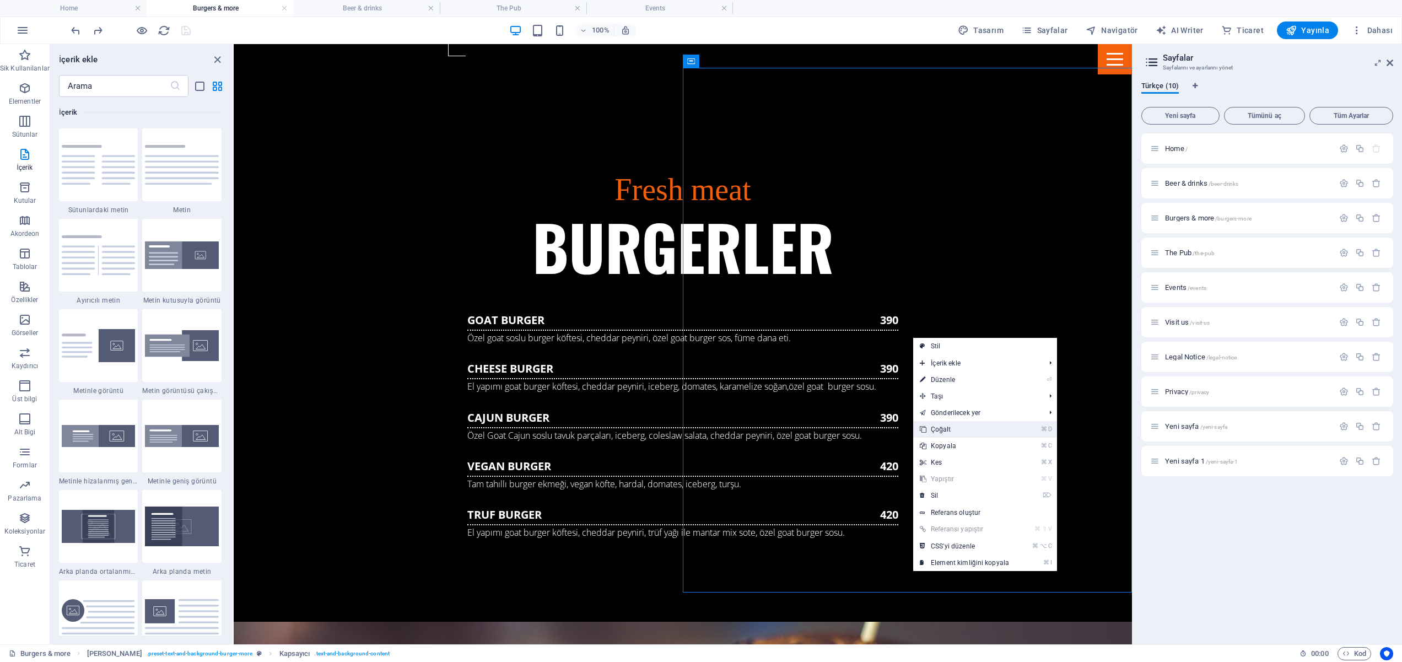
click at [965, 429] on link "⌘ D Çoğalt" at bounding box center [964, 429] width 103 height 17
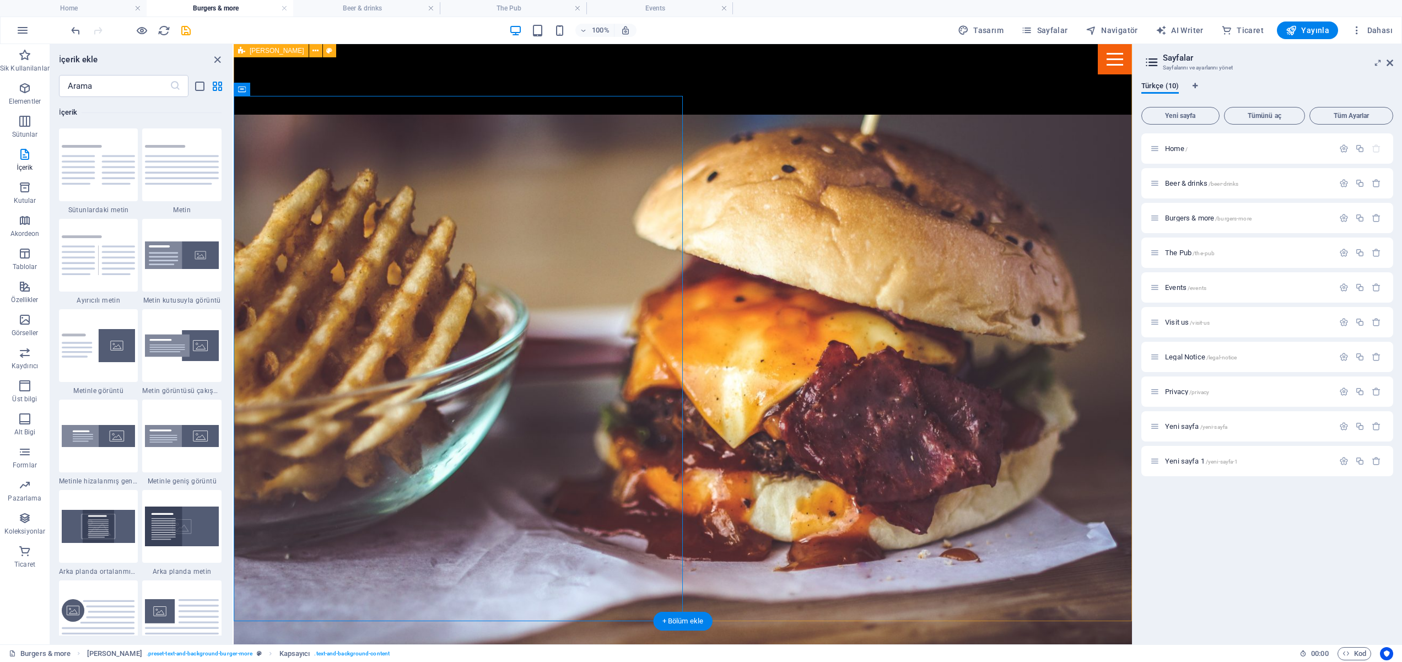
scroll to position [1758, 0]
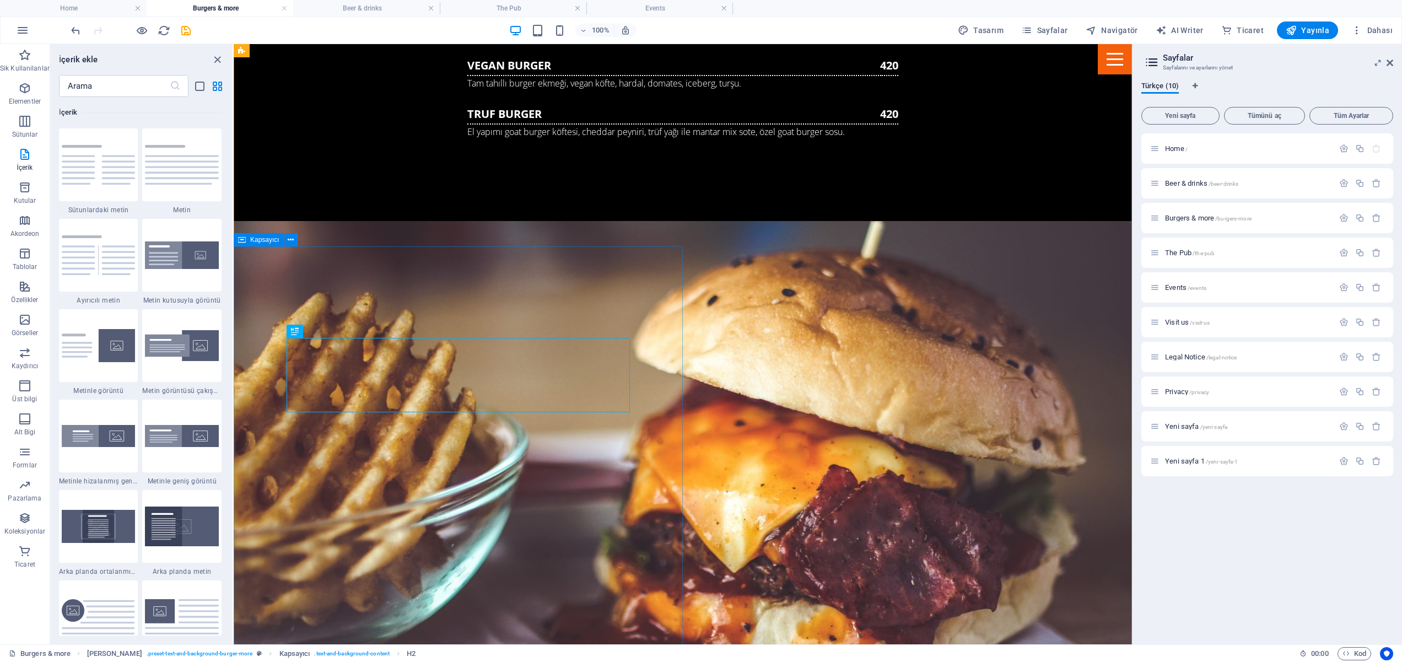
scroll to position [1642, 0]
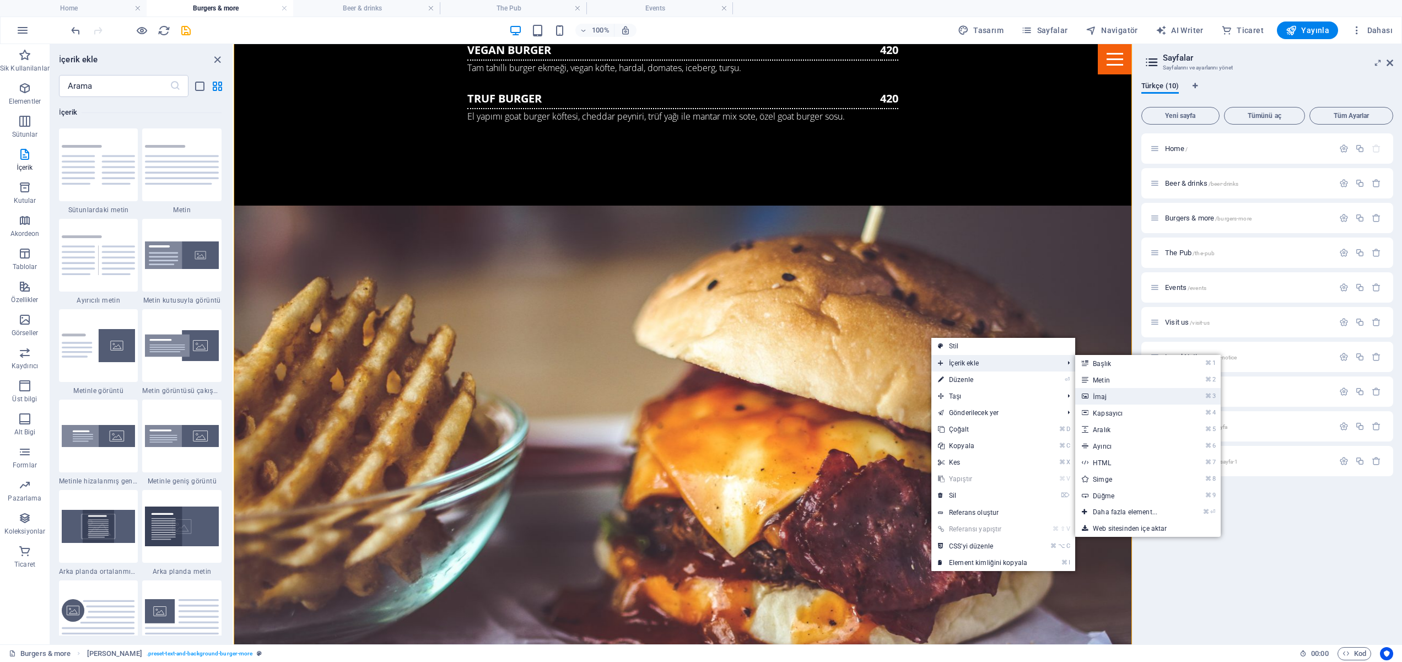
click at [1124, 402] on link "⌘ 3 [DEMOGRAPHIC_DATA]" at bounding box center [1128, 396] width 104 height 17
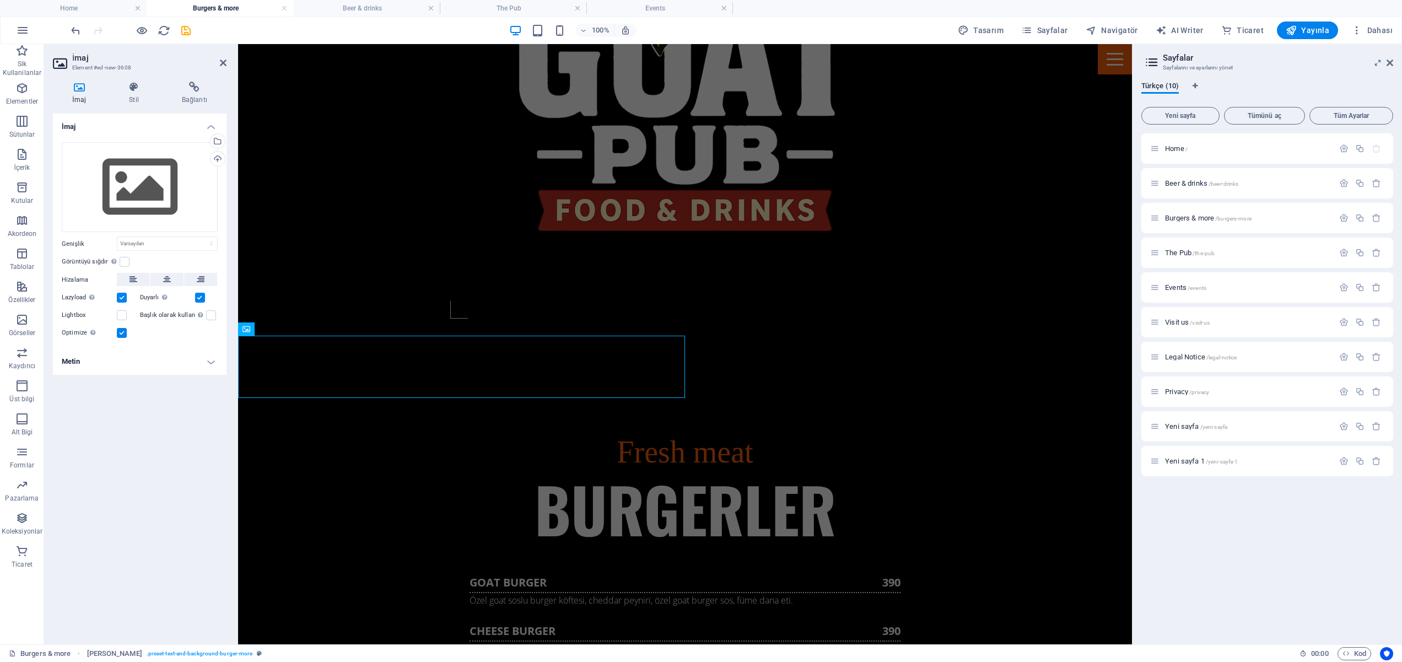
scroll to position [987, 0]
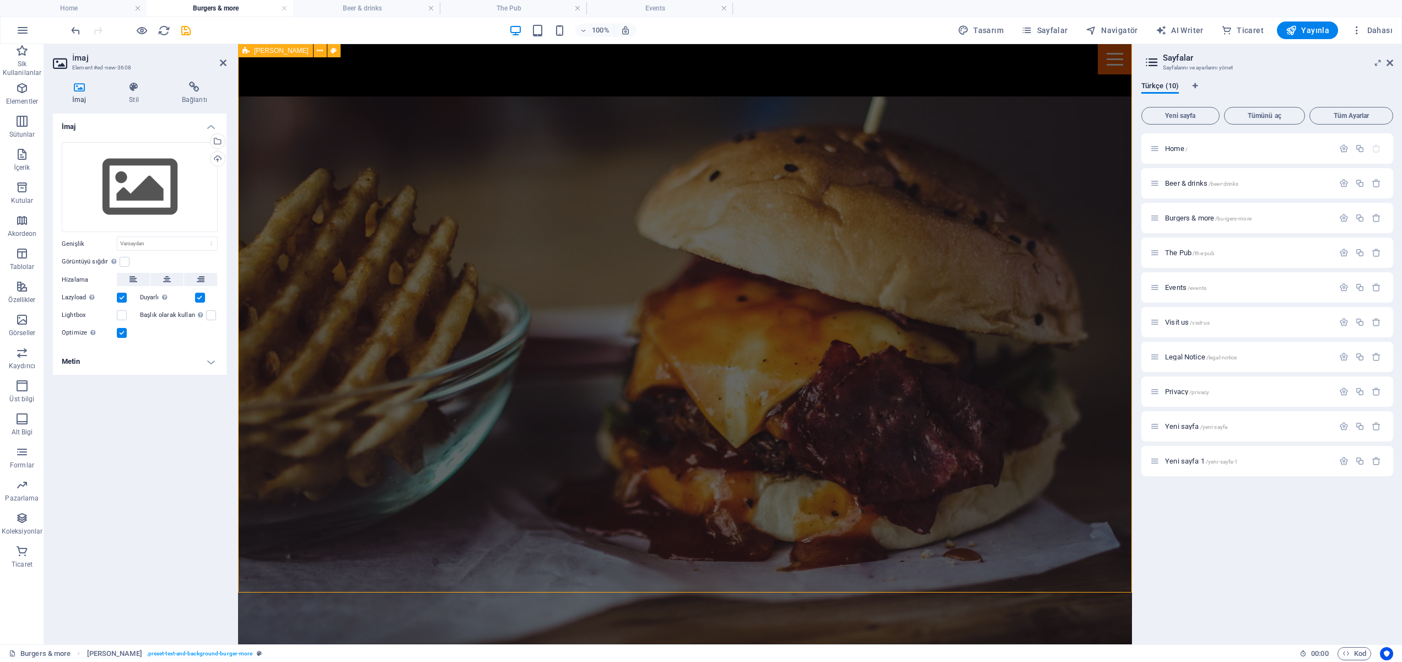
scroll to position [1712, 0]
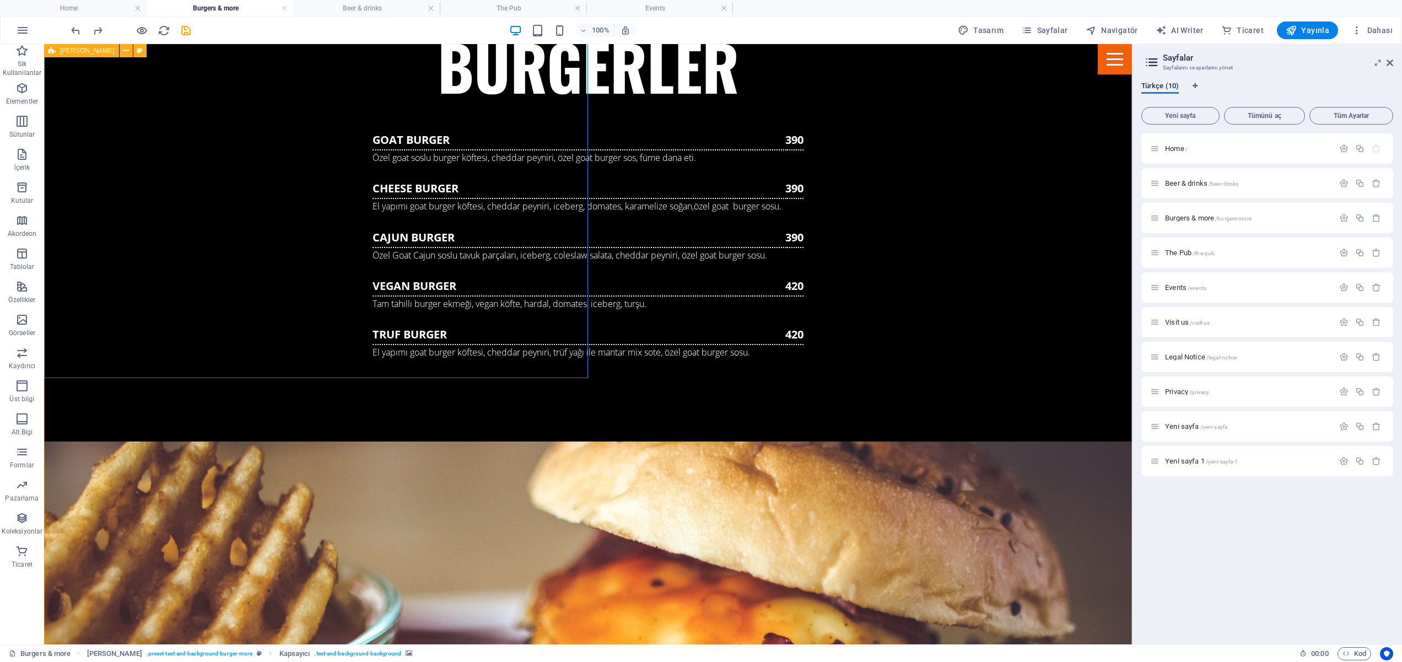
scroll to position [1466, 0]
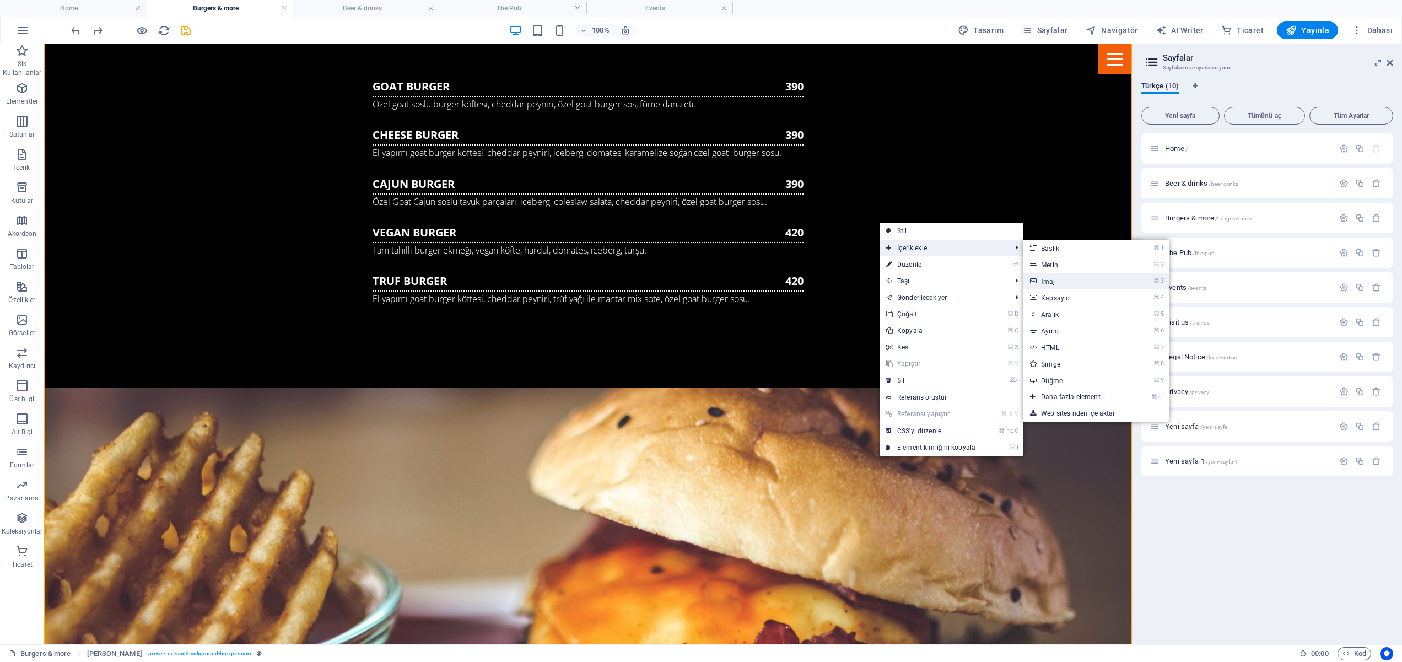
drag, startPoint x: 1060, startPoint y: 283, endPoint x: 727, endPoint y: 445, distance: 371.1
click at [1060, 283] on link "⌘ 3 [DEMOGRAPHIC_DATA]" at bounding box center [1076, 281] width 104 height 17
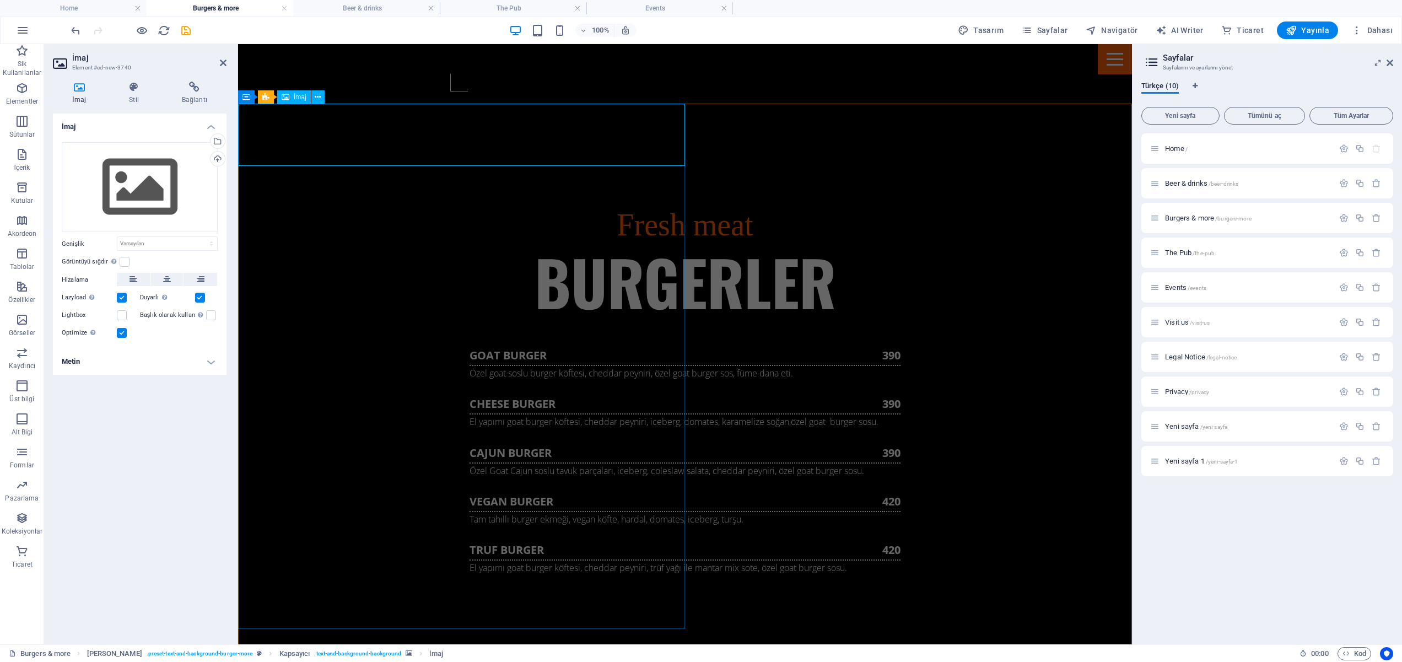
scroll to position [1194, 0]
click at [144, 172] on div "Dosyaları buraya sürükleyin, dosyaları seçmek için tıklayın veya Dosyalardan ya…" at bounding box center [140, 187] width 156 height 90
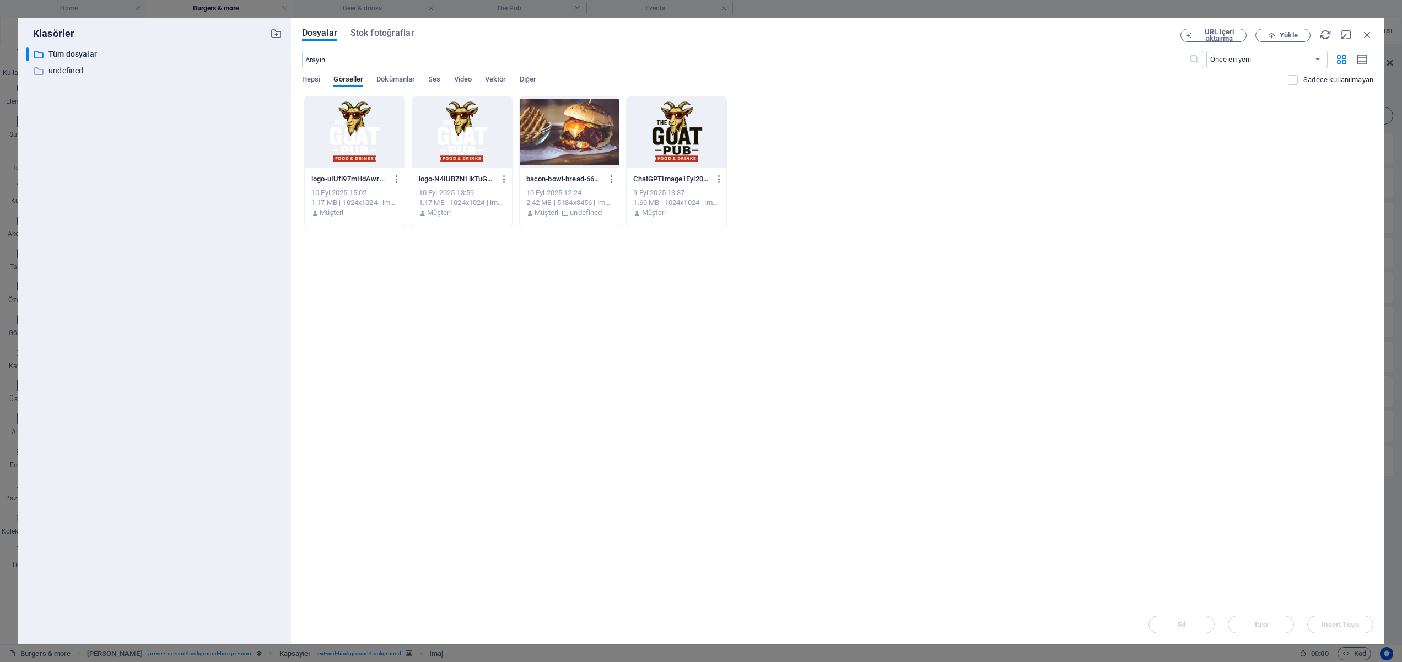
click at [593, 119] on div at bounding box center [570, 132] width 100 height 72
click at [1356, 631] on button "Insert Tuşu" at bounding box center [1341, 625] width 66 height 18
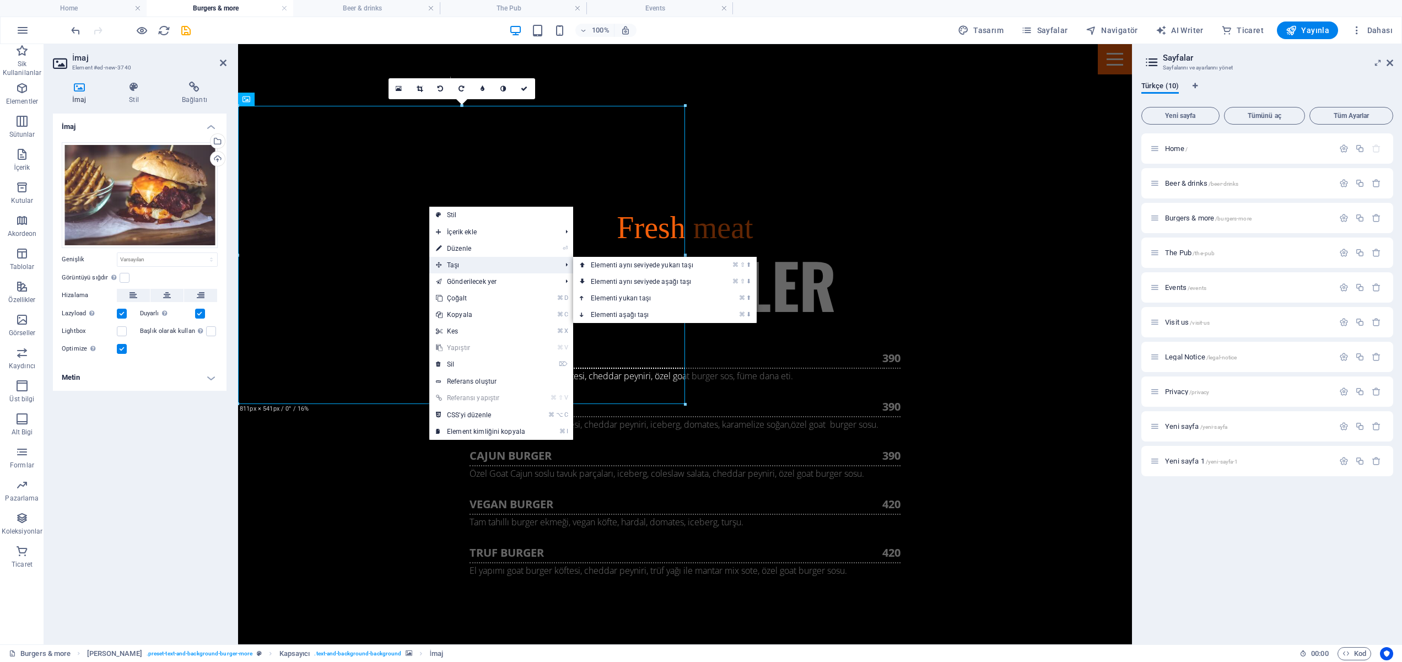
click at [445, 267] on span "Taşı" at bounding box center [492, 265] width 127 height 17
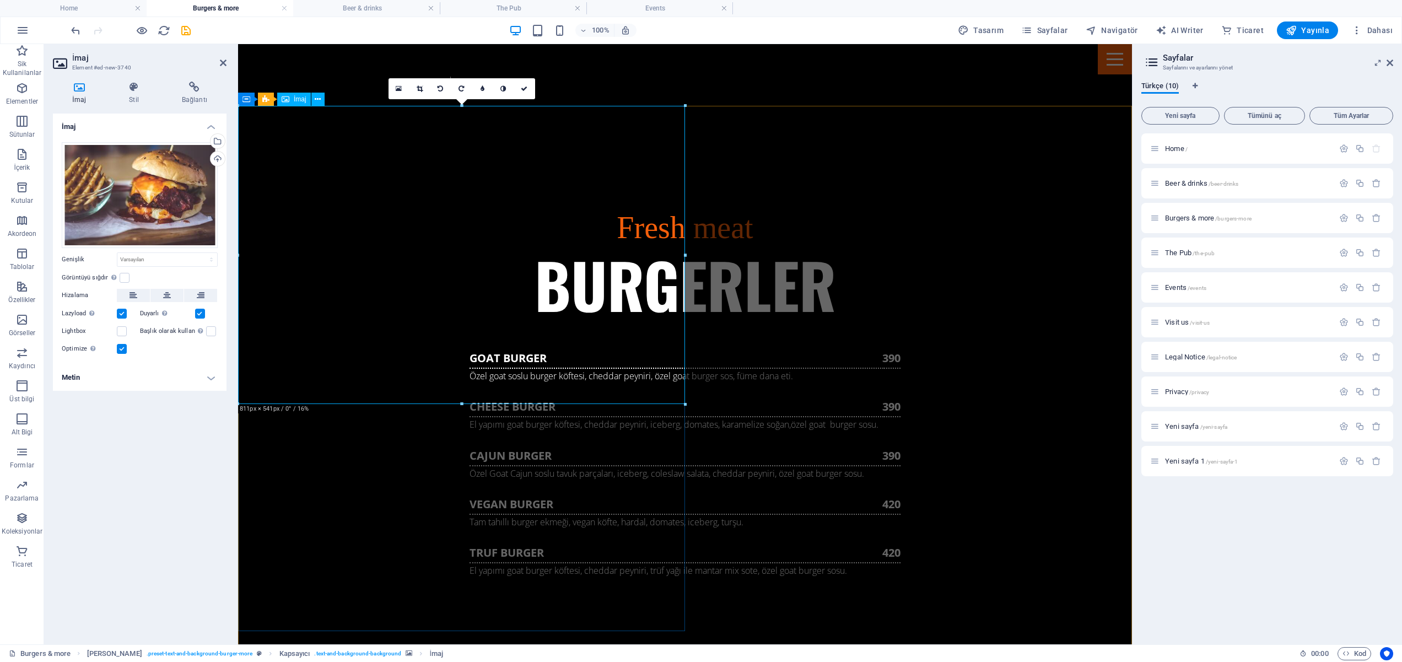
click at [444, 87] on link at bounding box center [441, 88] width 21 height 21
click at [466, 89] on link at bounding box center [462, 88] width 21 height 21
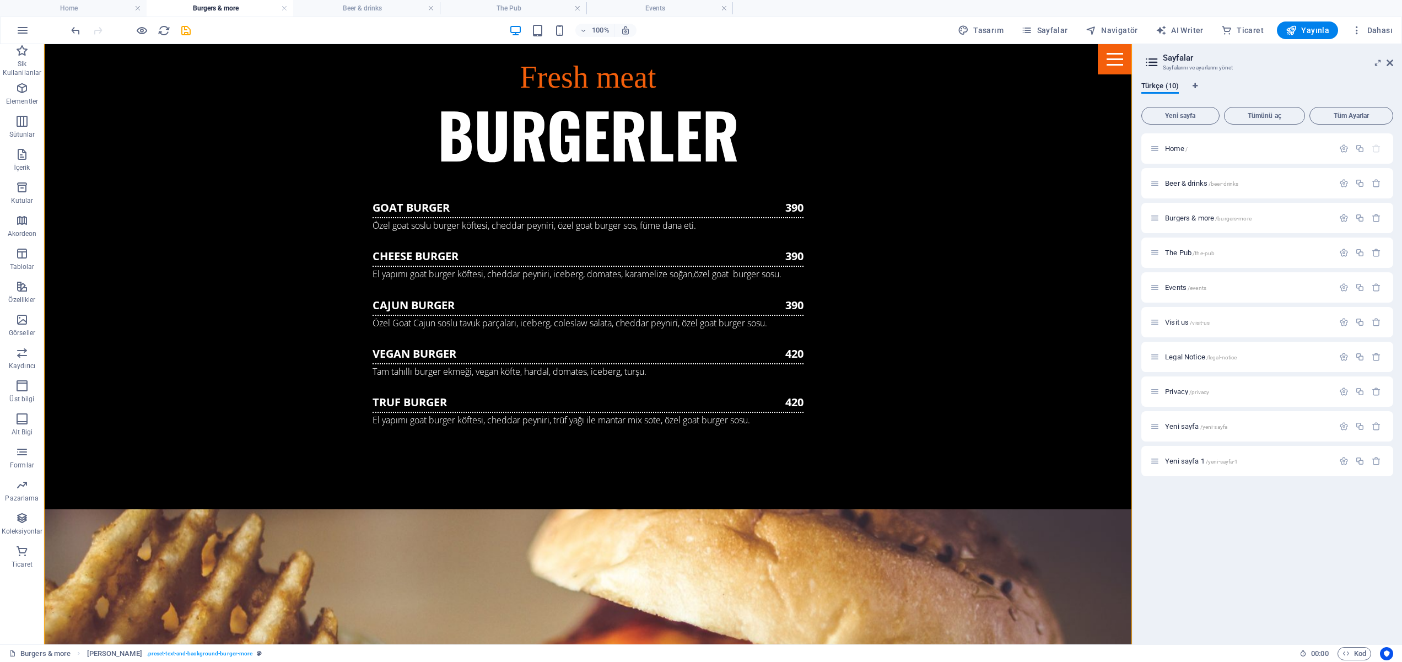
drag, startPoint x: 297, startPoint y: 144, endPoint x: 807, endPoint y: 559, distance: 656.8
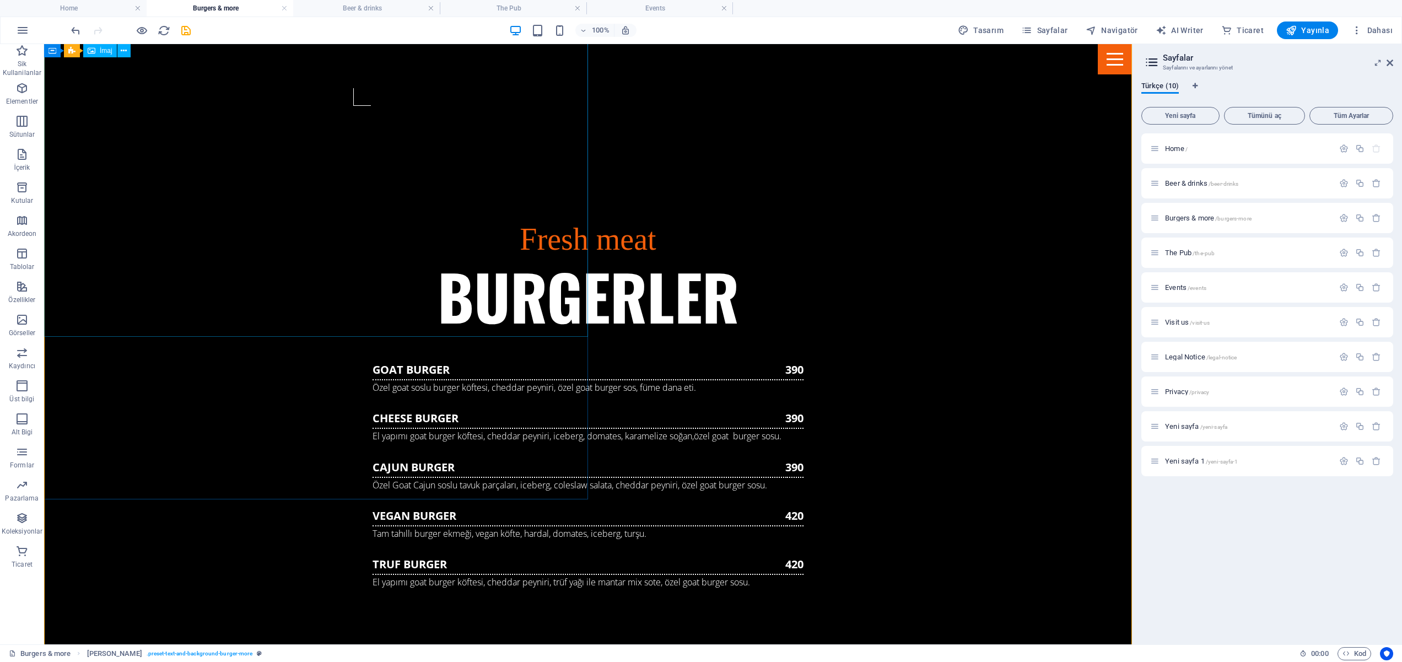
scroll to position [1140, 0]
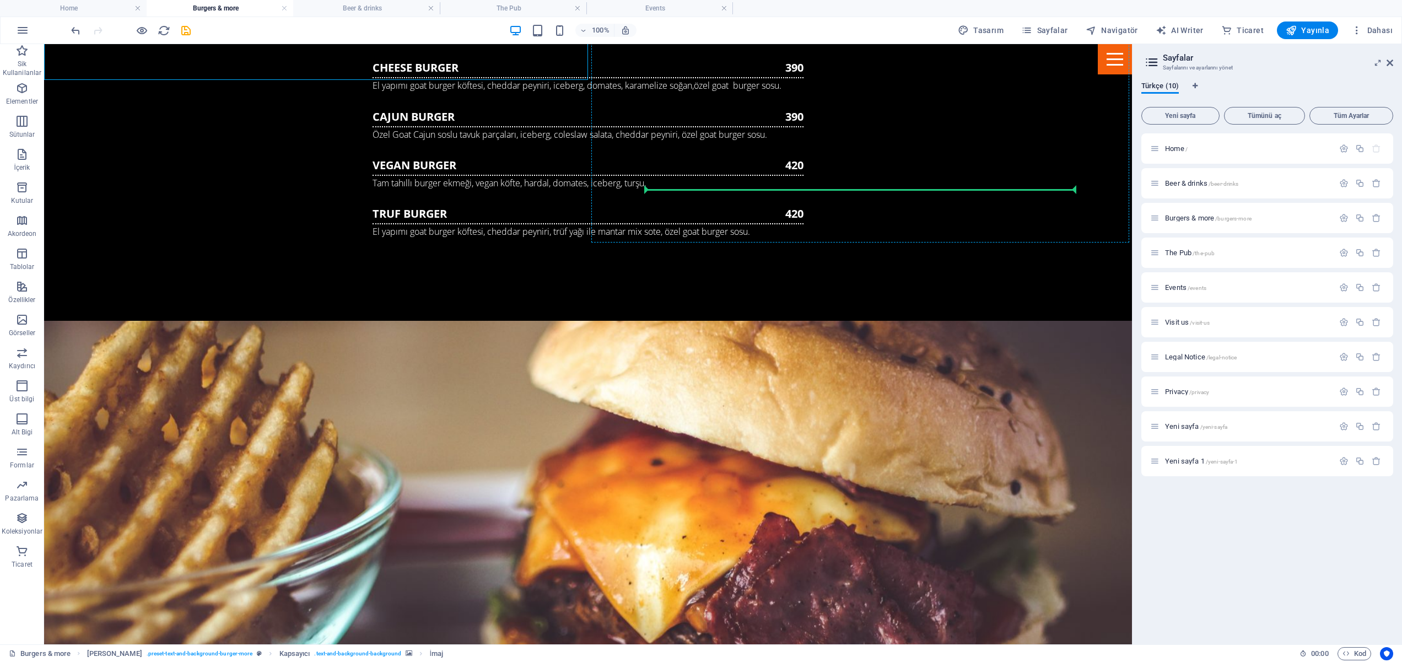
scroll to position [1524, 0]
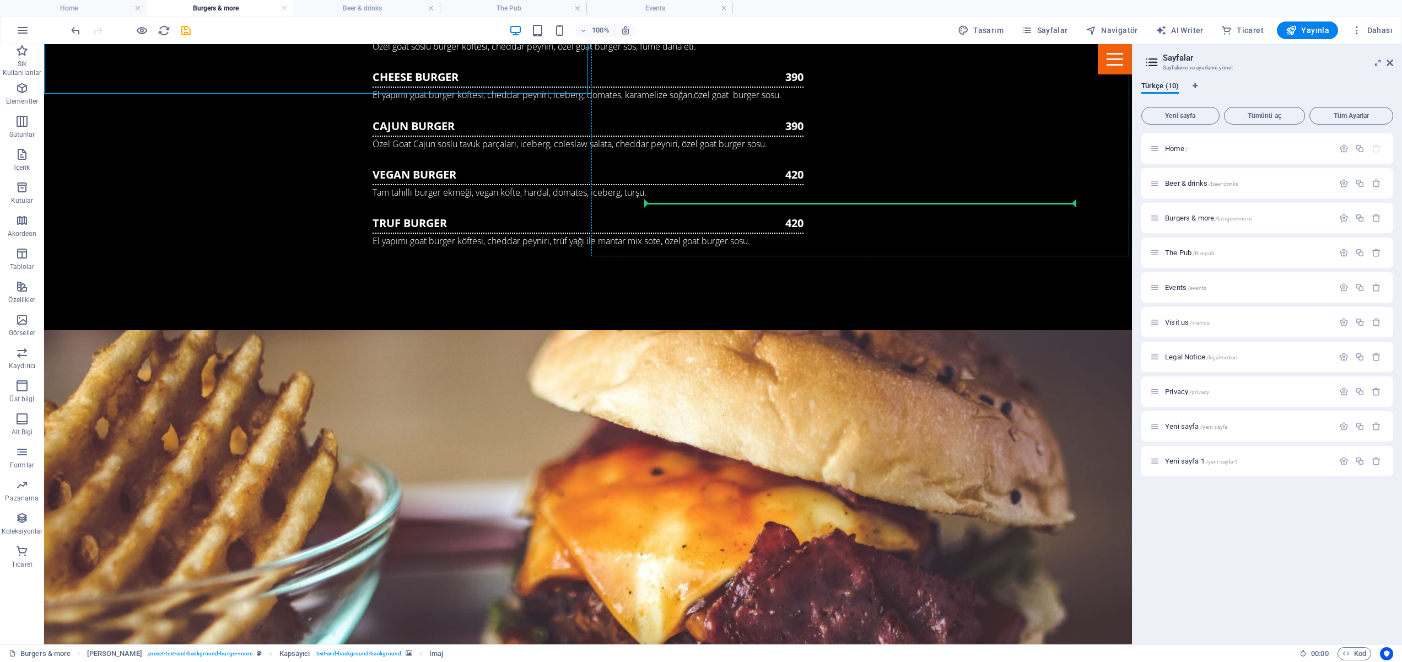
drag, startPoint x: 192, startPoint y: 248, endPoint x: 875, endPoint y: 198, distance: 684.9
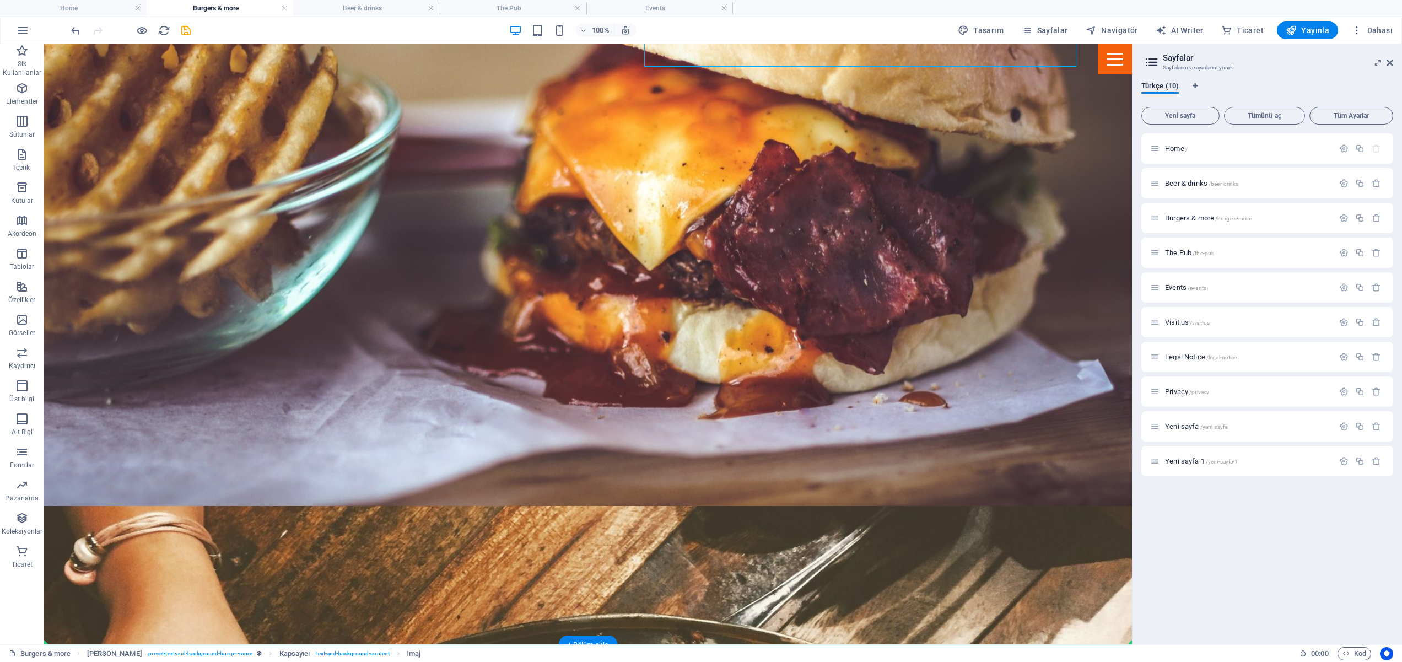
scroll to position [1960, 0]
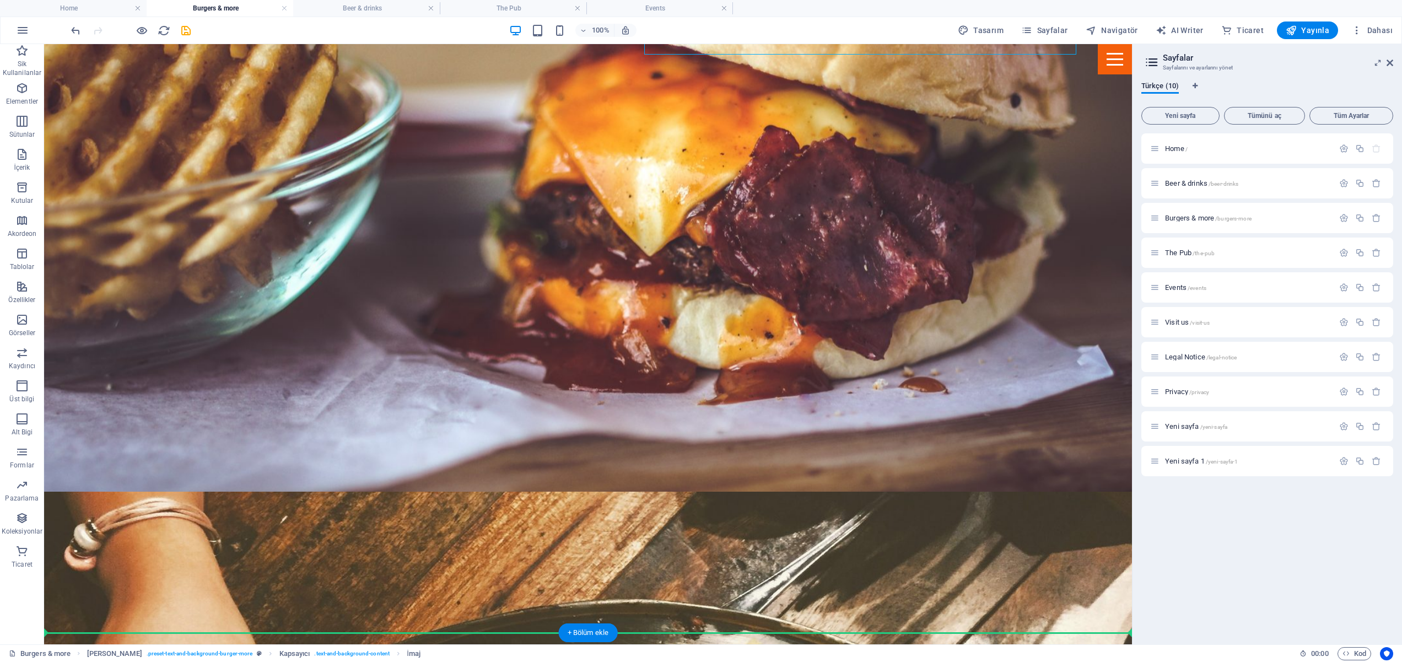
drag, startPoint x: 797, startPoint y: 182, endPoint x: 863, endPoint y: 525, distance: 349.7
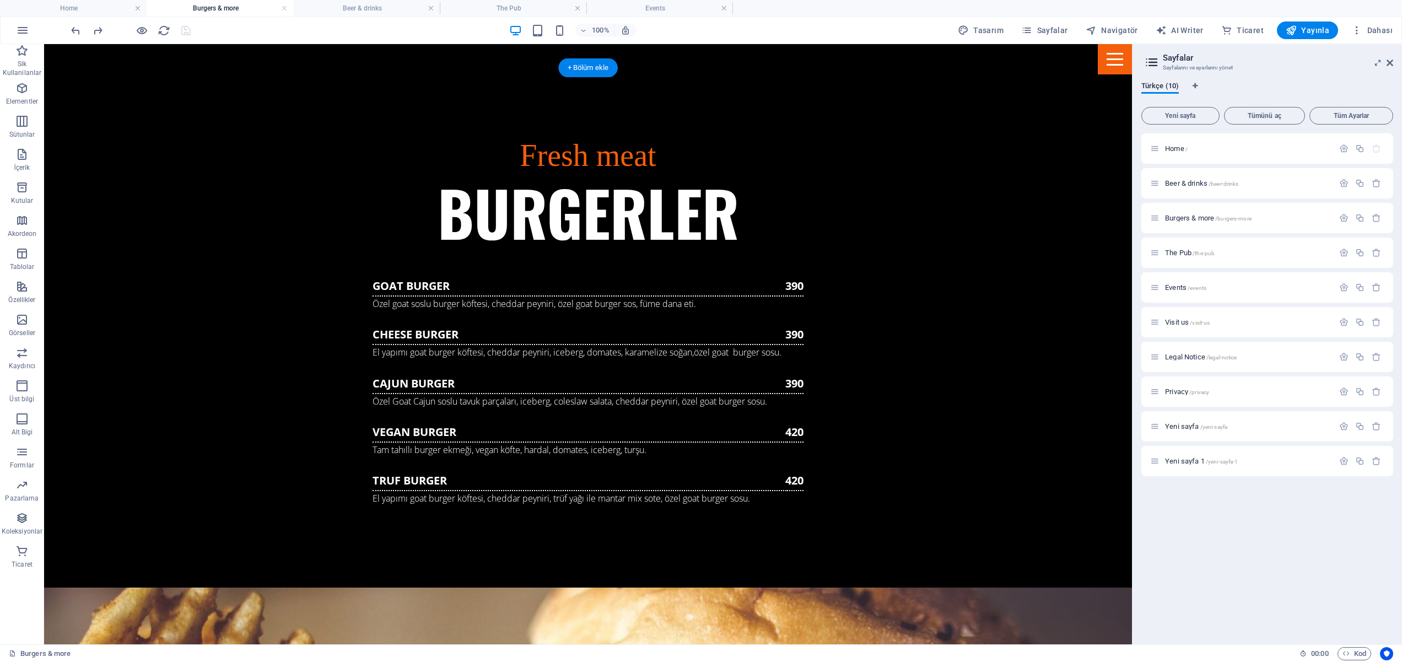
scroll to position [1187, 0]
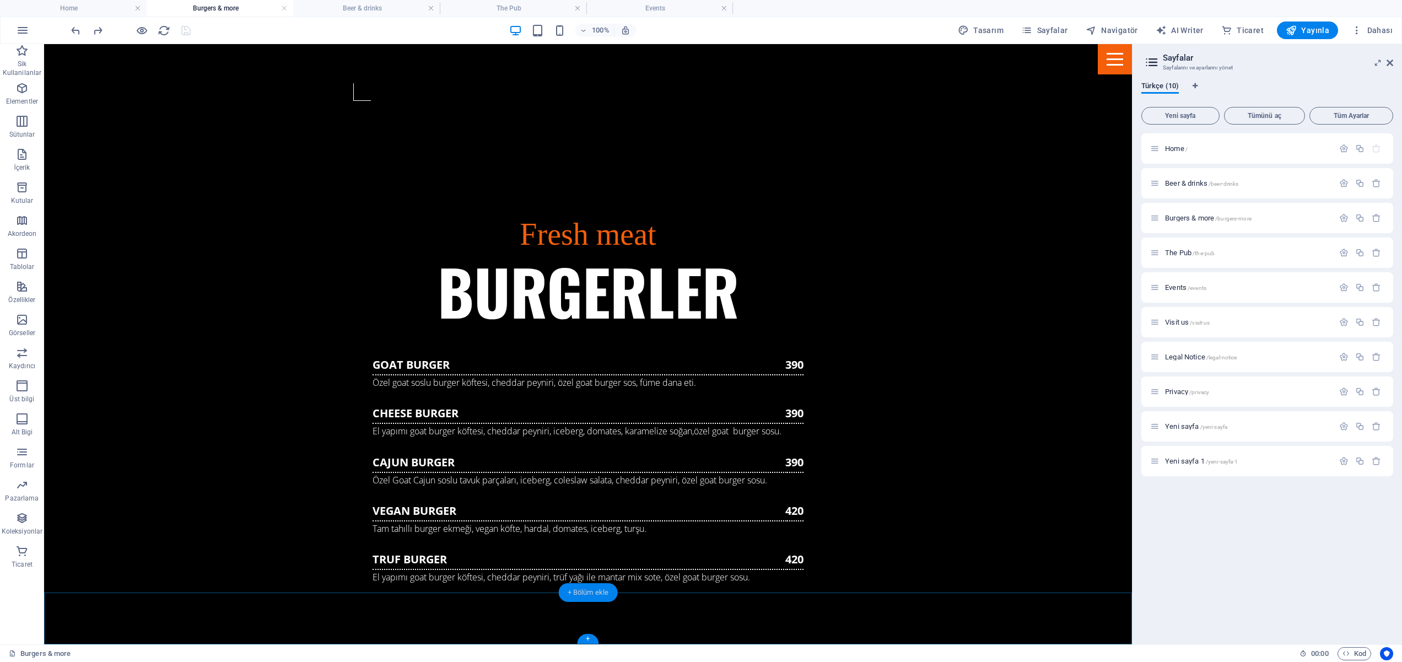
click at [597, 593] on div "+ Bölüm ekle" at bounding box center [588, 592] width 59 height 19
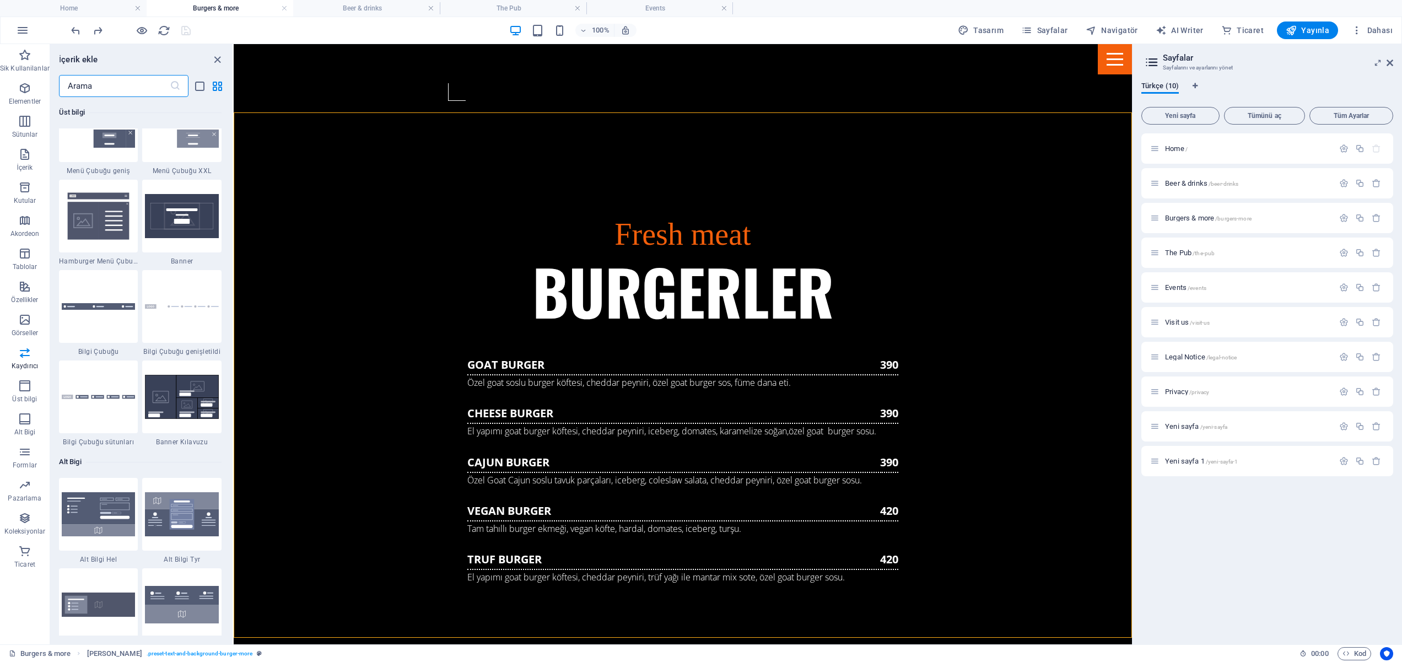
scroll to position [6952, 0]
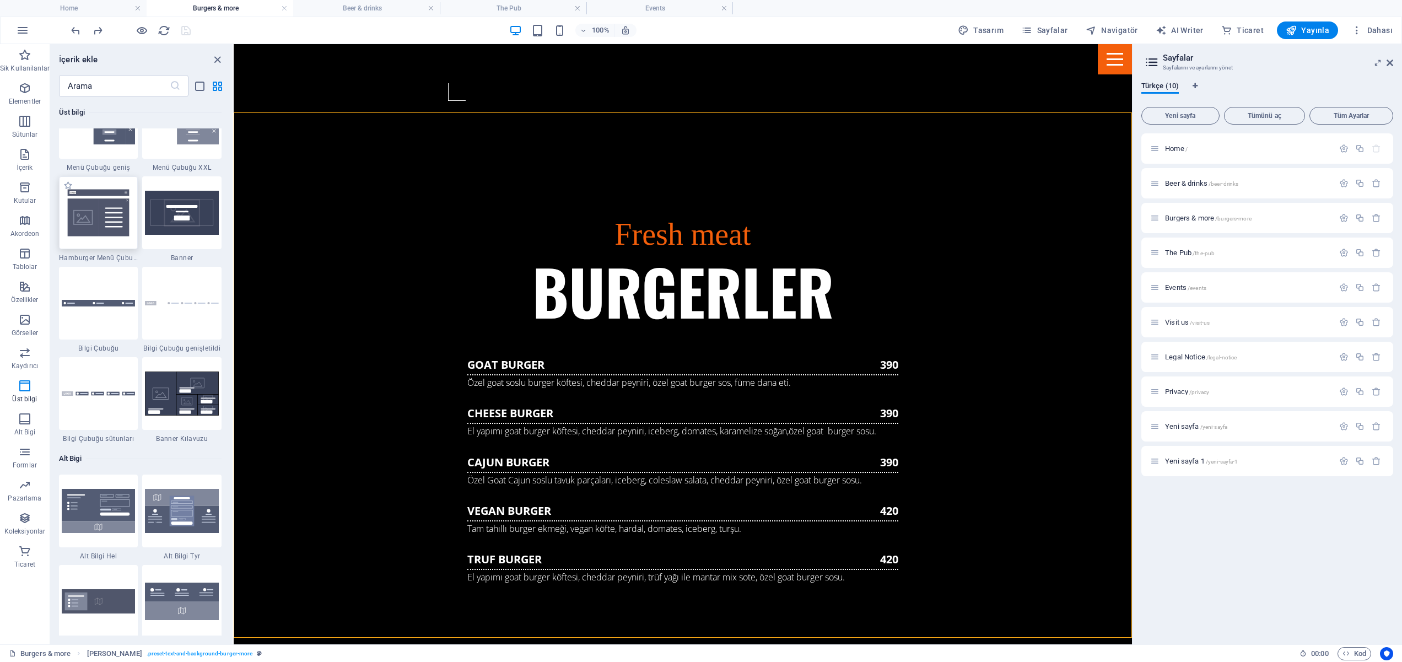
click at [80, 236] on img at bounding box center [99, 212] width 74 height 49
select select "rem"
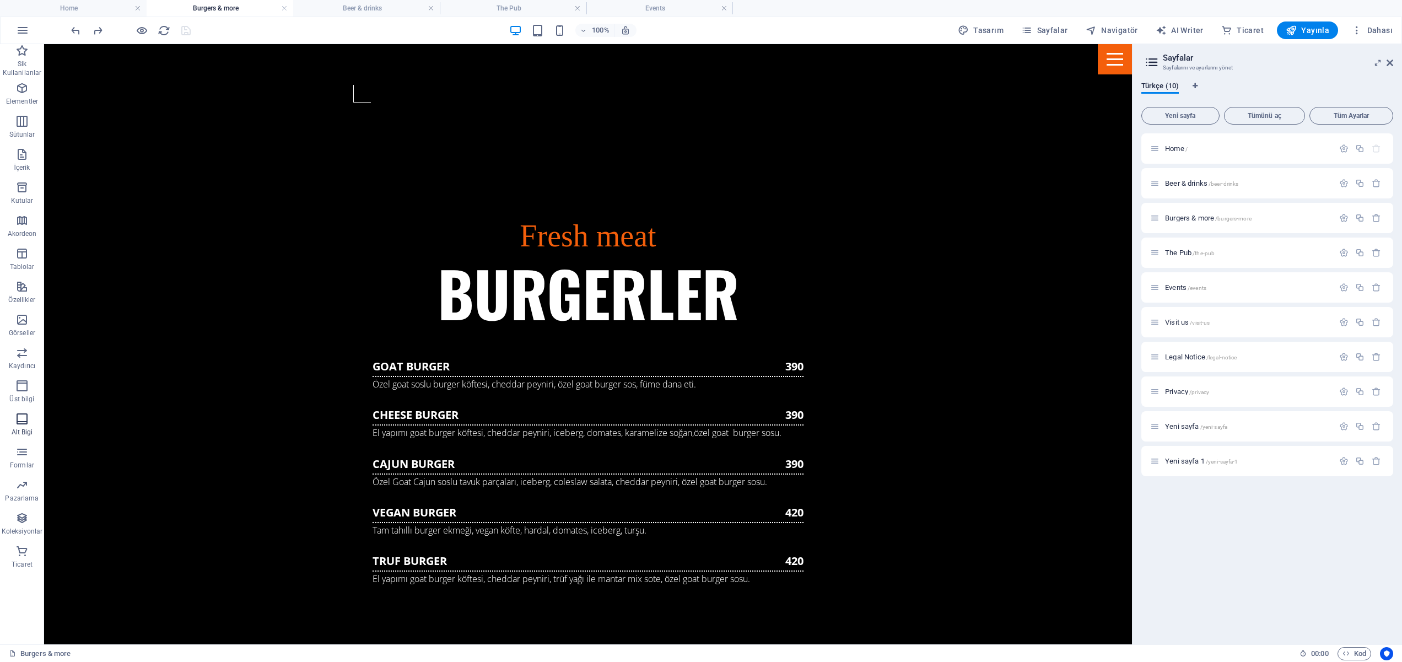
scroll to position [1187, 0]
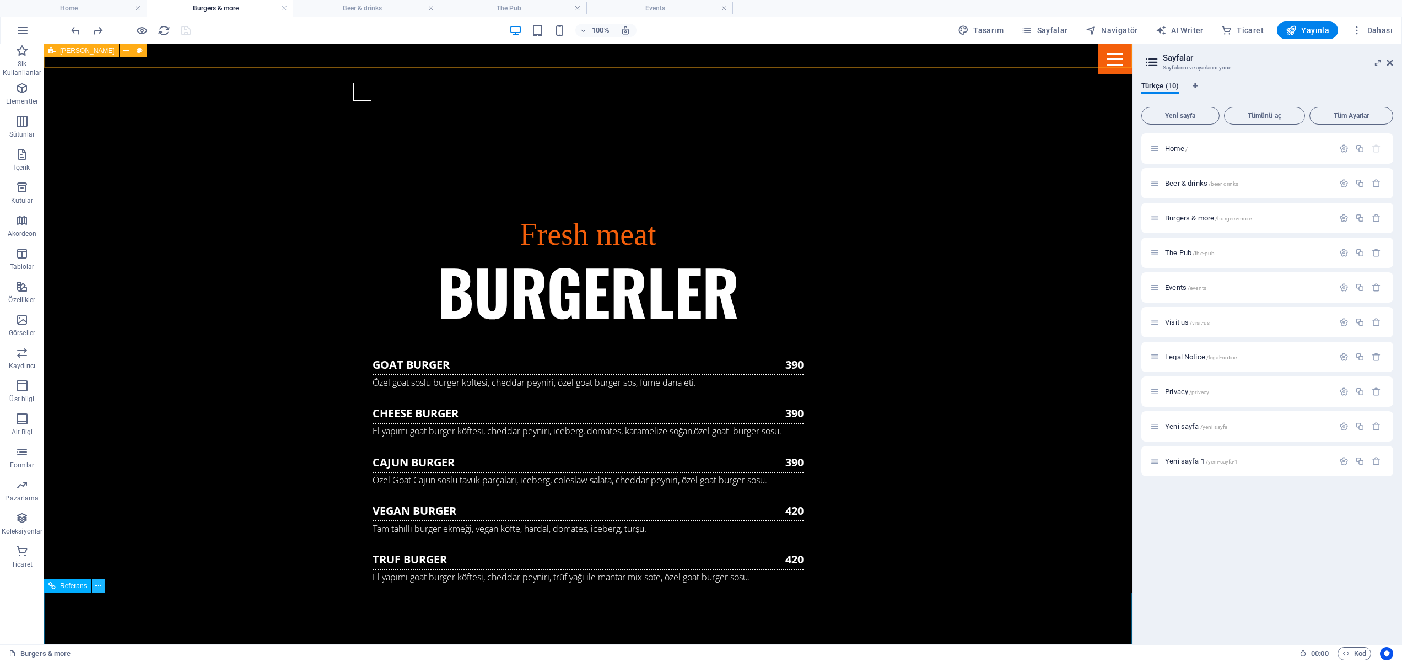
click at [94, 585] on button at bounding box center [98, 585] width 13 height 13
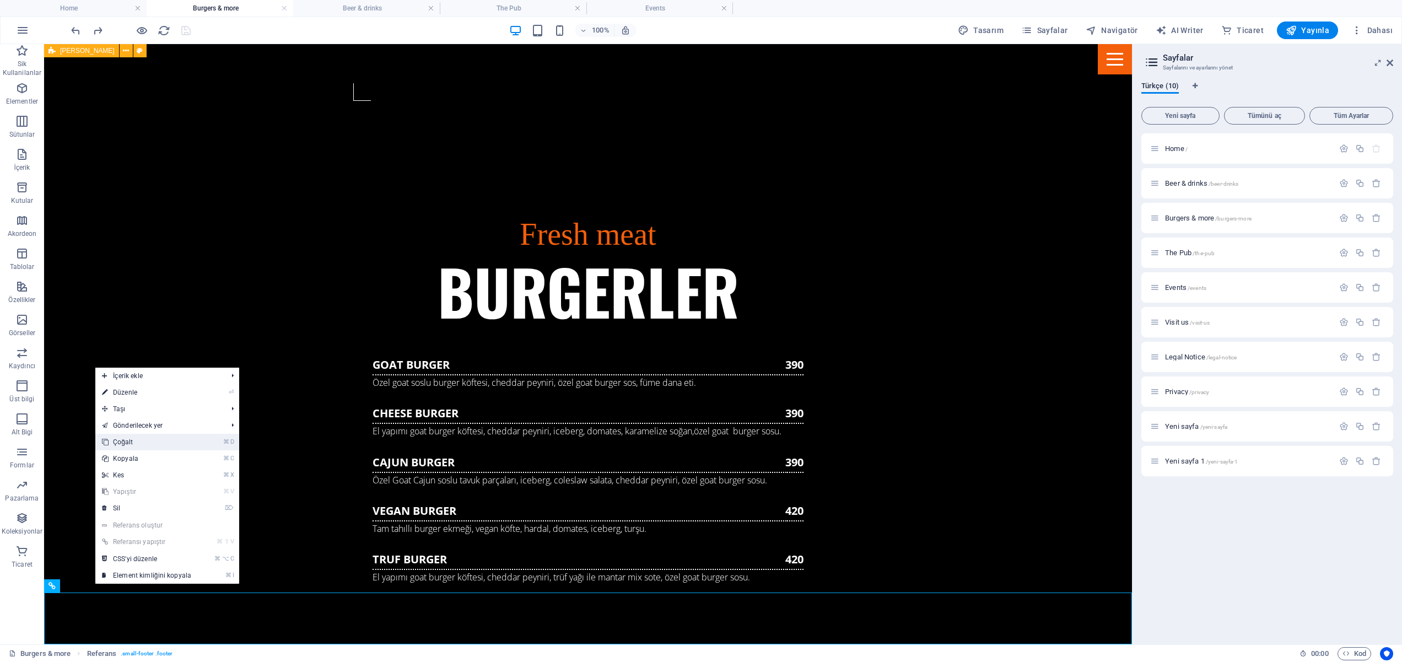
click at [130, 442] on link "⌘ D Çoğalt" at bounding box center [146, 442] width 103 height 17
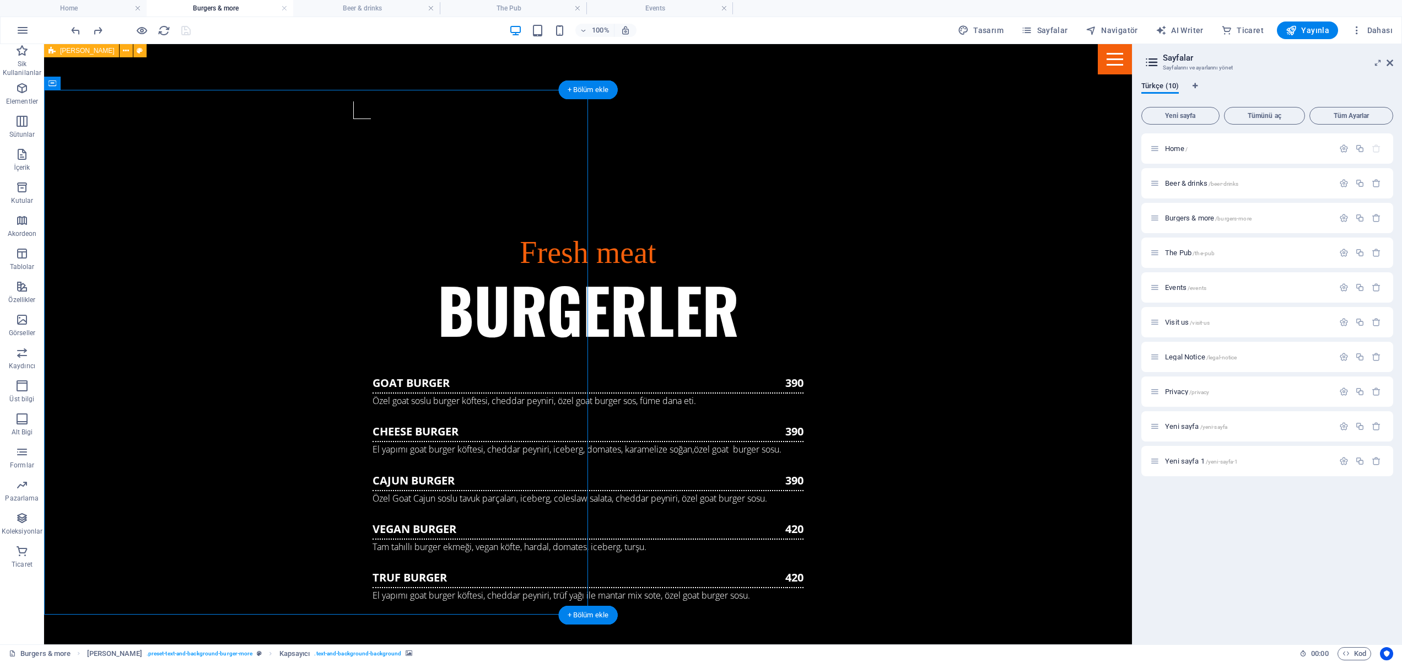
scroll to position [1181, 0]
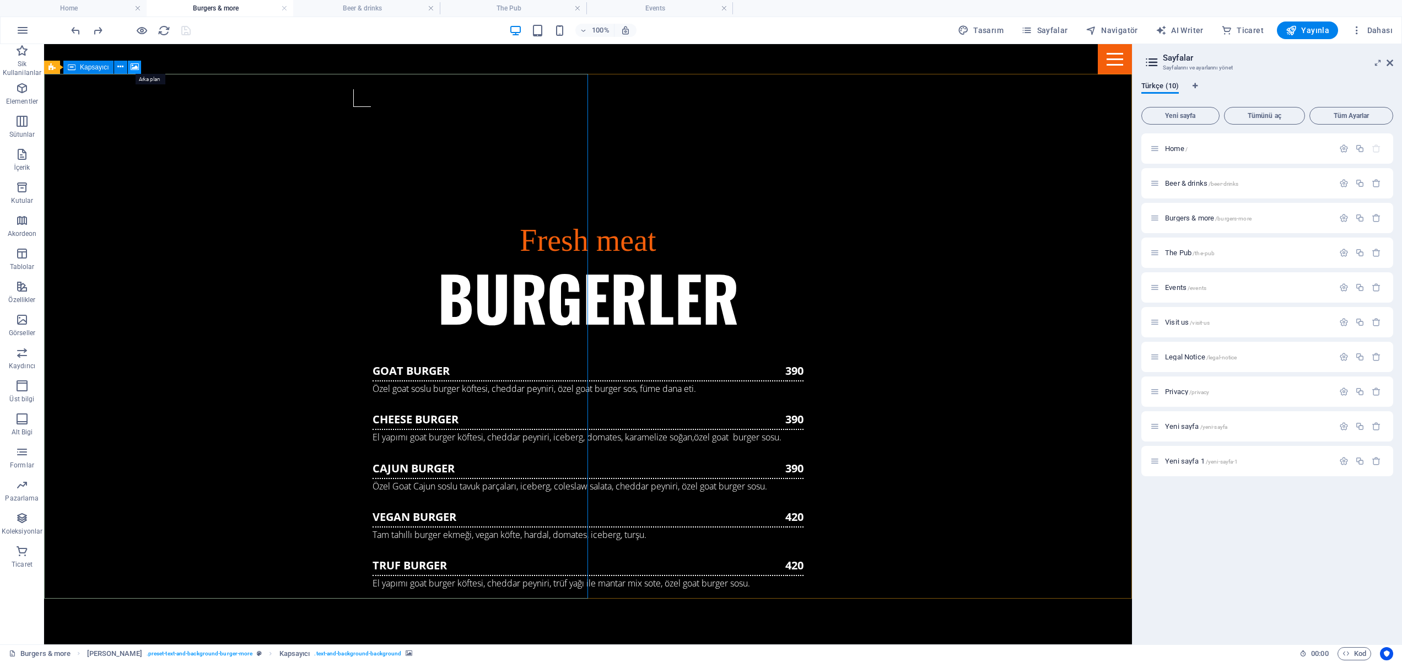
click at [138, 68] on icon at bounding box center [135, 67] width 8 height 12
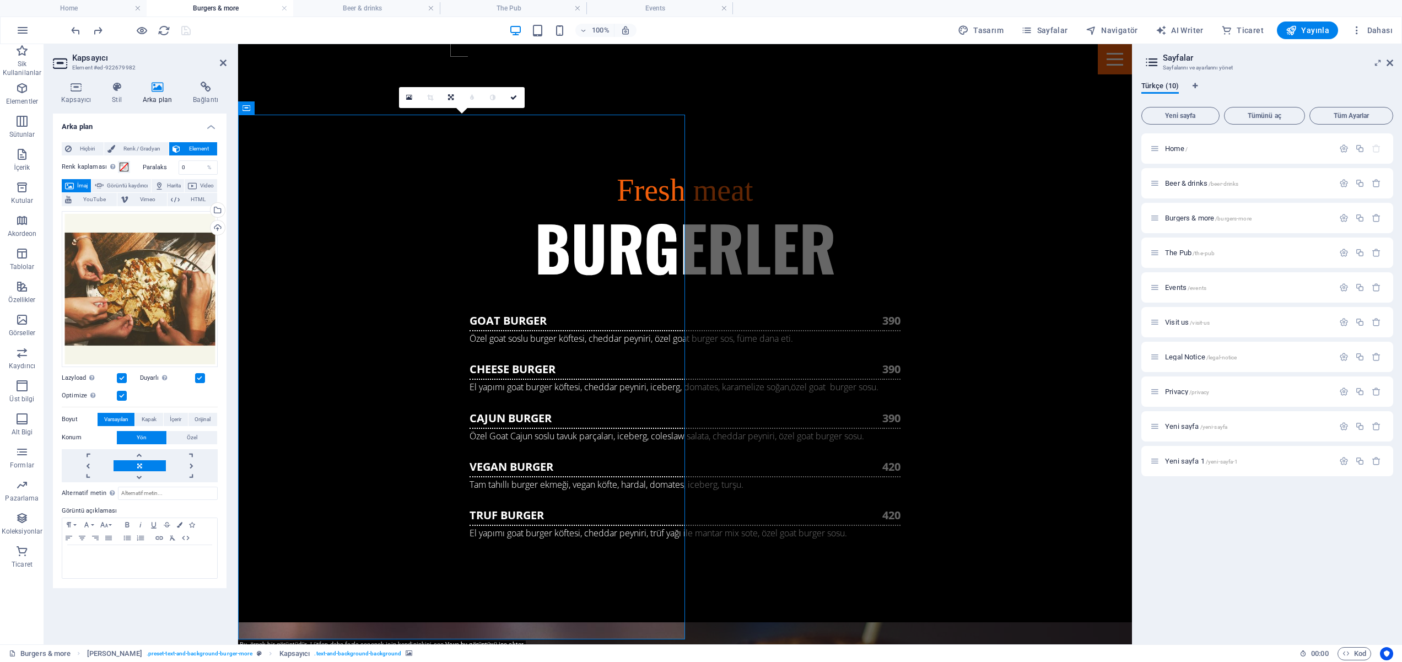
scroll to position [1232, 0]
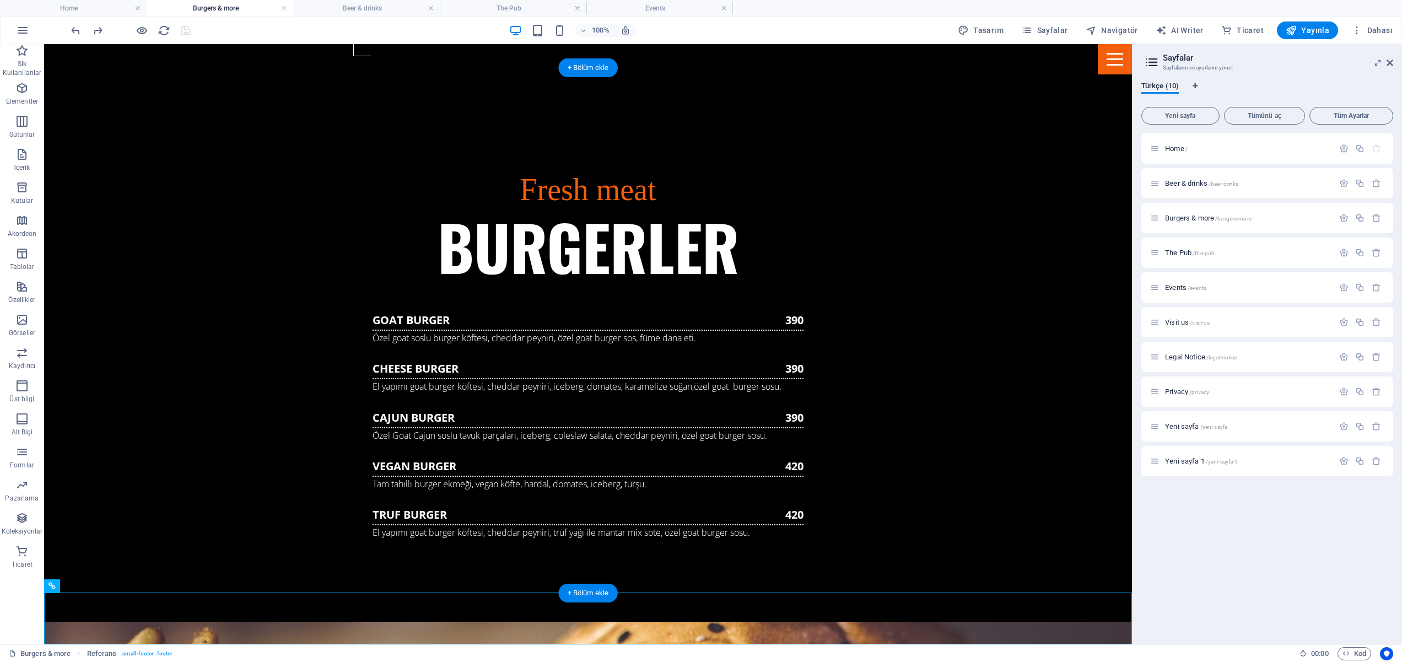
scroll to position [1187, 0]
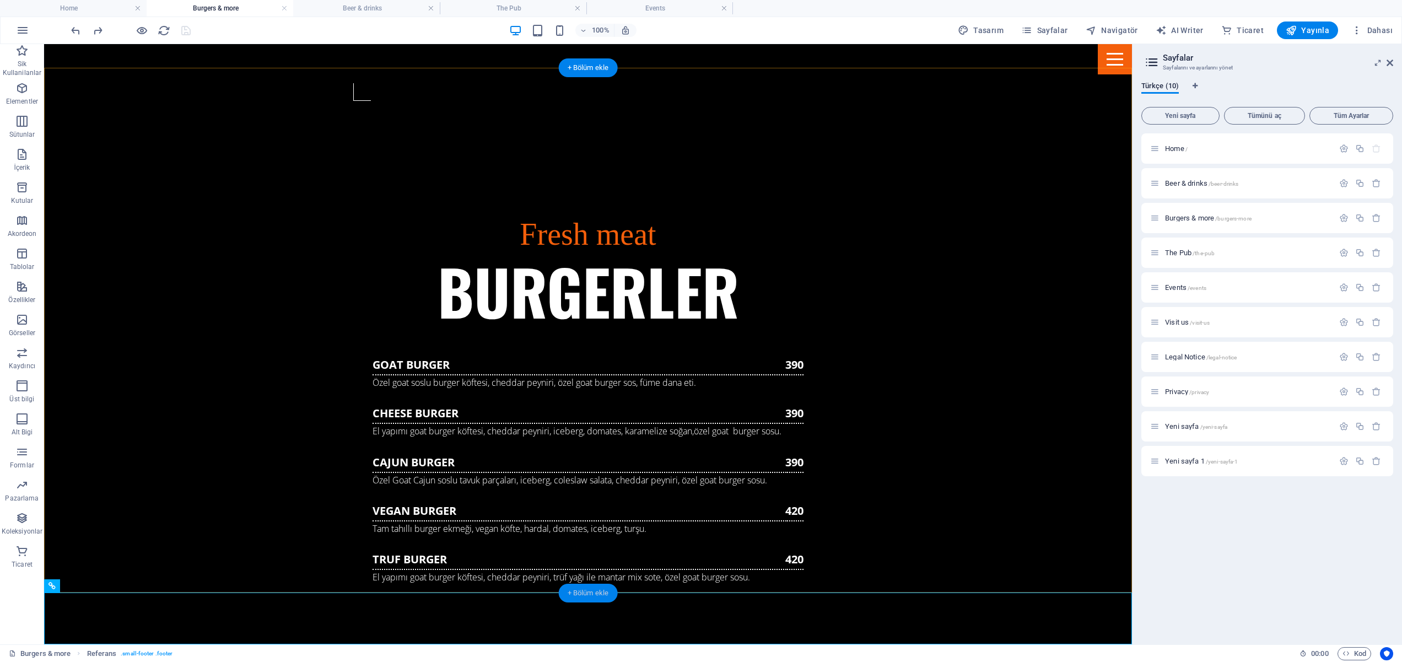
click at [572, 589] on div "+ Bölüm ekle" at bounding box center [588, 593] width 59 height 19
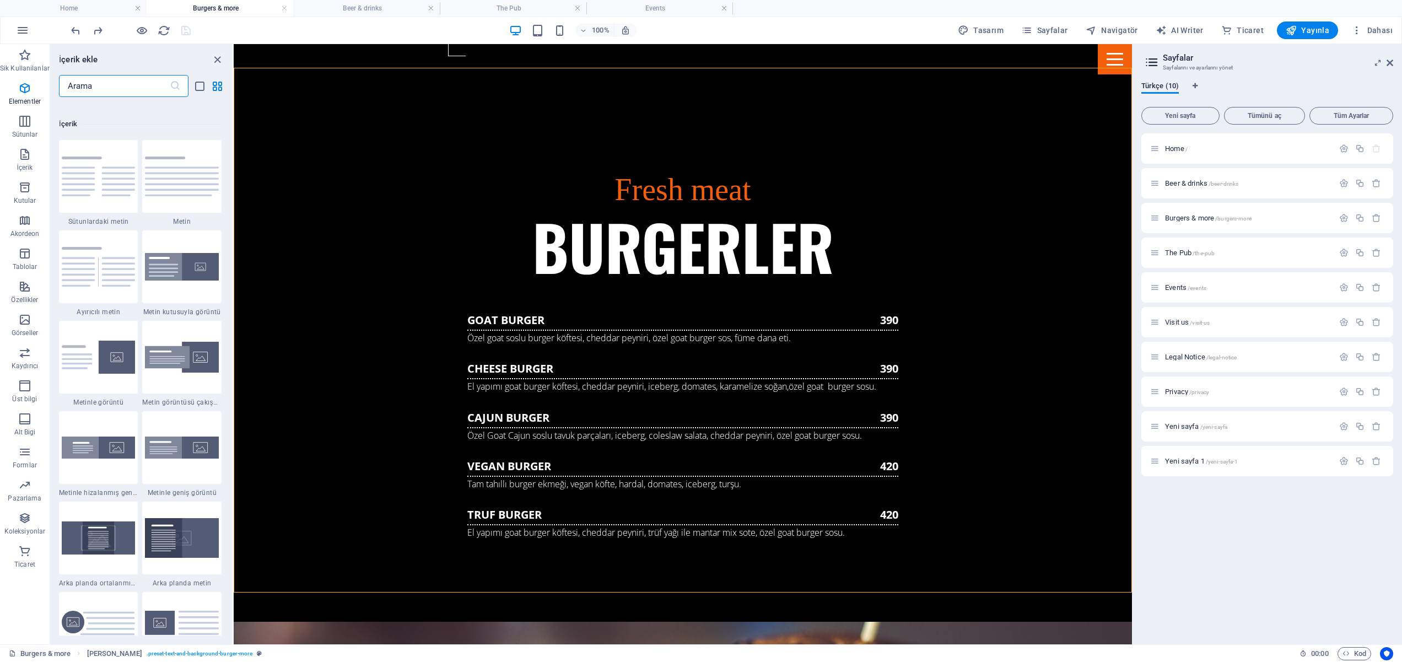
scroll to position [1929, 0]
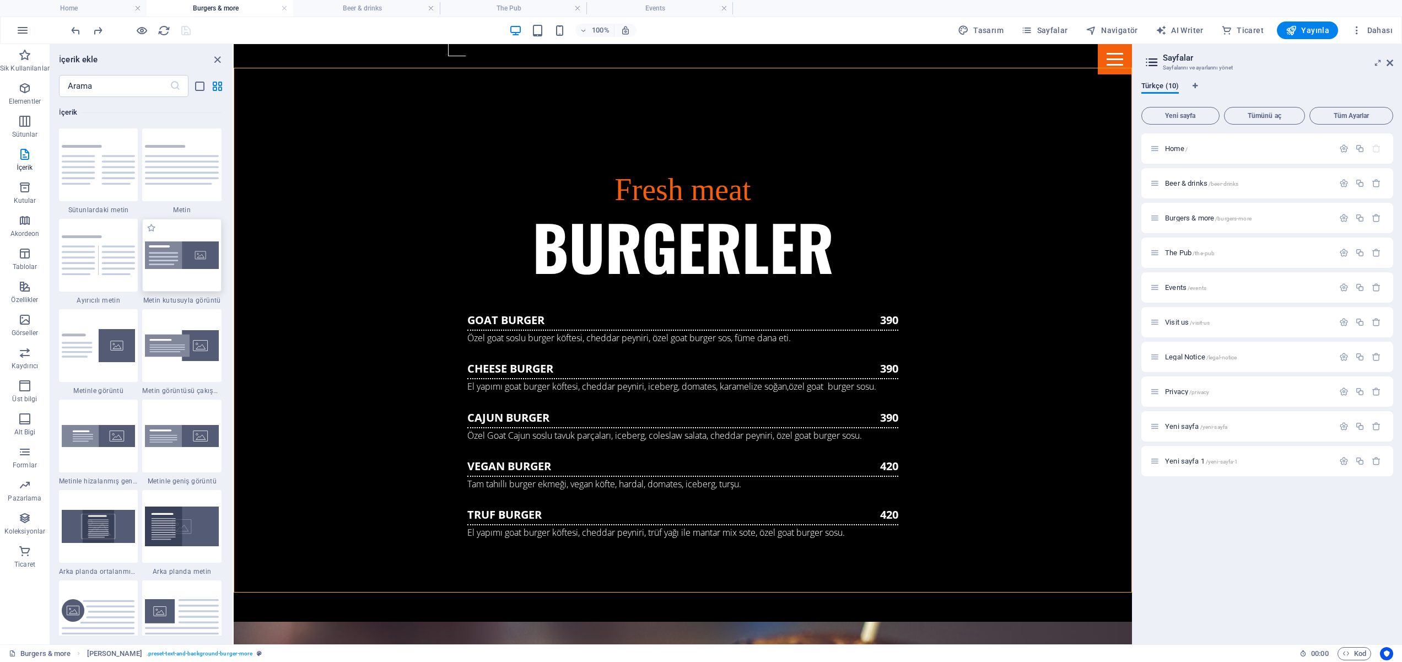
click at [202, 262] on img at bounding box center [182, 255] width 74 height 28
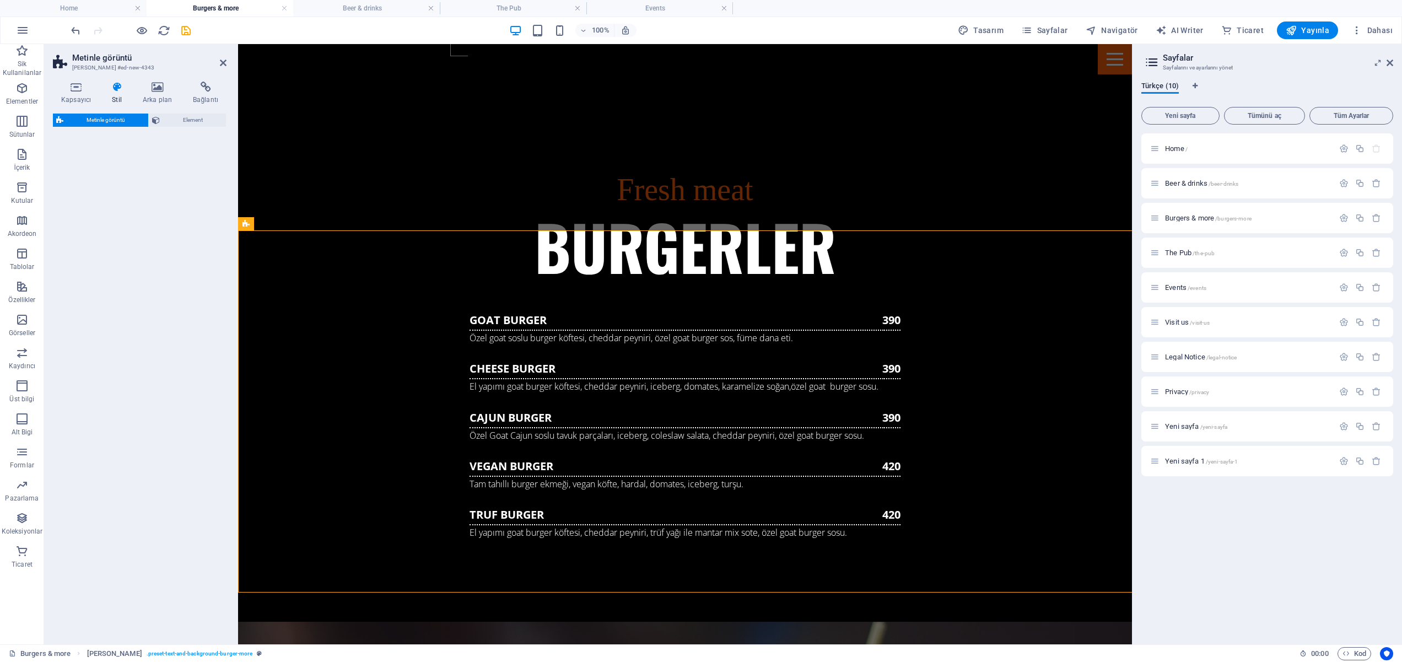
scroll to position [1595, 0]
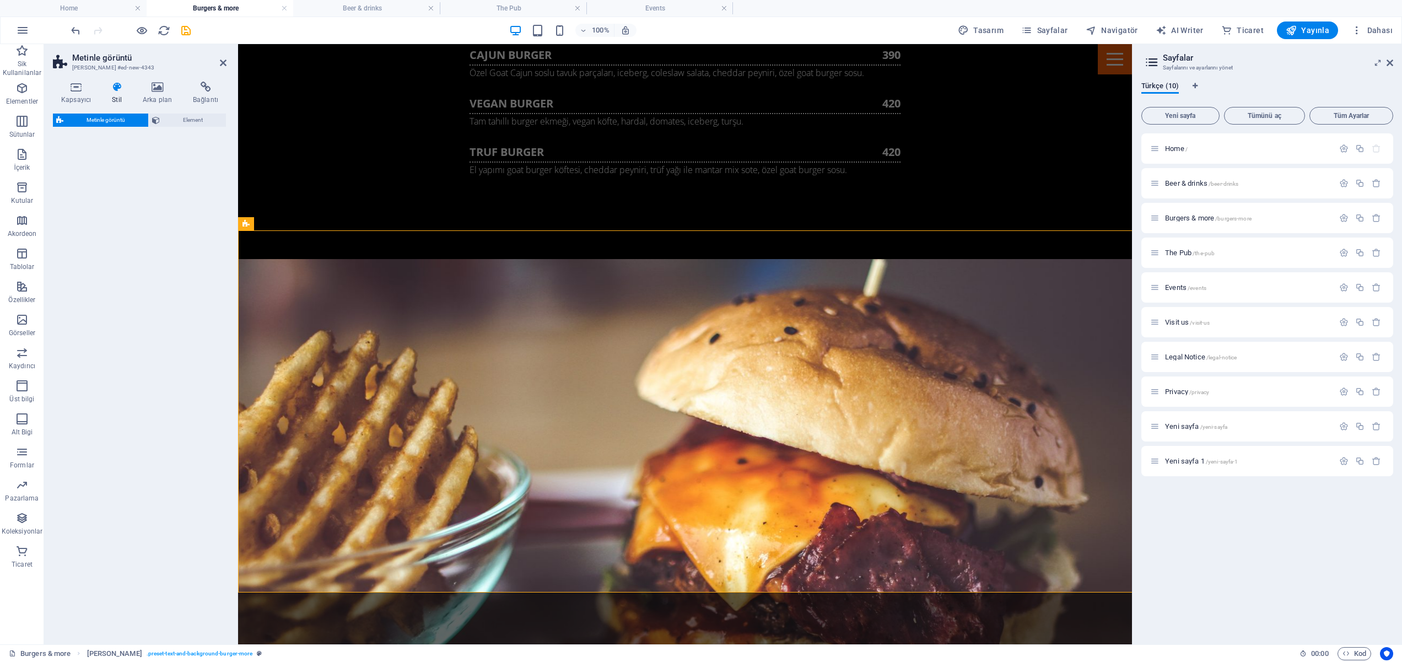
select select "rem"
select select "px"
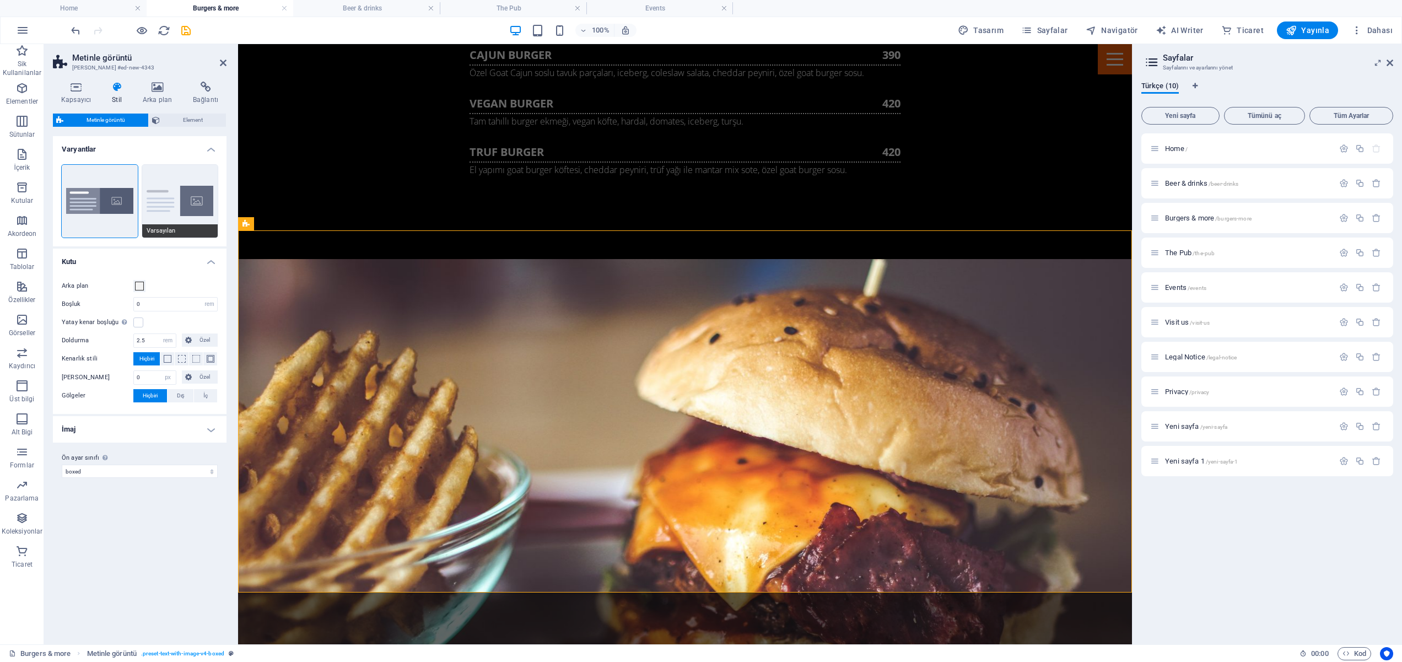
click at [178, 198] on button "Varsayılan" at bounding box center [180, 201] width 76 height 73
type input "2"
type input "0"
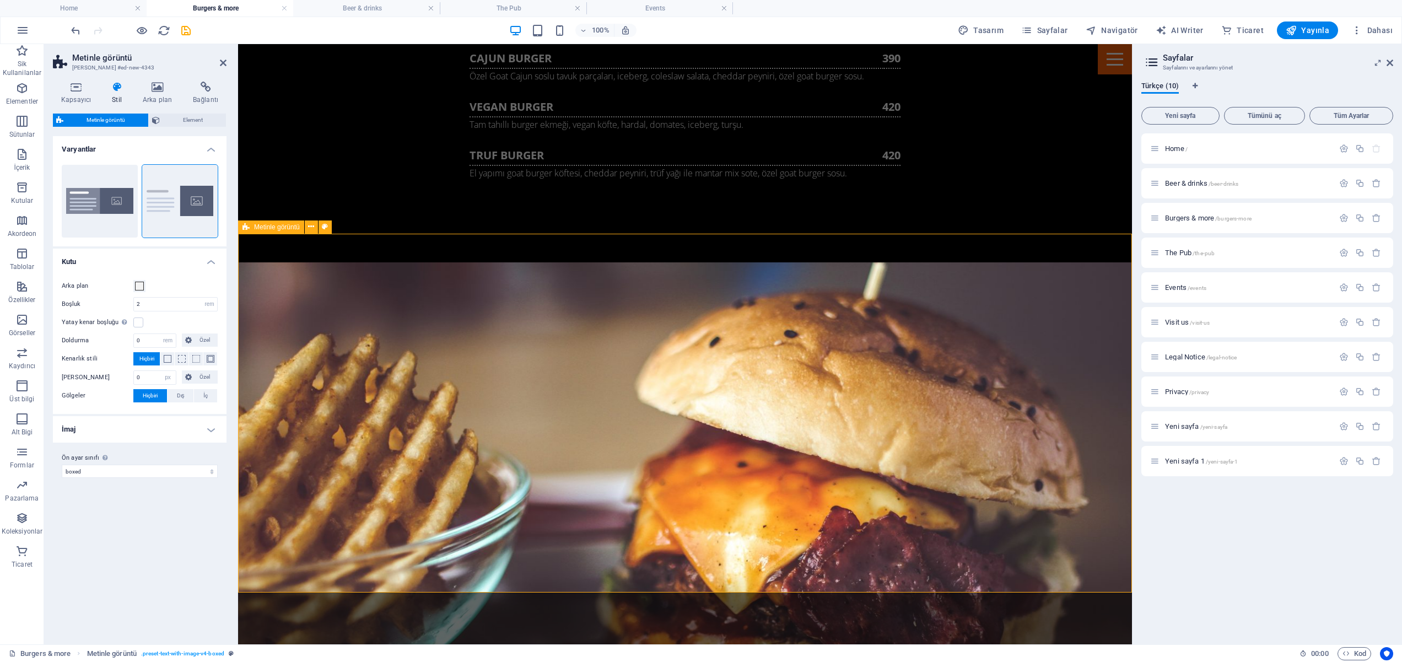
click at [466, 282] on span "H2" at bounding box center [465, 280] width 8 height 7
click at [454, 281] on icon at bounding box center [453, 279] width 8 height 13
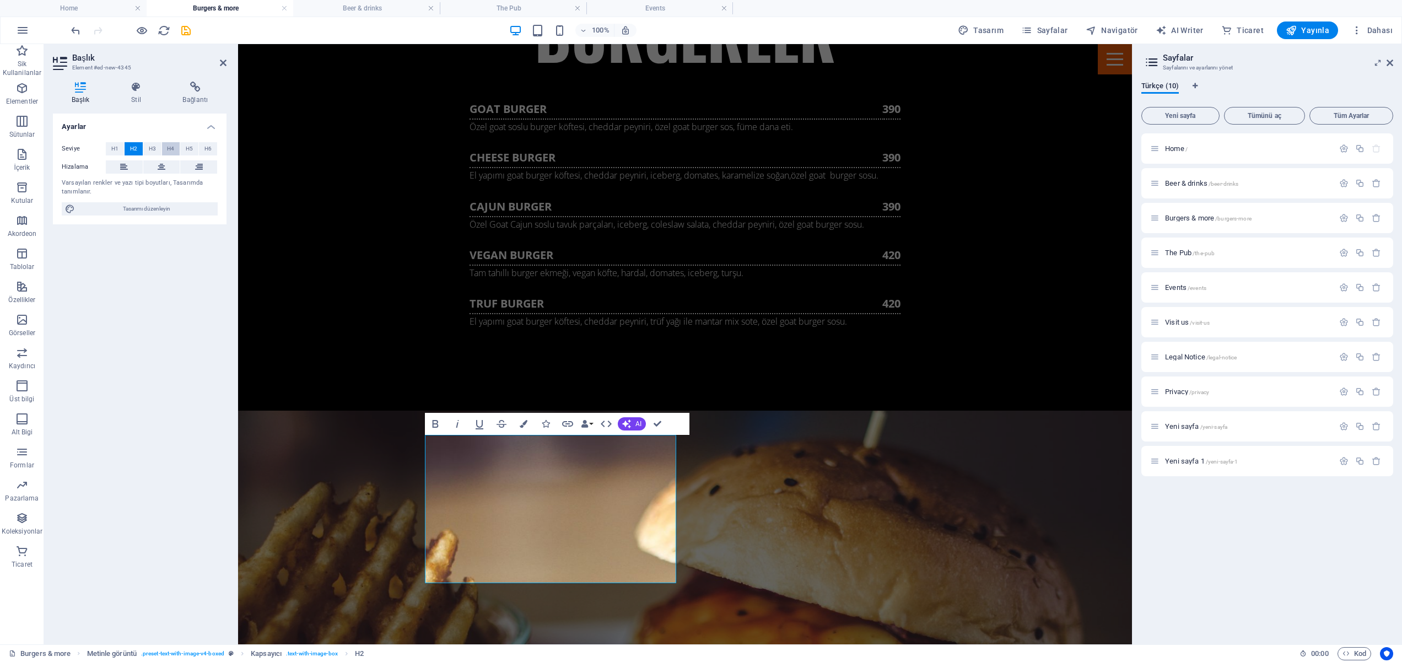
click at [170, 149] on span "H4" at bounding box center [170, 148] width 7 height 13
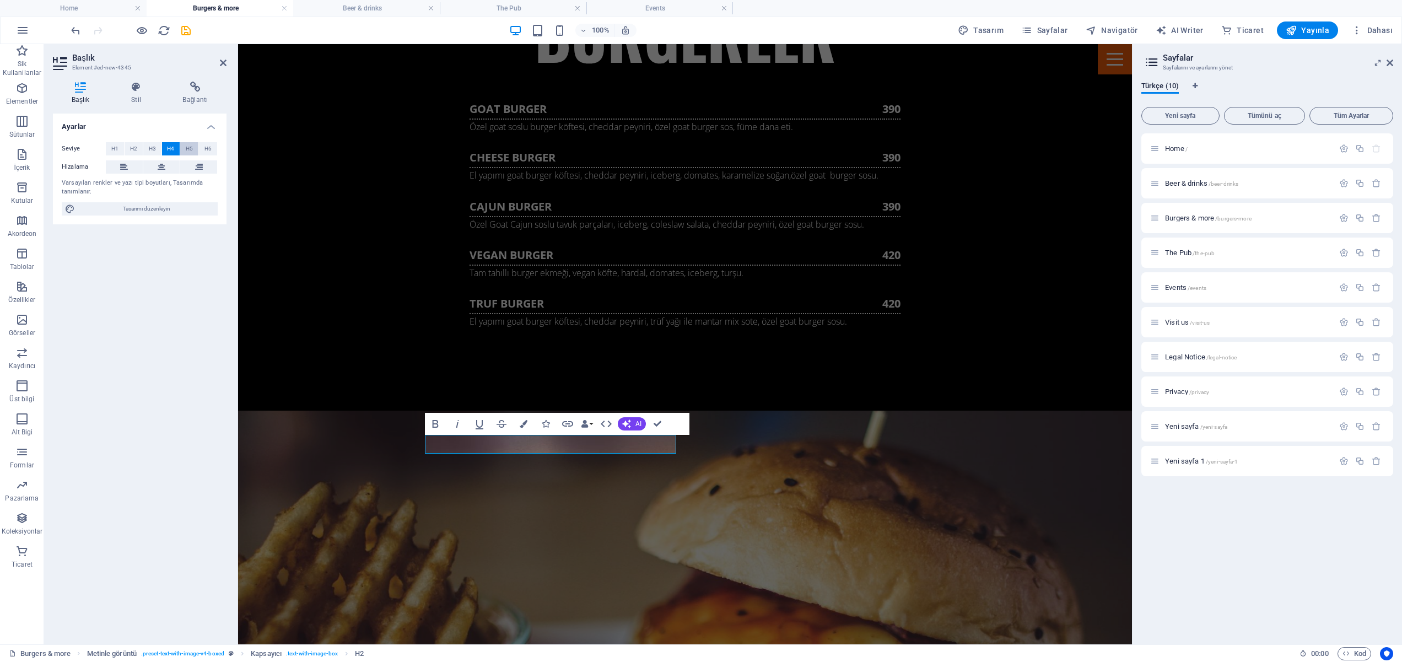
click at [181, 149] on button "H5" at bounding box center [189, 148] width 18 height 13
click at [115, 146] on span "H1" at bounding box center [114, 148] width 7 height 13
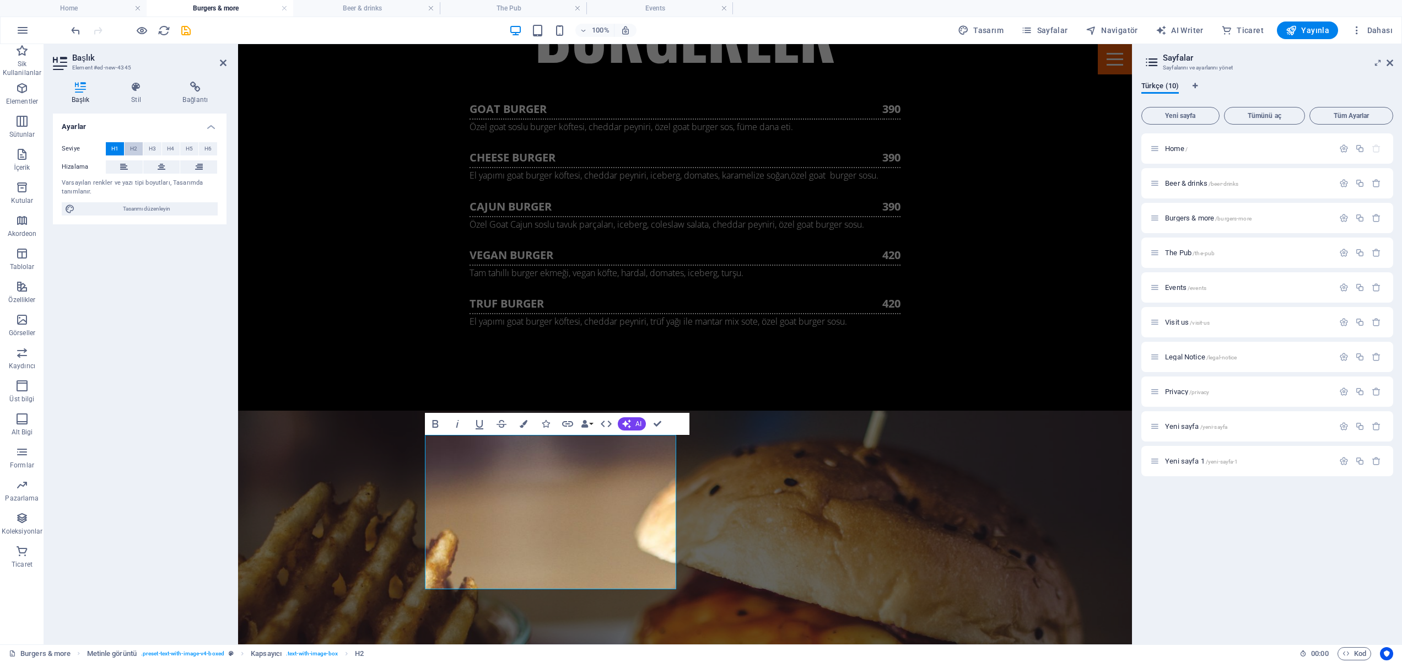
click at [134, 147] on span "H2" at bounding box center [133, 148] width 7 height 13
click at [151, 147] on span "H3" at bounding box center [152, 148] width 7 height 13
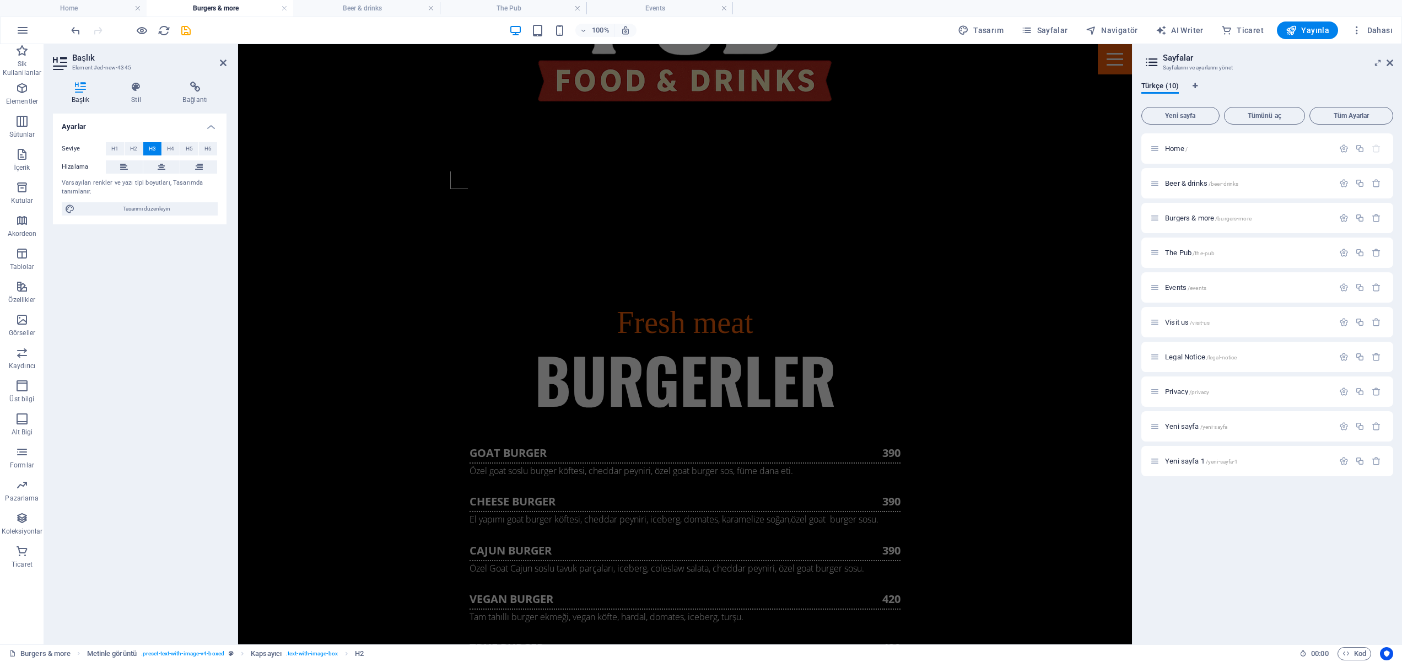
scroll to position [1099, 0]
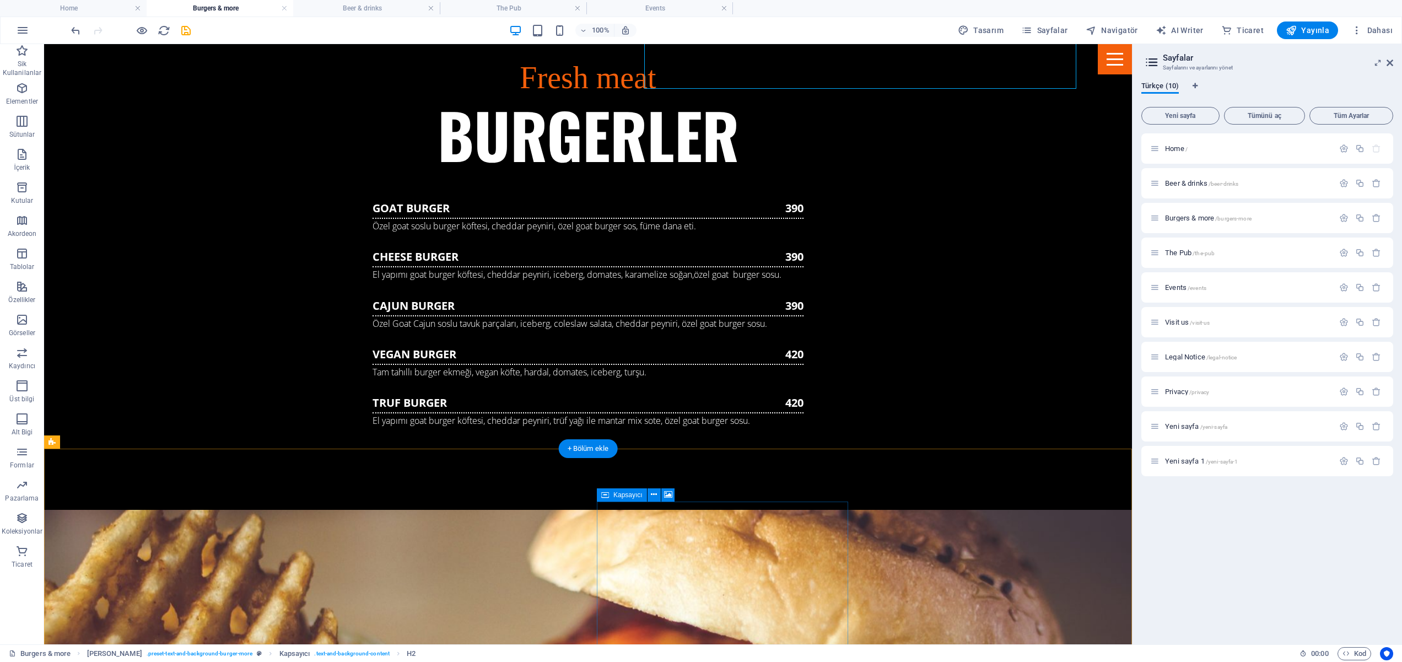
scroll to position [1437, 0]
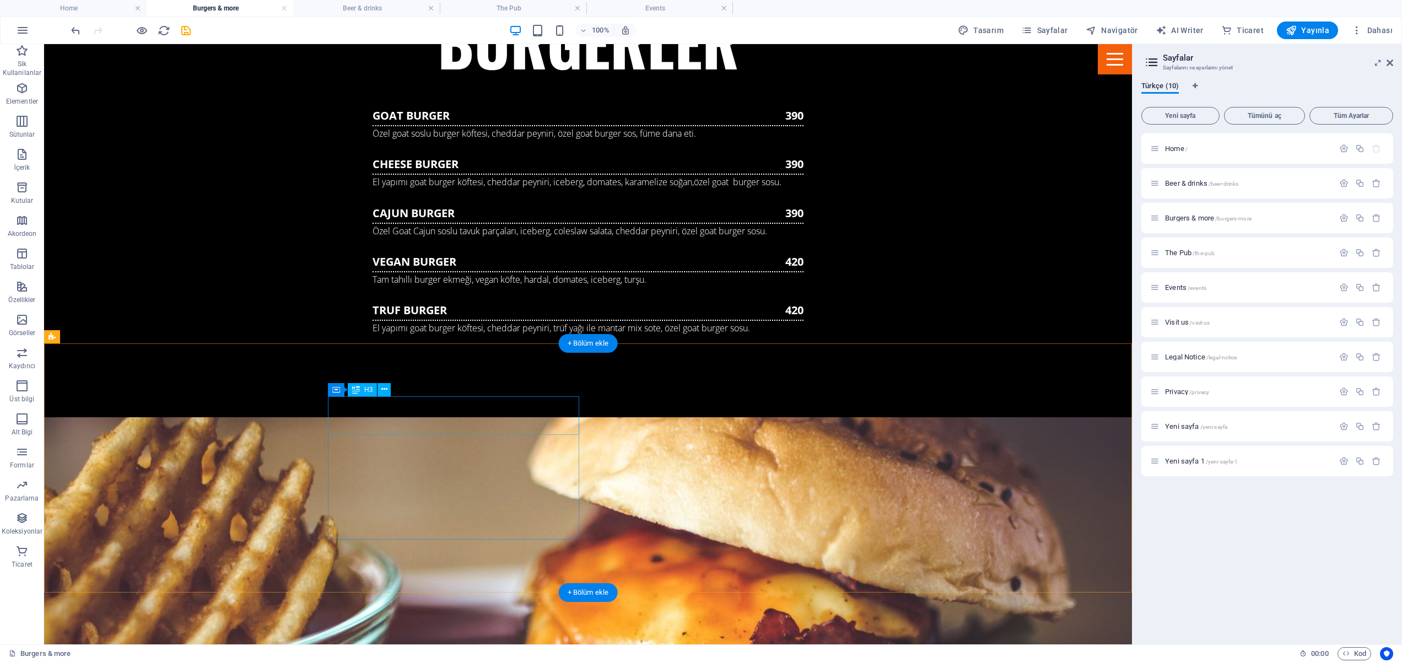
click at [367, 391] on span "H3" at bounding box center [368, 389] width 8 height 7
click at [358, 390] on icon at bounding box center [356, 389] width 8 height 13
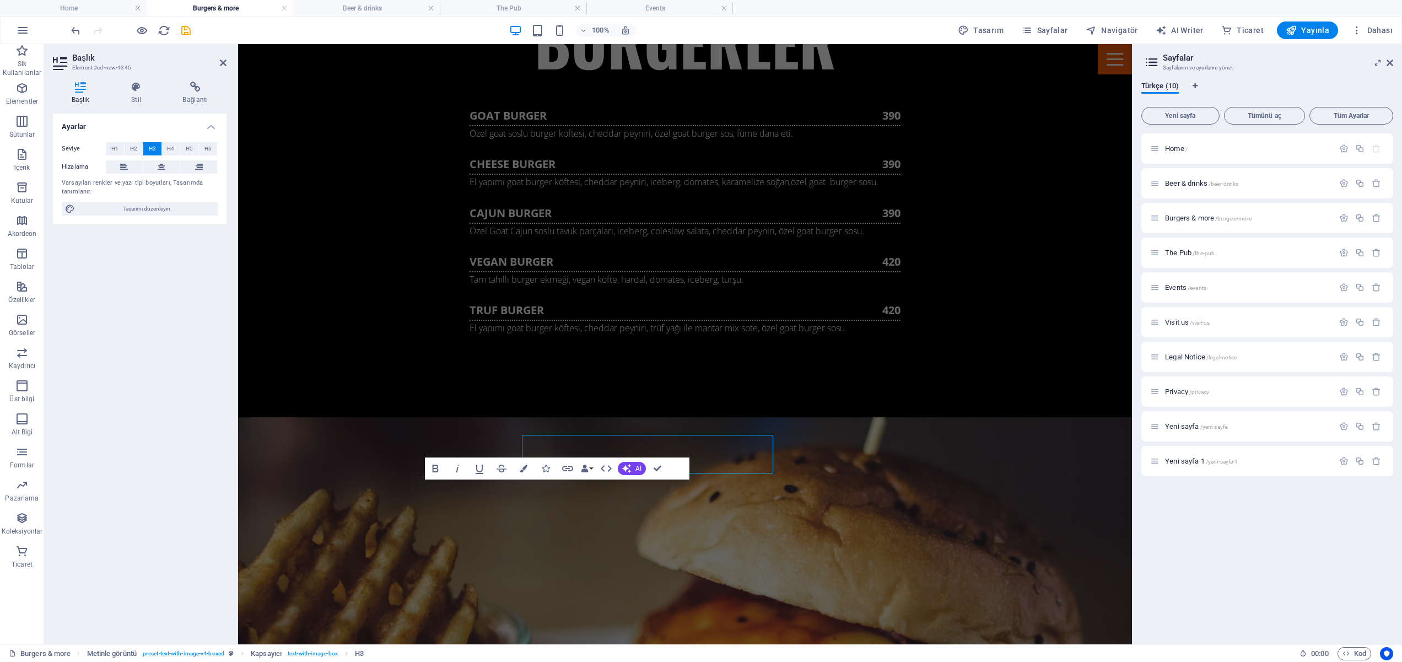
scroll to position [1398, 0]
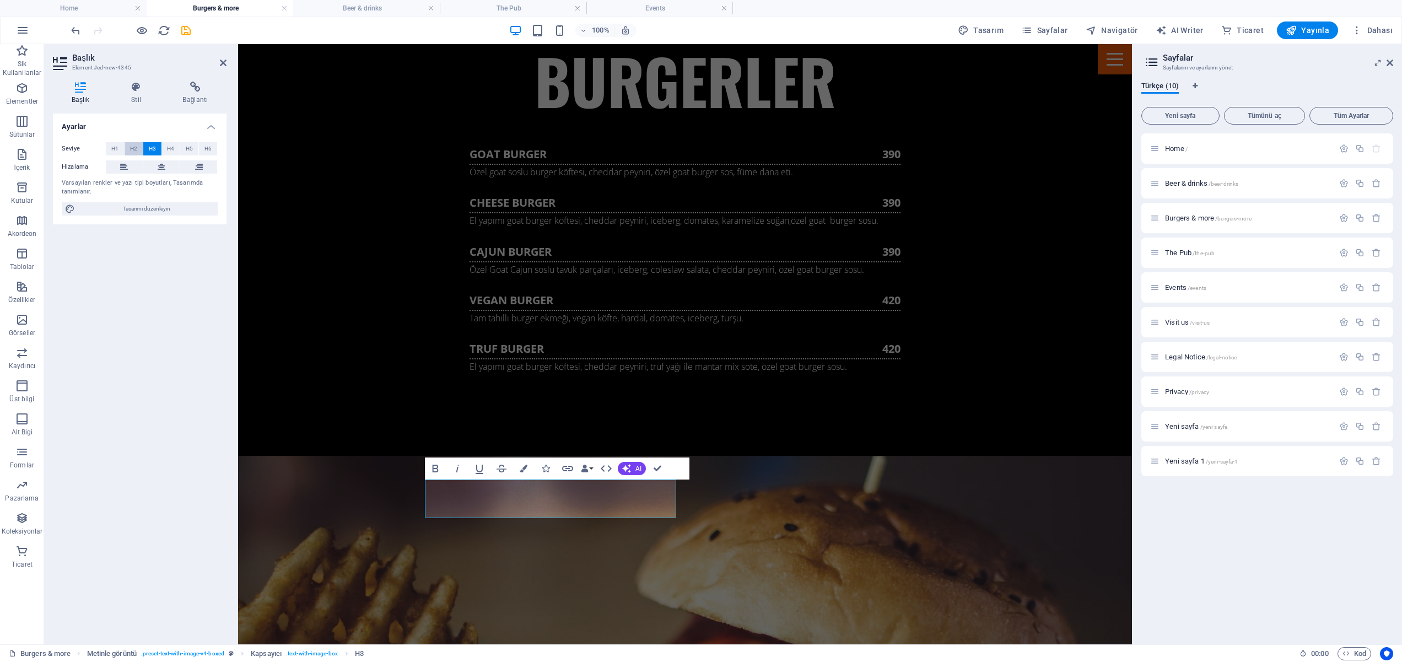
click at [137, 147] on button "H2" at bounding box center [134, 148] width 18 height 13
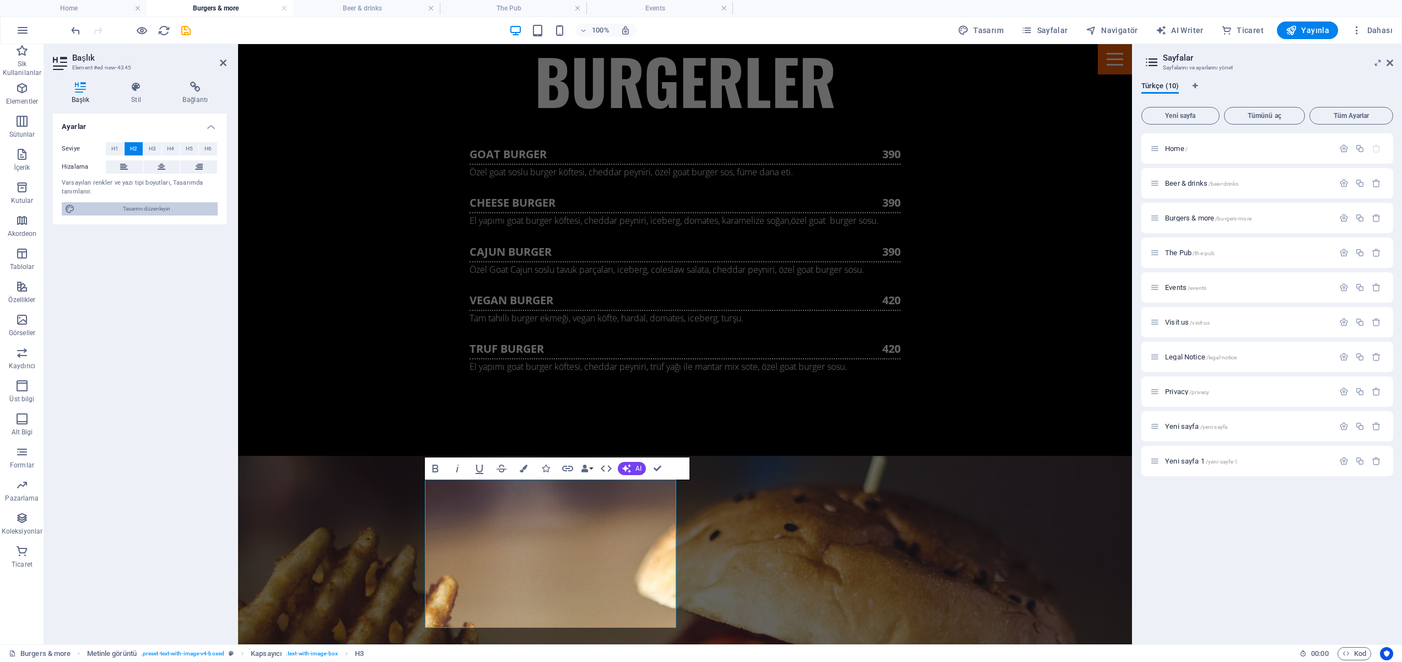
click at [143, 209] on span "Tasarımı düzenleyin" at bounding box center [146, 208] width 136 height 13
select select "px"
select select "400"
select select "px"
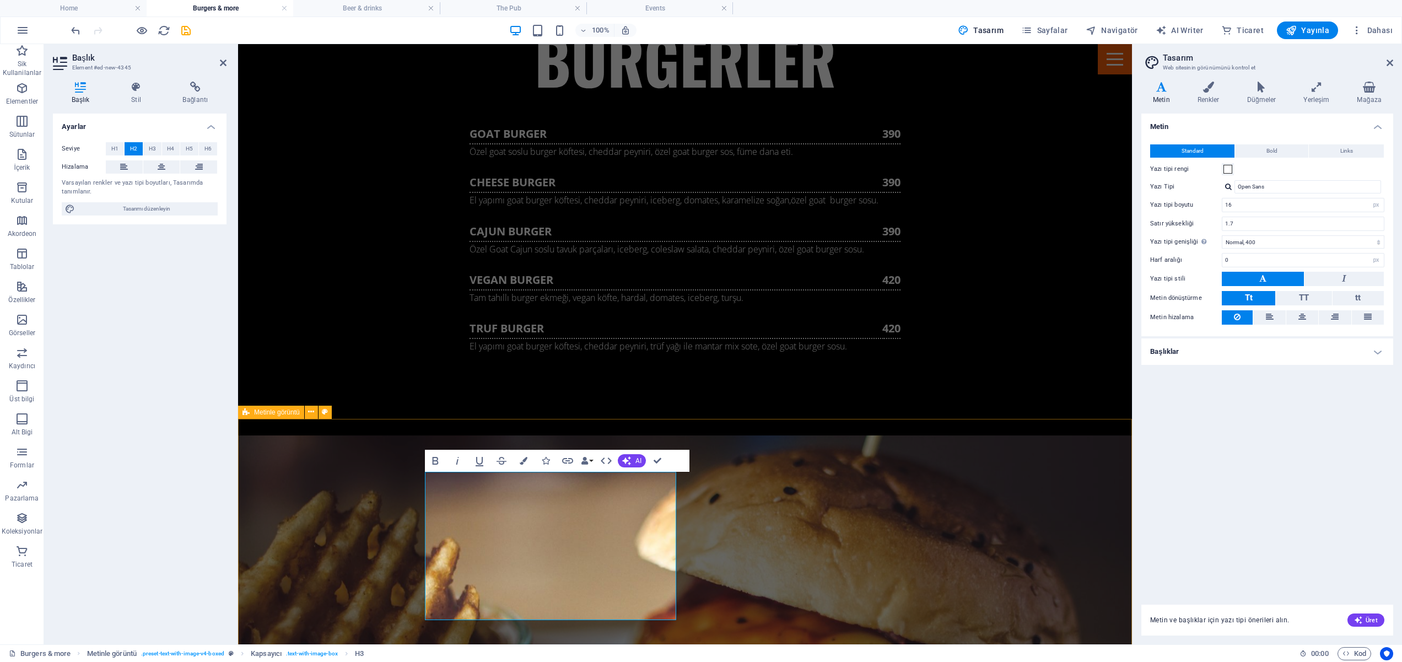
scroll to position [1496, 0]
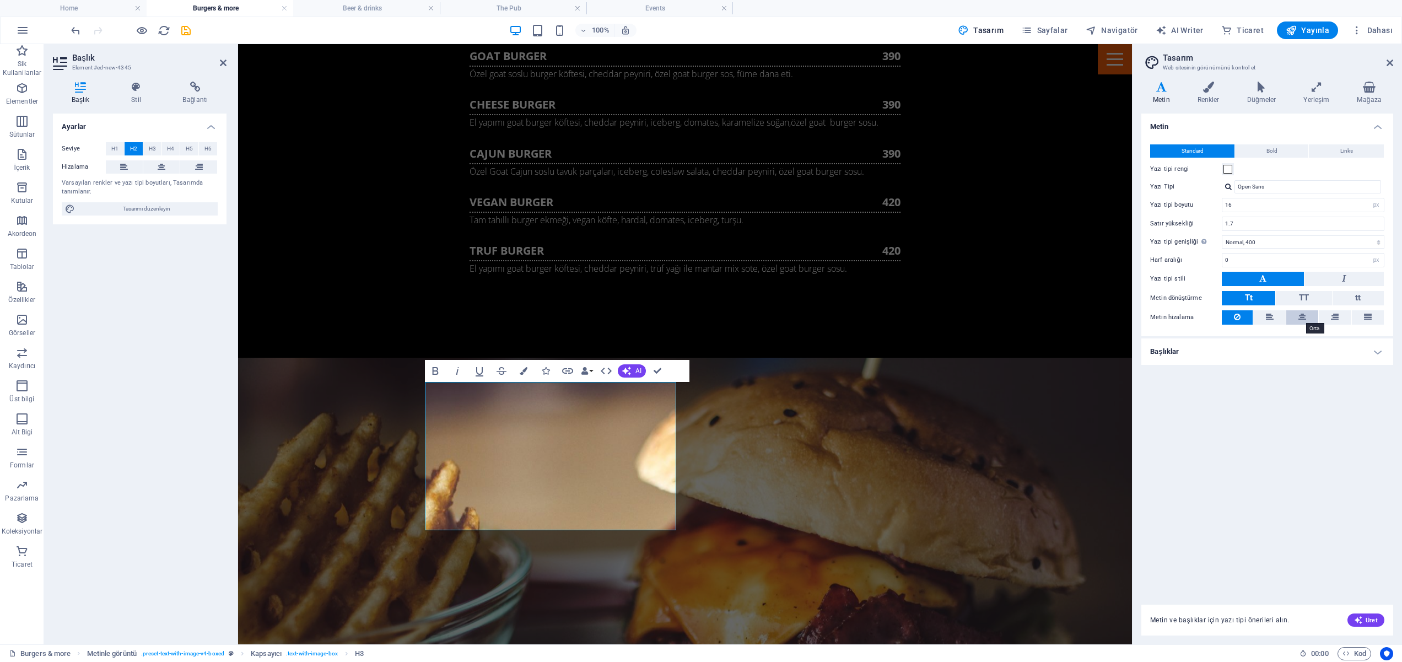
drag, startPoint x: 1306, startPoint y: 316, endPoint x: 811, endPoint y: 325, distance: 495.1
click at [1306, 316] on icon at bounding box center [1303, 316] width 8 height 13
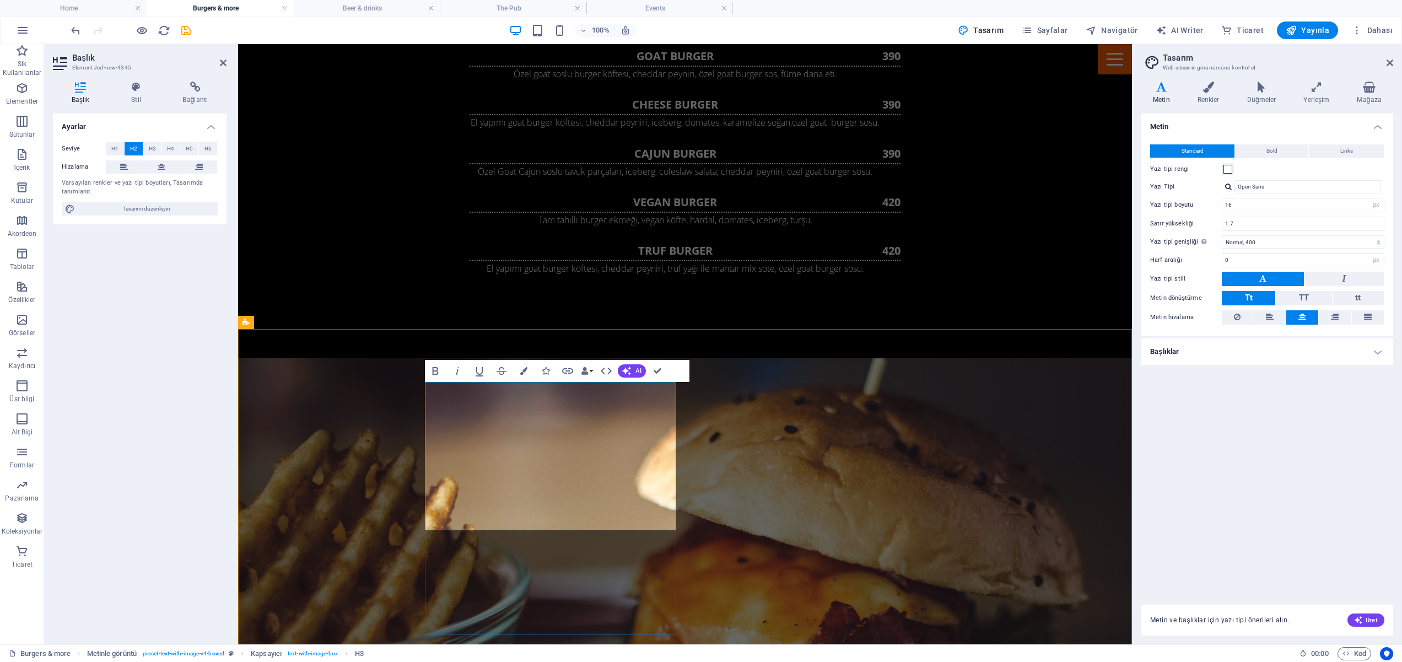
drag, startPoint x: 670, startPoint y: 498, endPoint x: 663, endPoint y: 512, distance: 15.0
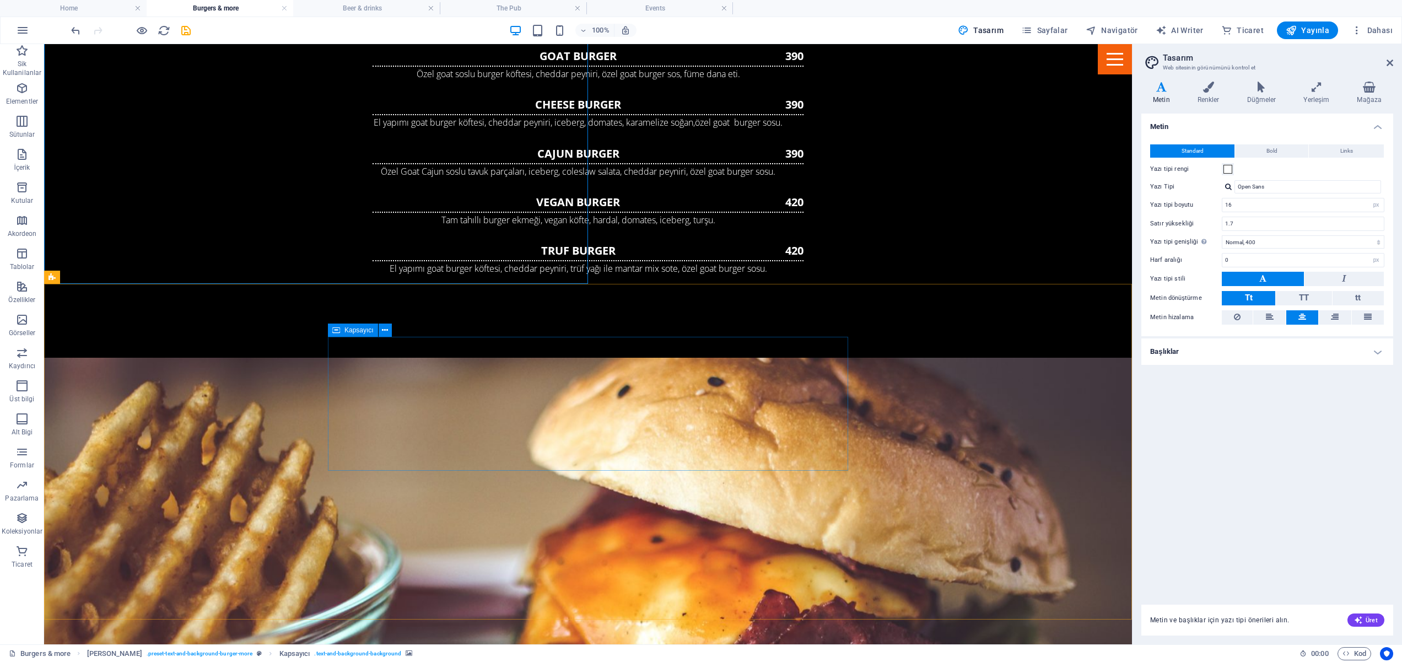
click at [338, 330] on icon at bounding box center [336, 330] width 8 height 13
click at [339, 330] on icon at bounding box center [336, 330] width 8 height 13
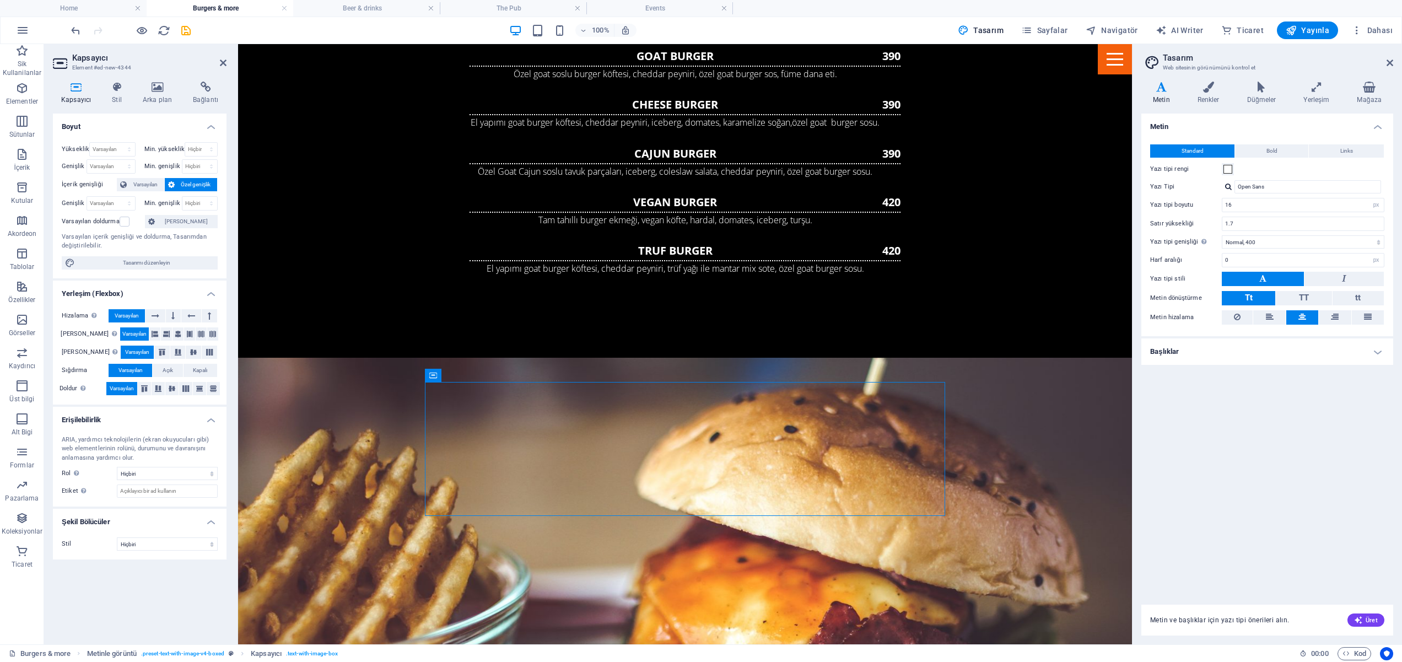
drag, startPoint x: 673, startPoint y: 420, endPoint x: 243, endPoint y: 343, distance: 436.2
click at [152, 331] on icon at bounding box center [155, 333] width 7 height 13
click at [163, 332] on icon at bounding box center [166, 333] width 7 height 13
click at [152, 334] on icon at bounding box center [155, 333] width 7 height 13
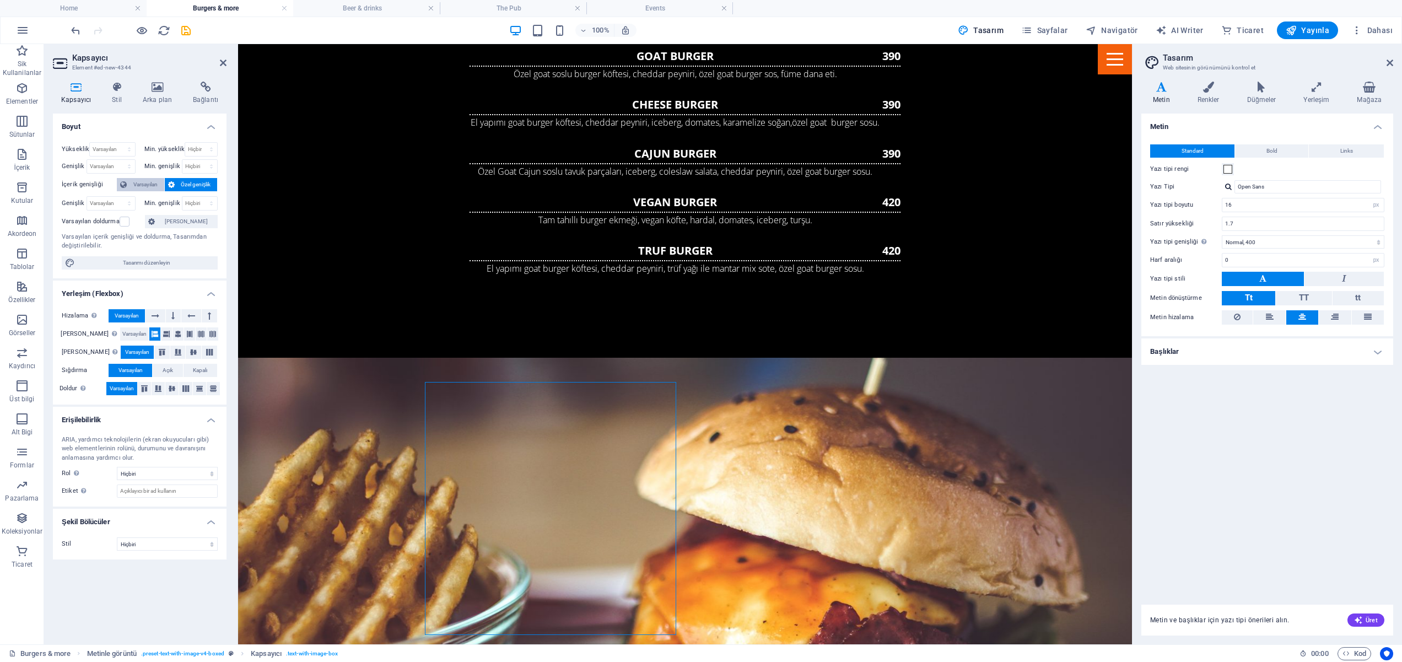
click at [139, 180] on span "Varsayılan" at bounding box center [145, 184] width 31 height 13
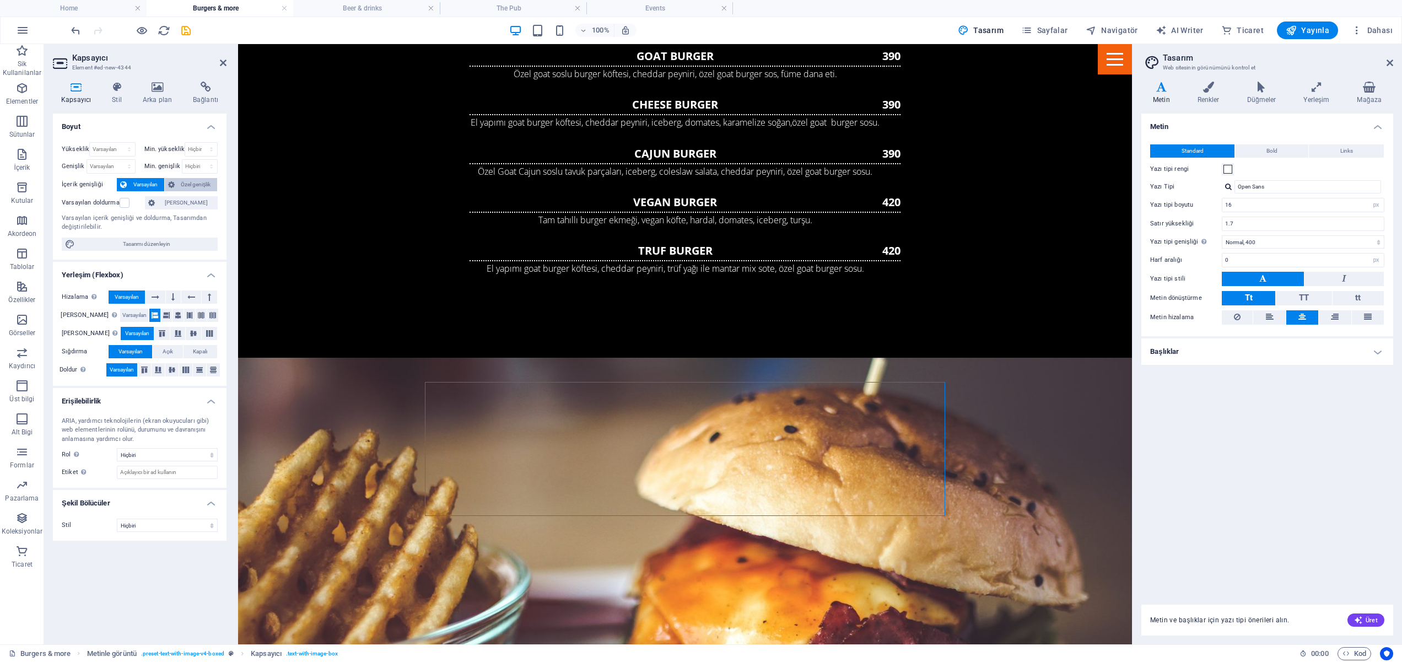
click at [198, 182] on span "Özel genişlik" at bounding box center [196, 184] width 36 height 13
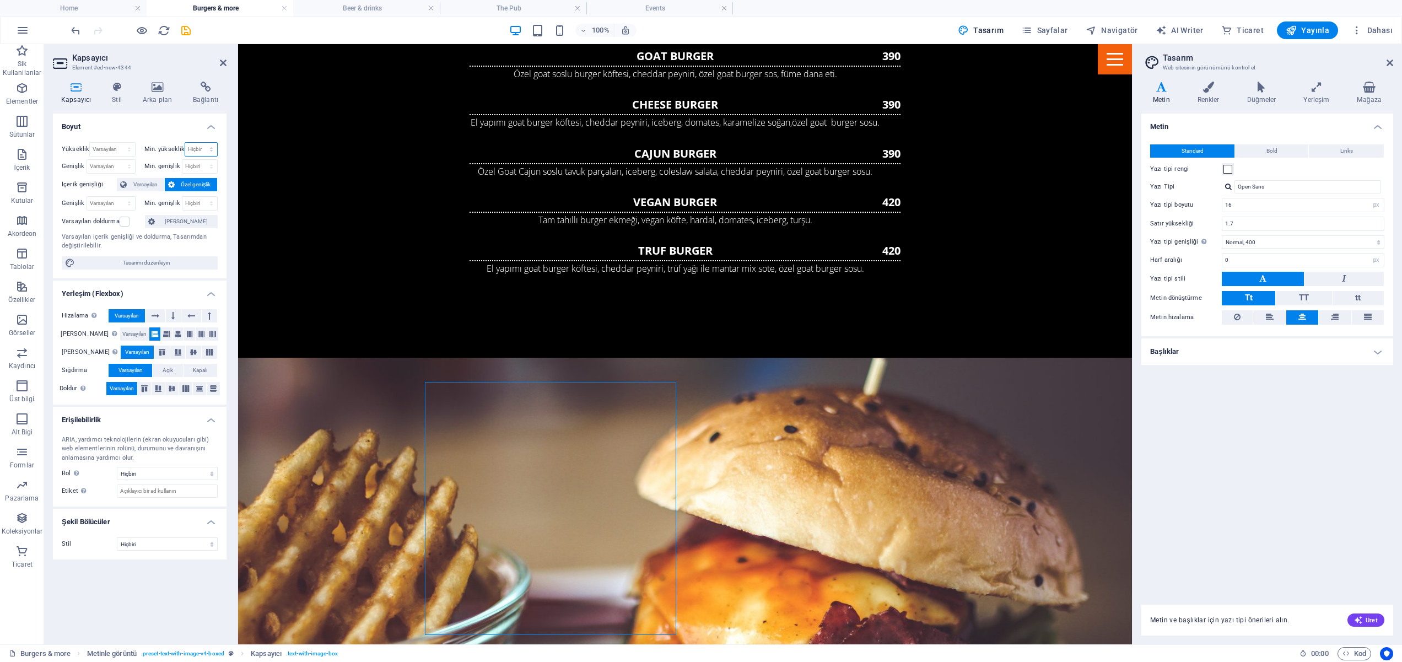
click at [206, 149] on select "Hiçbiri px rem % vh vw" at bounding box center [201, 149] width 32 height 13
click at [185, 143] on select "Hiçbiri px rem % vh vw" at bounding box center [201, 149] width 32 height 13
select select "DISABLED_OPTION_VALUE"
click at [103, 147] on select "Varsayılan px rem % vh vw" at bounding box center [112, 149] width 45 height 13
select select "px"
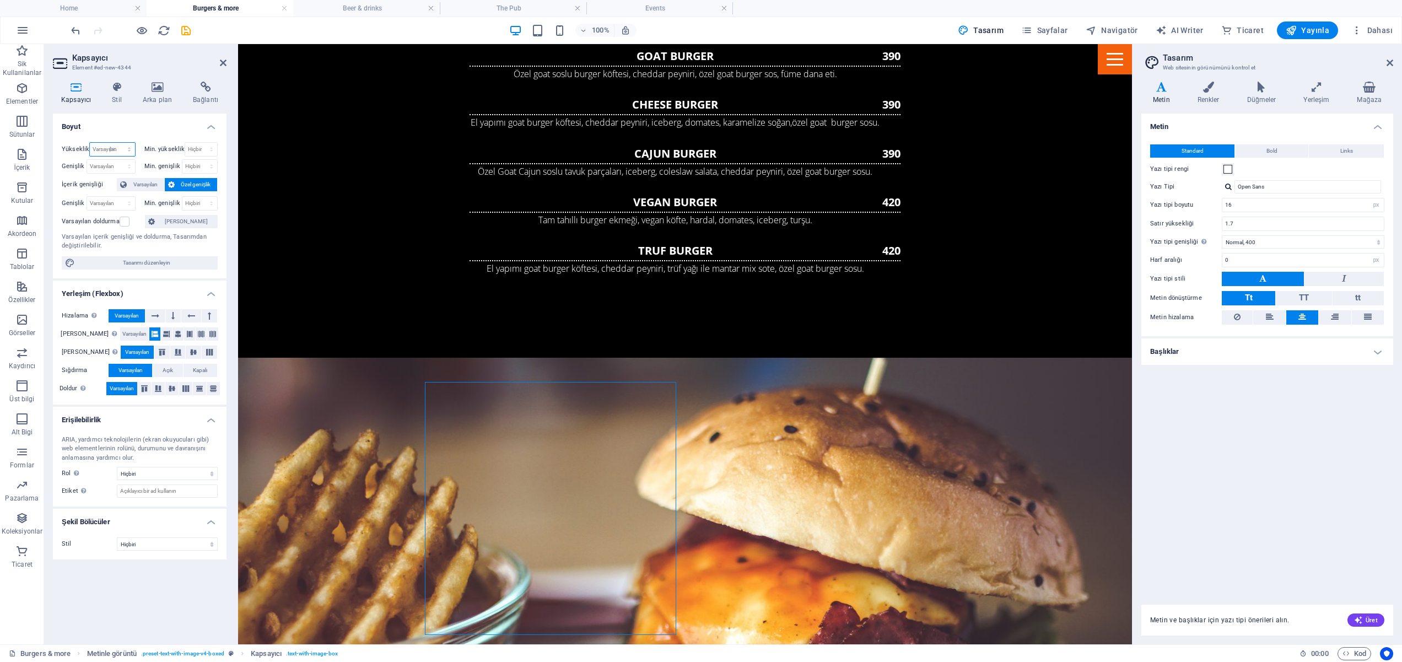
click at [119, 143] on select "Varsayılan px rem % vh vw" at bounding box center [112, 149] width 45 height 13
type input "600"
click at [128, 151] on select "Varsayılan px rem % vh vw" at bounding box center [127, 149] width 15 height 13
select select "default"
click at [120, 143] on select "Varsayılan px rem % vh vw" at bounding box center [127, 149] width 15 height 13
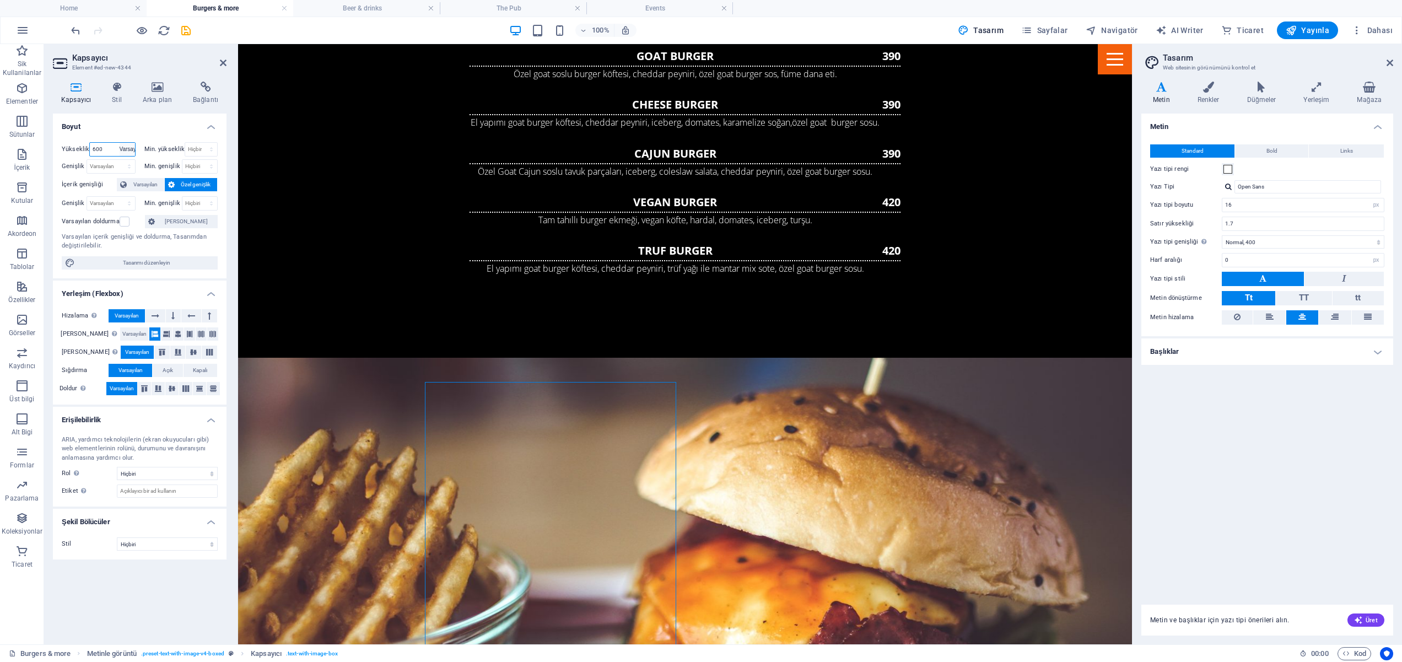
select select "DISABLED_OPTION_VALUE"
click at [190, 317] on icon at bounding box center [191, 315] width 8 height 13
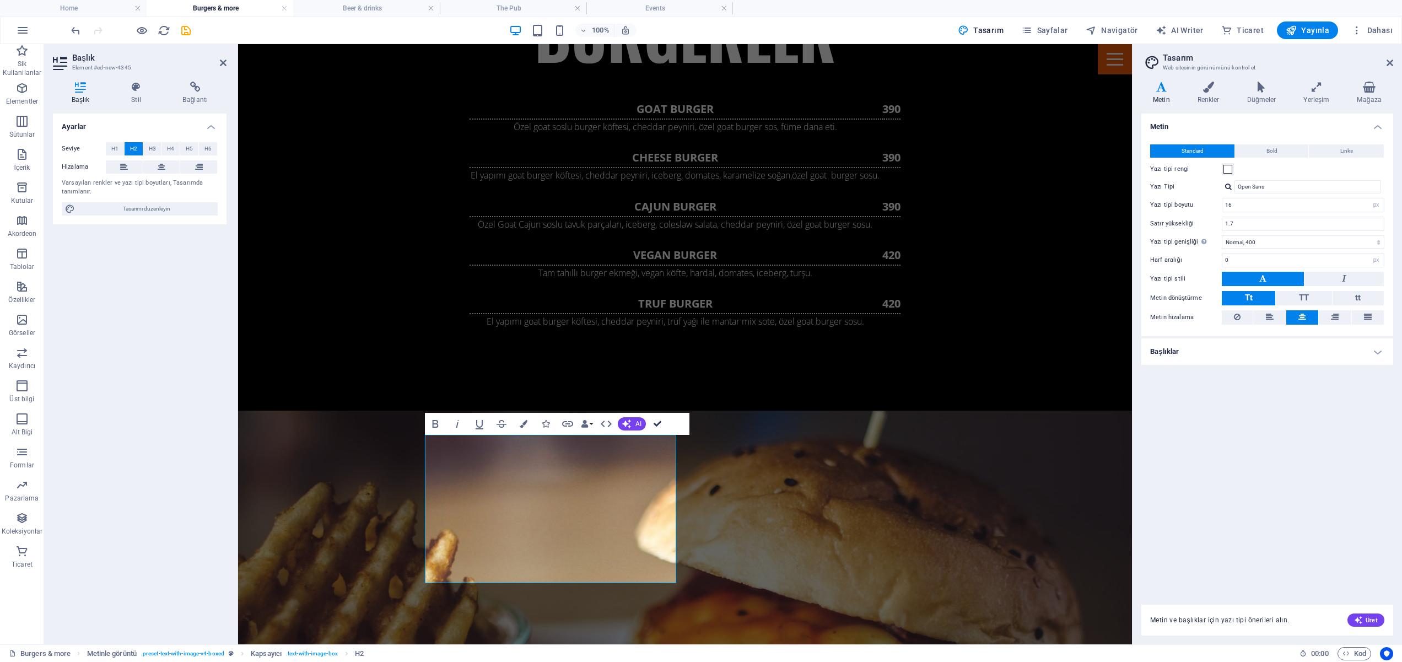
scroll to position [1398, 0]
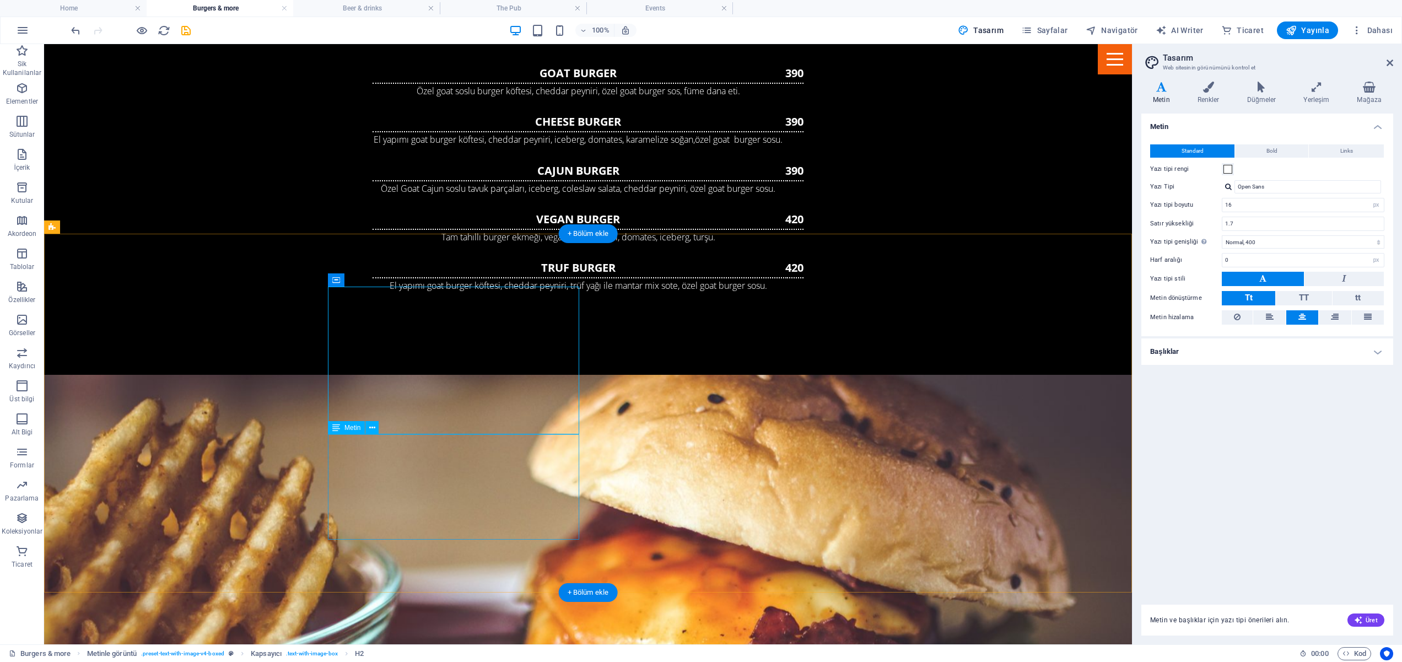
scroll to position [1546, 0]
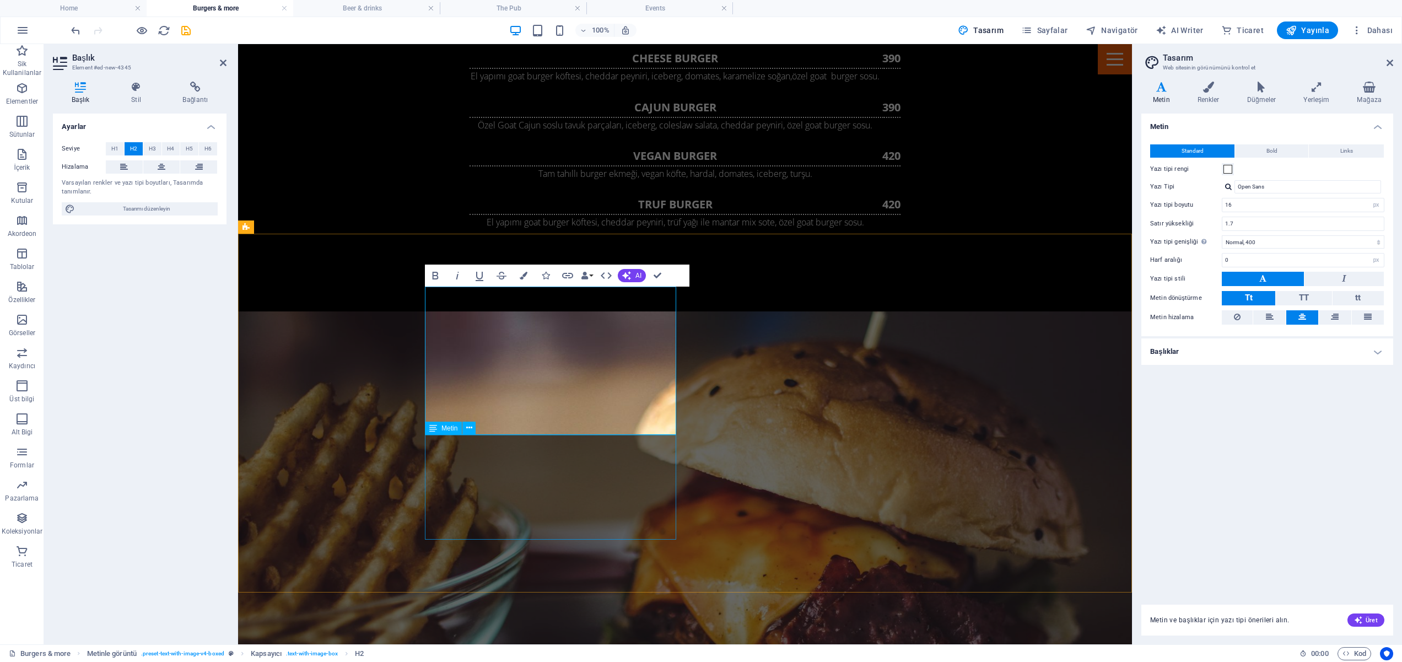
scroll to position [1592, 0]
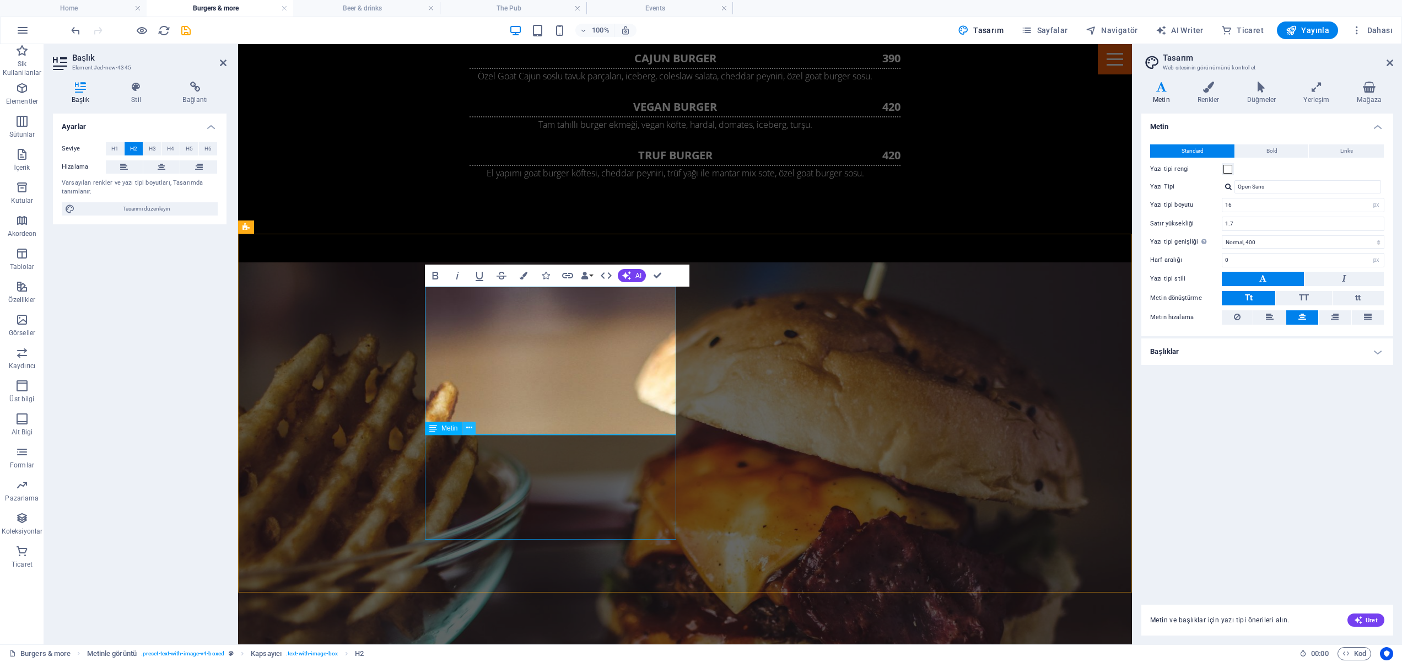
click at [470, 428] on icon at bounding box center [469, 428] width 6 height 12
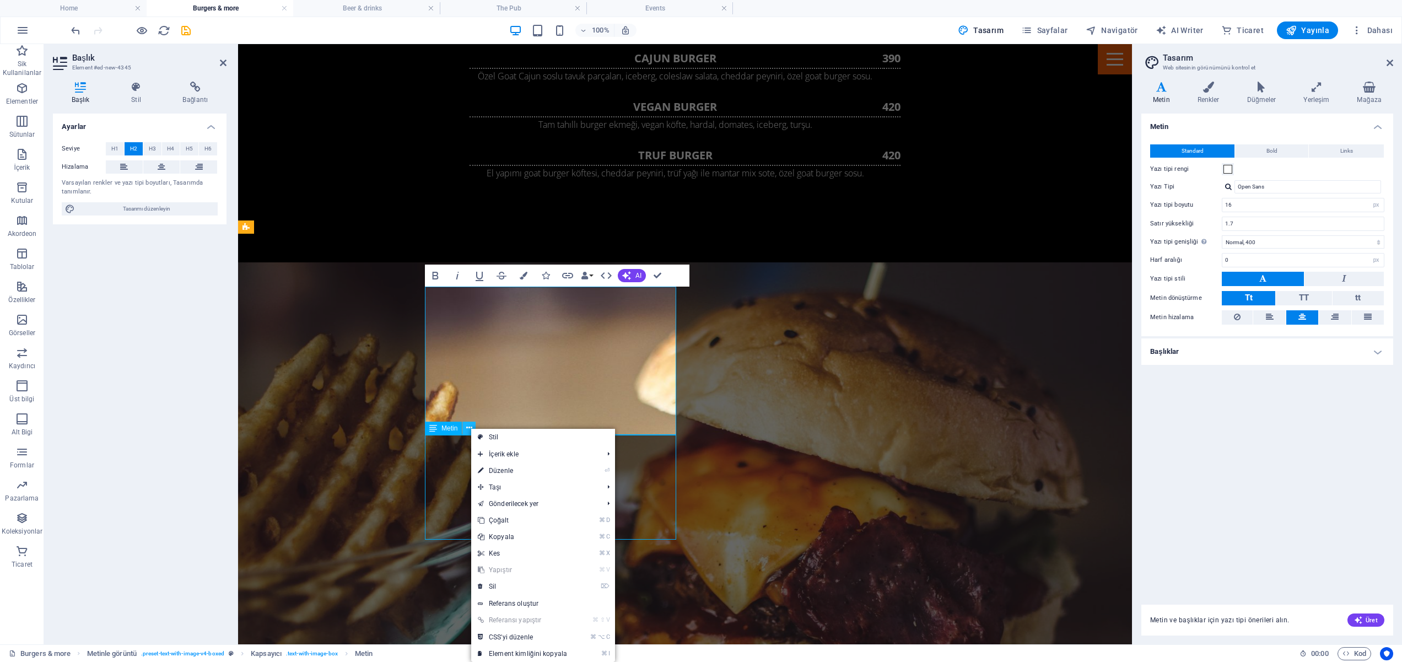
scroll to position [1546, 0]
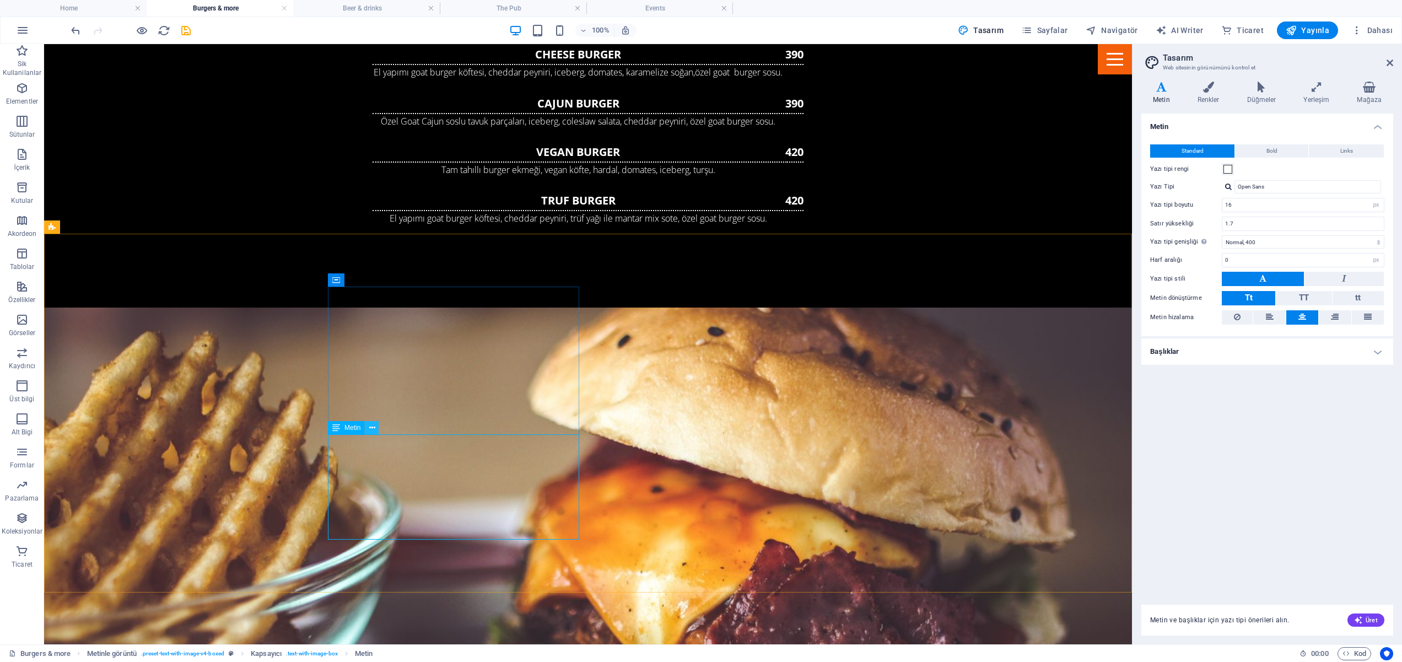
click at [373, 429] on icon at bounding box center [372, 428] width 6 height 12
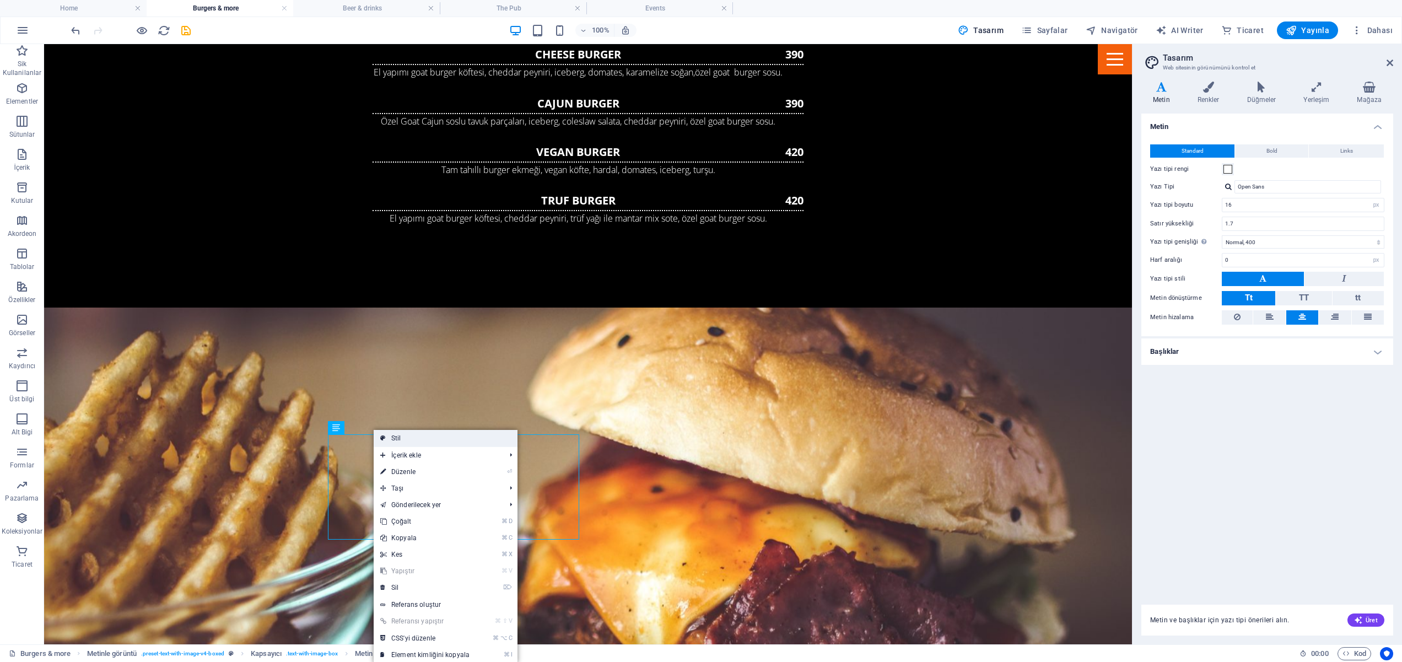
click at [453, 440] on link "Stil" at bounding box center [446, 438] width 144 height 17
select select "rem"
select select "px"
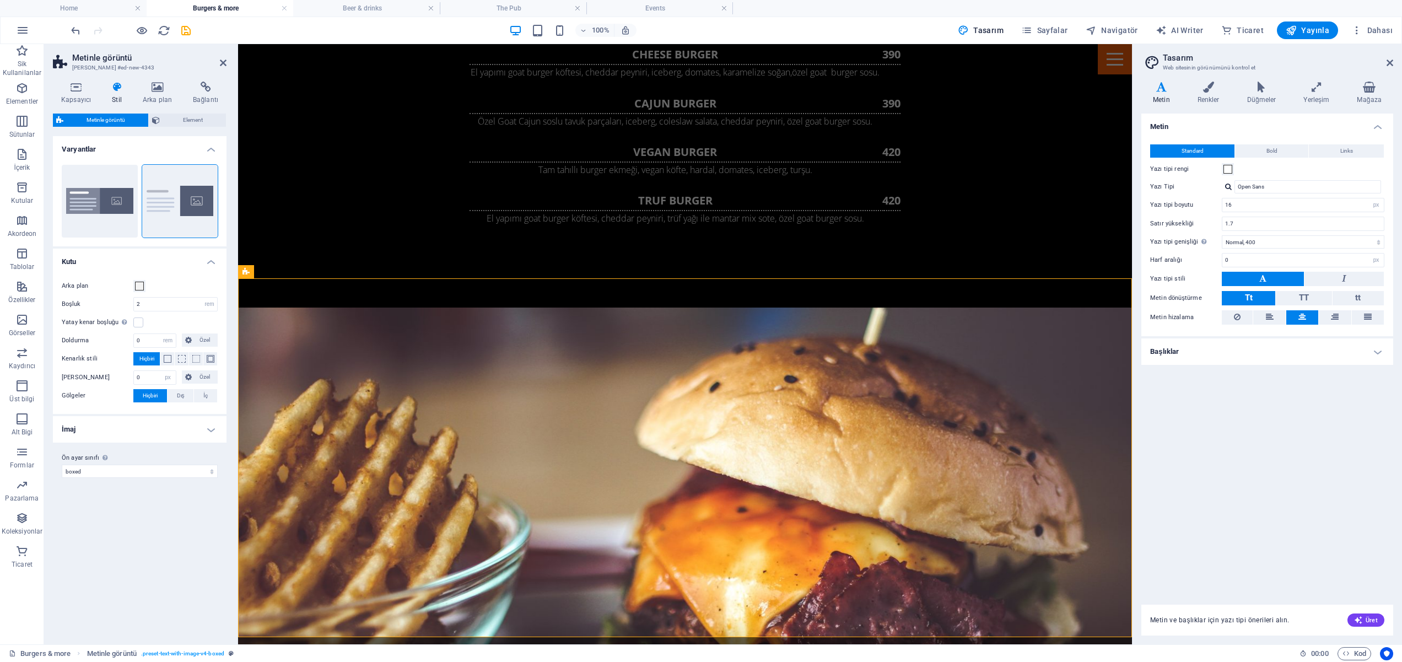
click at [209, 427] on h4 "İmaj" at bounding box center [140, 429] width 174 height 26
click at [166, 453] on input "50" at bounding box center [175, 454] width 83 height 13
type input "5"
type input "90"
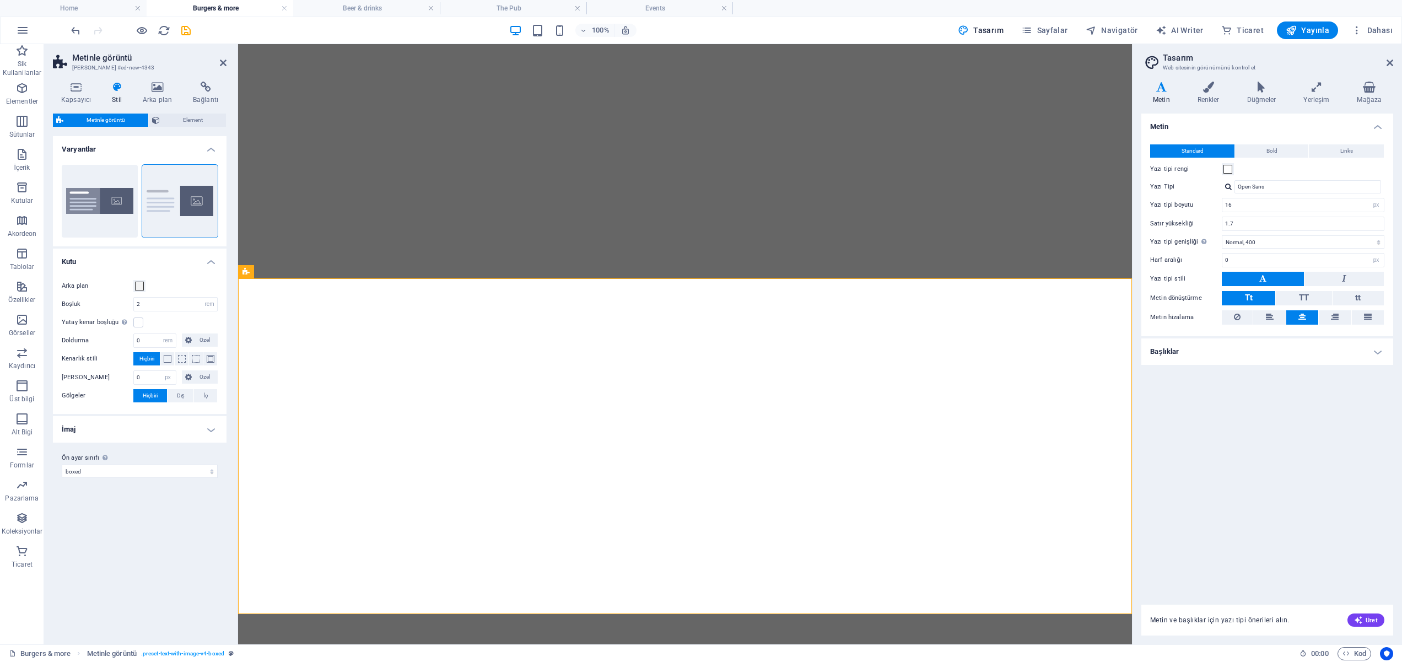
select select "rem"
select select "px"
select select "400"
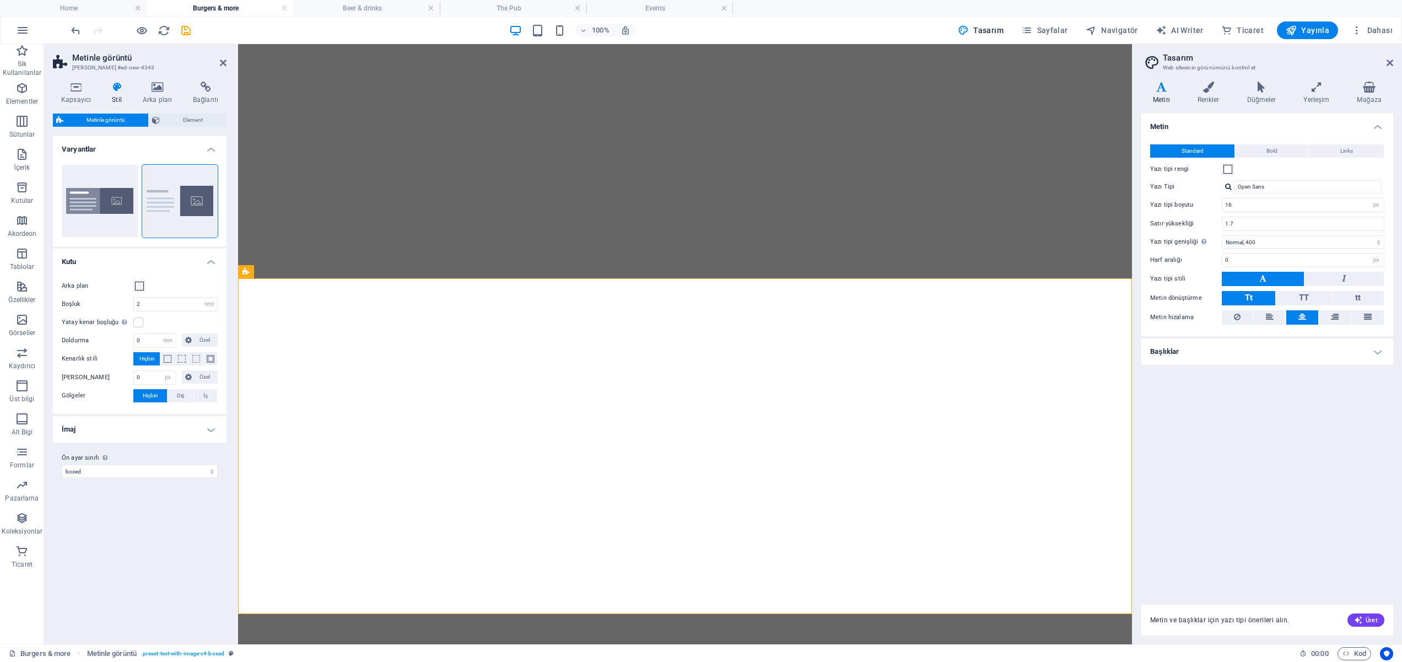
select select "px"
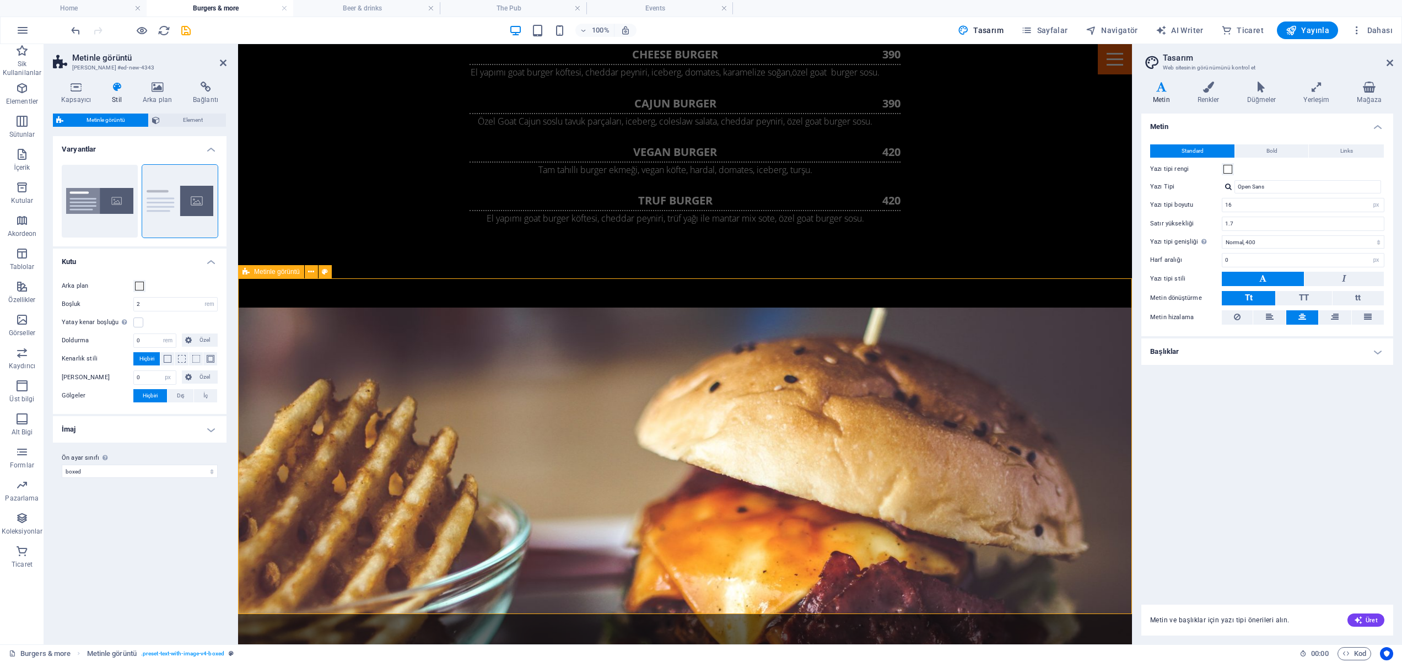
scroll to position [1546, 0]
